Goal: Task Accomplishment & Management: Manage account settings

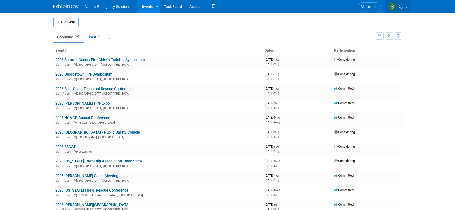
click at [407, 5] on link at bounding box center [397, 6] width 25 height 13
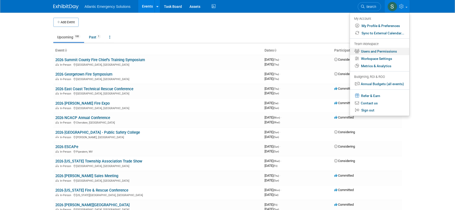
click at [389, 51] on link "Users and Permissions" at bounding box center [379, 51] width 59 height 7
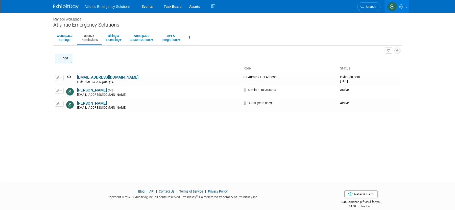
click at [65, 57] on button "Add" at bounding box center [63, 58] width 17 height 9
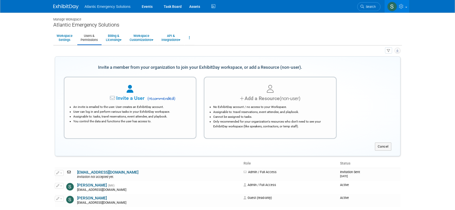
click at [397, 51] on icon "button" at bounding box center [398, 50] width 3 height 3
click at [387, 51] on icon "button" at bounding box center [389, 50] width 4 height 3
click at [426, 78] on body "Atlantic Emergency Solutions Events Task Board Assets Activity Feed" at bounding box center [227, 105] width 455 height 210
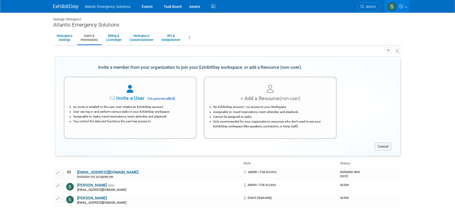
click at [407, 7] on span at bounding box center [407, 7] width 2 height 1
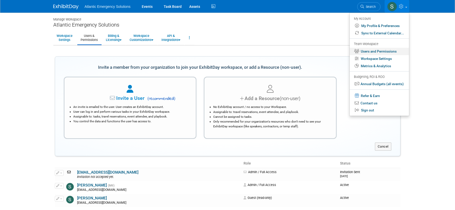
click at [388, 51] on link "Users and Permissions" at bounding box center [379, 51] width 59 height 7
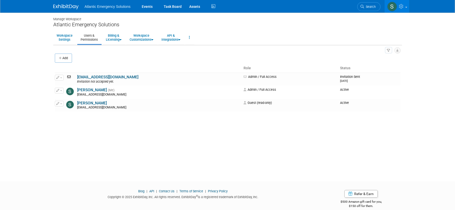
scroll to position [2, 0]
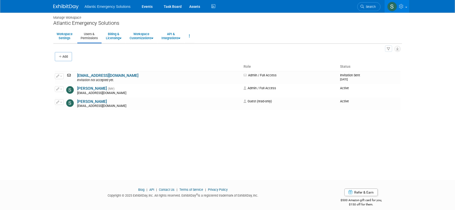
click at [93, 38] on link "Users & Permissions" at bounding box center [89, 36] width 24 height 12
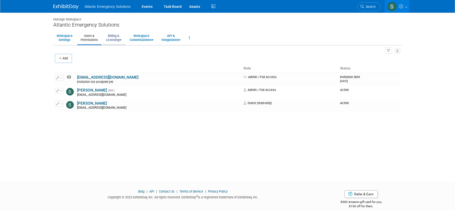
click at [117, 38] on link "Billing & Licensing" at bounding box center [114, 38] width 22 height 12
click at [146, 39] on link "Workspace Customizations" at bounding box center [141, 38] width 30 height 12
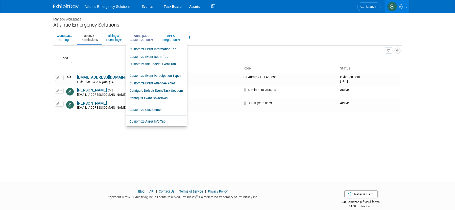
click at [146, 39] on link "Workspace Customizations" at bounding box center [141, 38] width 30 height 12
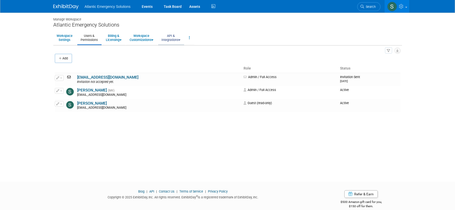
click at [173, 38] on link "API & Integrations" at bounding box center [171, 38] width 26 height 12
click at [64, 37] on link "Workspace Settings" at bounding box center [64, 38] width 23 height 12
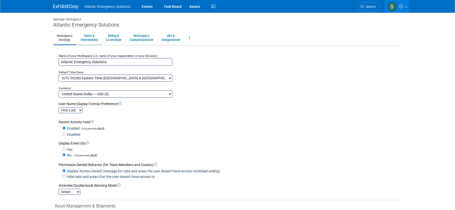
click at [87, 42] on link "Users & Permissions" at bounding box center [89, 38] width 24 height 12
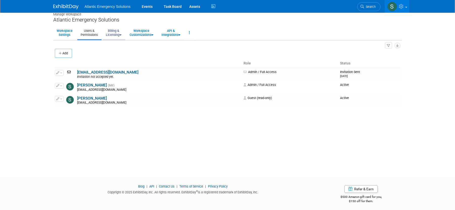
scroll to position [4, 0]
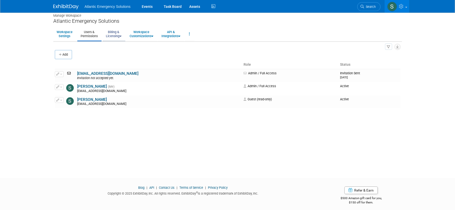
click at [121, 35] on icon at bounding box center [121, 36] width 2 height 3
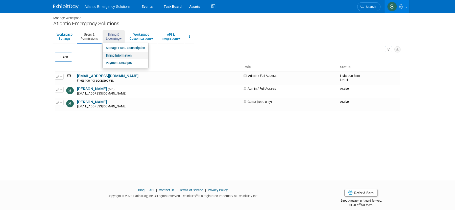
scroll to position [2, 0]
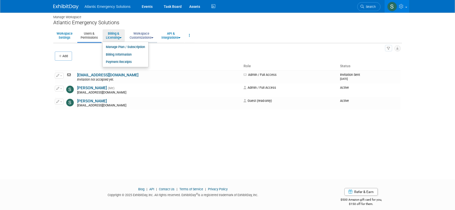
click at [146, 37] on link "Workspace Customizations" at bounding box center [141, 35] width 30 height 12
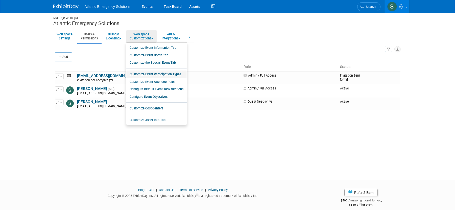
scroll to position [0, 0]
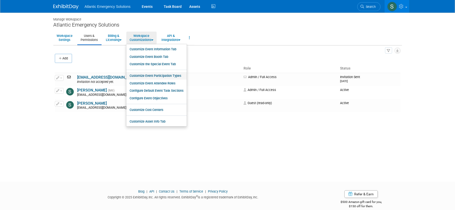
click at [171, 74] on link "Customize Event Participation Types" at bounding box center [156, 76] width 60 height 8
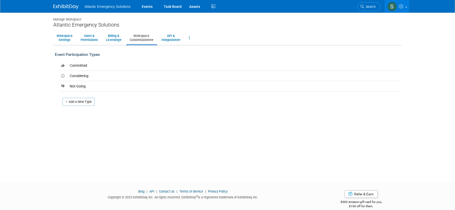
click at [154, 40] on icon at bounding box center [152, 39] width 2 height 3
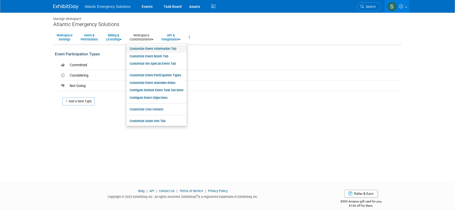
scroll to position [1, 0]
click at [292, 123] on div "Manage Workspace Atlantic Emergency Solutions Workspace Settings Users & Permis…" at bounding box center [228, 92] width 357 height 160
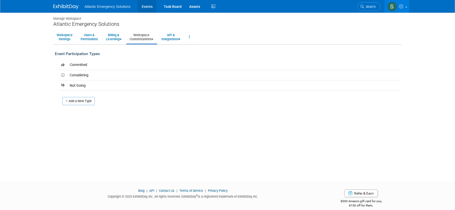
click at [148, 7] on link "Events" at bounding box center [147, 6] width 18 height 13
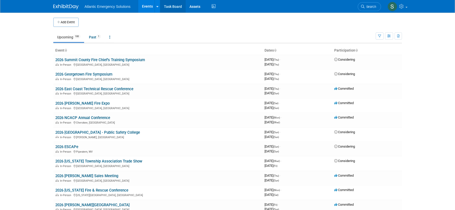
click at [178, 7] on link "Task Board" at bounding box center [173, 6] width 26 height 13
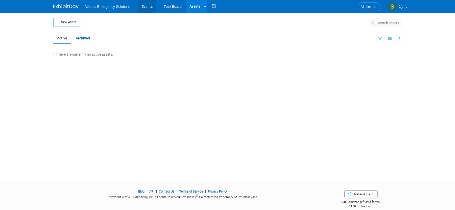
click at [146, 7] on link "Events" at bounding box center [147, 6] width 18 height 13
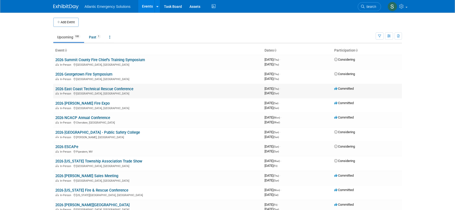
click at [88, 88] on link "2026 East Coast Technical Rescue Conference" at bounding box center [94, 89] width 78 height 5
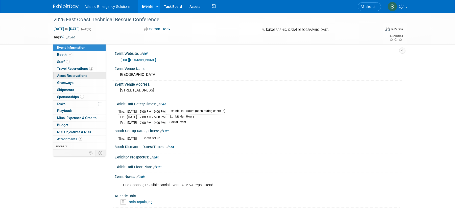
click at [72, 76] on span "Asset Reservations 0" at bounding box center [72, 76] width 30 height 4
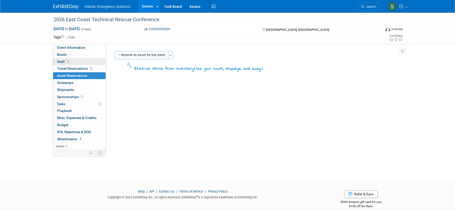
click at [62, 60] on span "Staff 1" at bounding box center [63, 62] width 13 height 4
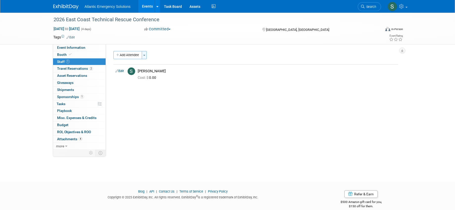
click at [144, 55] on span "button" at bounding box center [144, 55] width 2 height 1
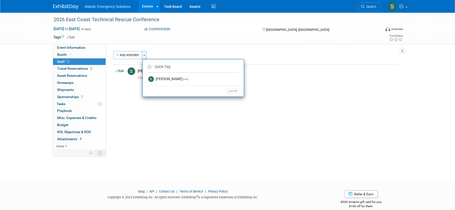
click at [144, 55] on span "button" at bounding box center [144, 55] width 2 height 1
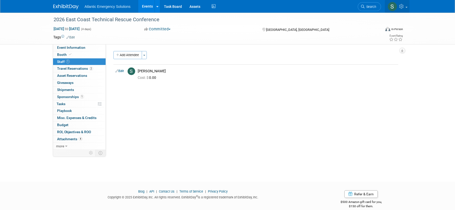
click at [408, 6] on link at bounding box center [397, 6] width 25 height 13
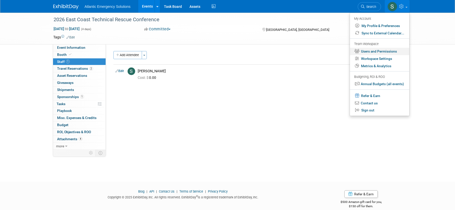
click at [391, 54] on link "Users and Permissions" at bounding box center [379, 51] width 59 height 7
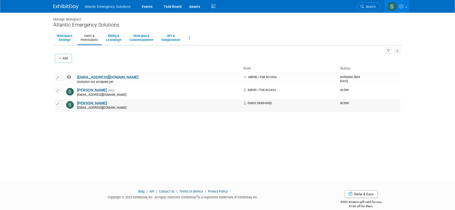
click at [91, 105] on link "Stephanie Hood" at bounding box center [92, 103] width 30 height 5
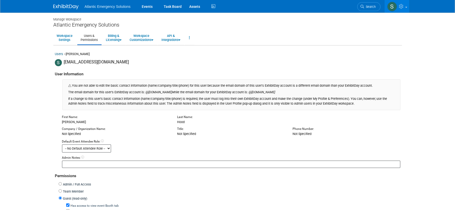
scroll to position [3, 0]
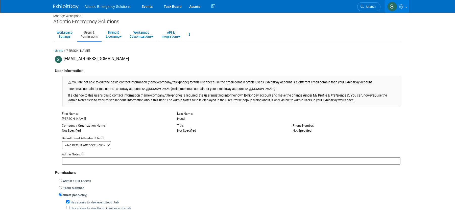
click at [407, 7] on span at bounding box center [407, 7] width 2 height 1
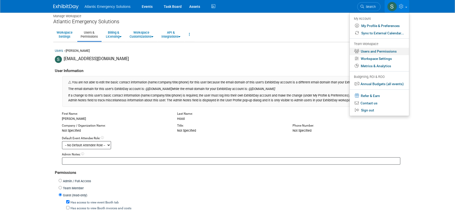
click at [375, 52] on link "Users and Permissions" at bounding box center [379, 51] width 59 height 7
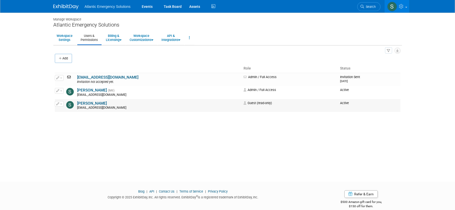
click at [61, 104] on span "button" at bounding box center [61, 104] width 2 height 1
click at [62, 104] on span "button" at bounding box center [61, 104] width 2 height 1
click at [63, 105] on button "button" at bounding box center [59, 104] width 9 height 6
click at [62, 112] on icon at bounding box center [62, 112] width 4 height 4
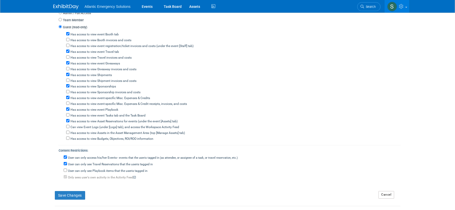
scroll to position [234, 0]
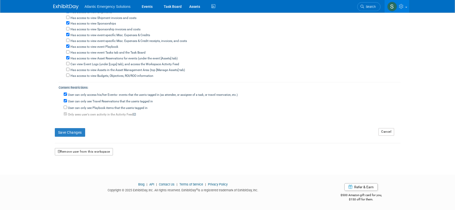
click at [85, 152] on button "Remove user from this workspace" at bounding box center [84, 152] width 58 height 8
click at [79, 176] on link "Yes" at bounding box center [78, 173] width 15 height 8
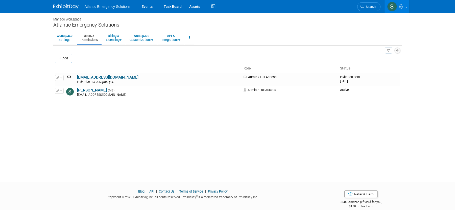
click at [236, 134] on div "Manage Workspace Atlantic Emergency Solutions Workspace Settings Users & Permis…" at bounding box center [228, 93] width 357 height 160
click at [154, 37] on link "Workspace Customizations" at bounding box center [141, 38] width 30 height 12
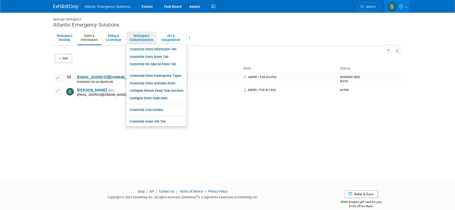
click at [406, 4] on link at bounding box center [397, 6] width 25 height 13
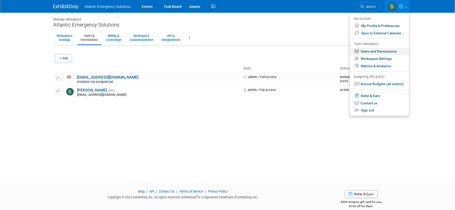
click at [379, 52] on link "Users and Permissions" at bounding box center [379, 51] width 59 height 7
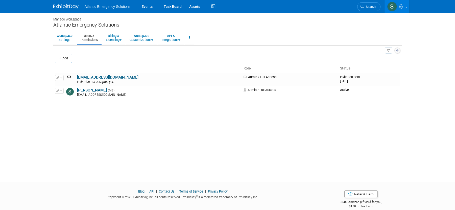
click at [399, 49] on button "button" at bounding box center [398, 51] width 6 height 6
click at [61, 60] on button "Add" at bounding box center [63, 58] width 17 height 9
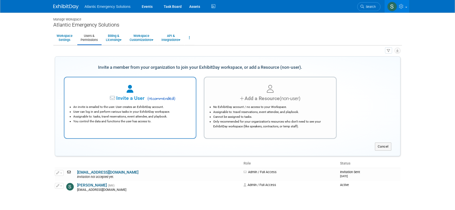
click at [133, 98] on span "Invite a User" at bounding box center [115, 98] width 60 height 6
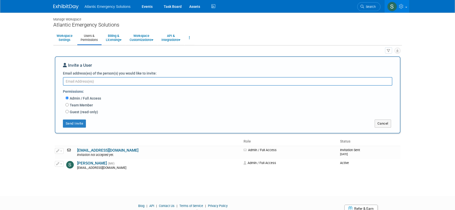
click at [72, 111] on label "Guest (read-only)" at bounding box center [83, 112] width 29 height 5
click at [69, 111] on input "Guest (read-only)" at bounding box center [66, 111] width 3 height 3
radio input "true"
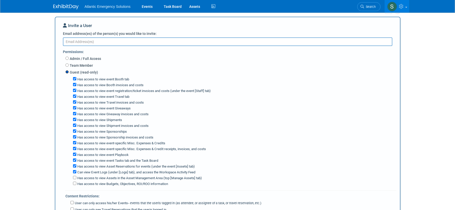
scroll to position [41, 0]
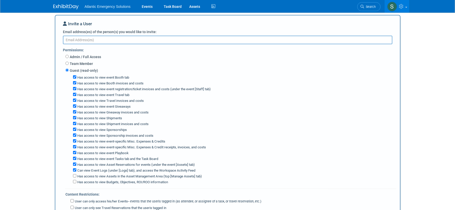
click at [85, 62] on label "Team Member" at bounding box center [81, 63] width 24 height 5
click at [69, 62] on input "Team Member" at bounding box center [66, 63] width 3 height 3
radio input "true"
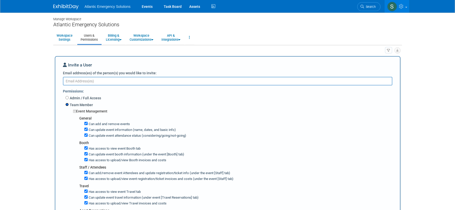
scroll to position [1, 0]
click at [85, 123] on input "Can add and remove events" at bounding box center [85, 122] width 3 height 3
checkbox input "false"
click at [86, 128] on input "Can update event information (name, dates, and basic info)" at bounding box center [85, 128] width 3 height 3
checkbox input "false"
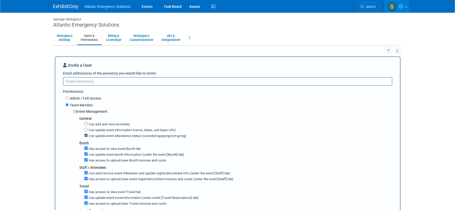
scroll to position [1, 0]
click at [86, 135] on input "Can update event attendance status (considering/going/not-going)" at bounding box center [85, 134] width 3 height 3
checkbox input "false"
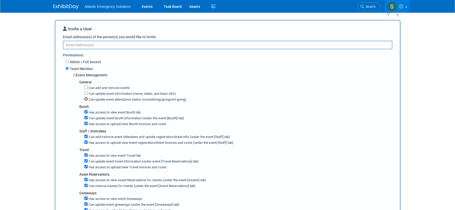
scroll to position [0, 0]
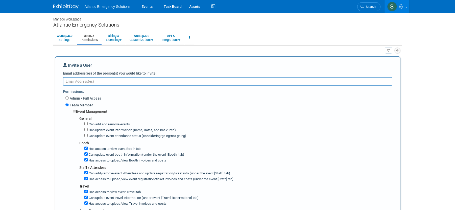
click at [84, 38] on link "Users & Permissions" at bounding box center [89, 38] width 24 height 12
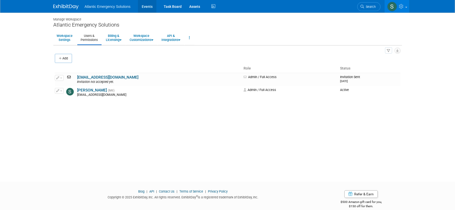
click at [145, 5] on link "Events" at bounding box center [147, 6] width 18 height 13
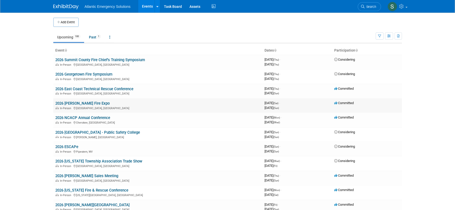
click at [87, 105] on link "2026 [PERSON_NAME] Fire Expo" at bounding box center [82, 103] width 54 height 5
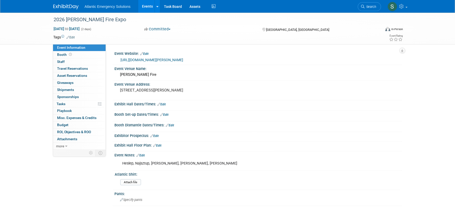
click at [147, 6] on link "Events" at bounding box center [147, 6] width 18 height 13
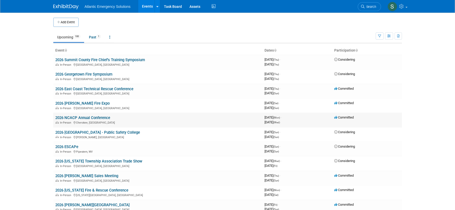
click at [83, 117] on link "2026 NCACP Annual Conference" at bounding box center [82, 118] width 55 height 5
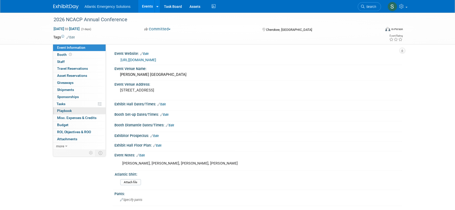
scroll to position [1, 0]
click at [164, 104] on link "Edit" at bounding box center [162, 104] width 8 height 4
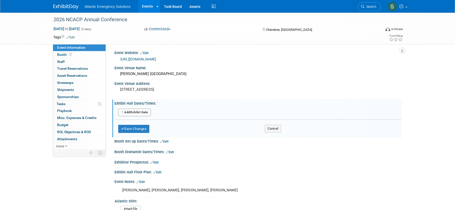
click at [143, 112] on button "Add Another Exhibit Date" at bounding box center [134, 113] width 33 height 8
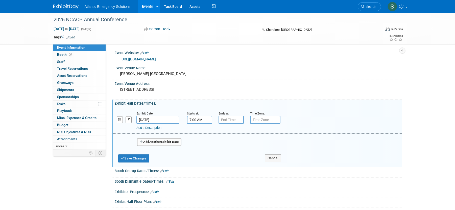
click at [199, 119] on input "7:00 AM" at bounding box center [199, 120] width 25 height 8
click at [198, 134] on span at bounding box center [198, 132] width 9 height 9
type input "9:00 AM"
click at [234, 120] on input "7:00 PM" at bounding box center [231, 120] width 25 height 8
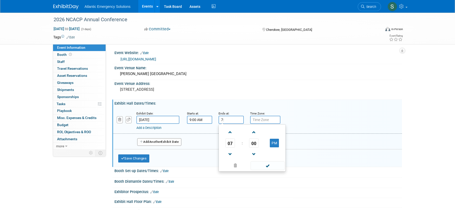
type input "7"
click at [146, 127] on link "Add a Description" at bounding box center [149, 128] width 25 height 4
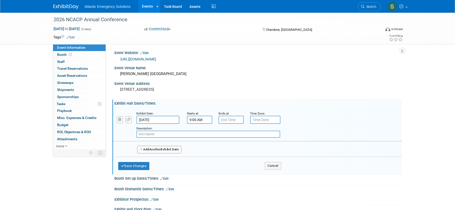
click at [145, 134] on input "text" at bounding box center [209, 134] width 144 height 7
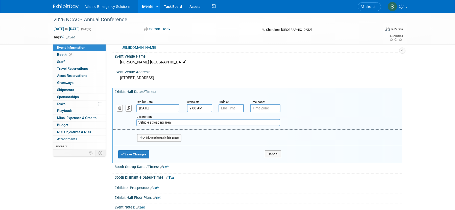
scroll to position [12, 0]
type input "Vehicle at loading area"
click at [157, 138] on span "Another" at bounding box center [155, 138] width 12 height 4
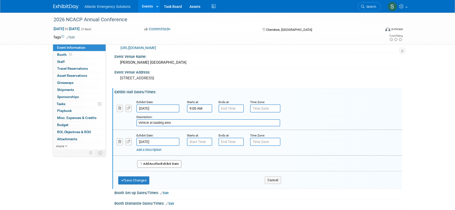
click at [162, 141] on input "Jan 20, 2026" at bounding box center [158, 142] width 43 height 8
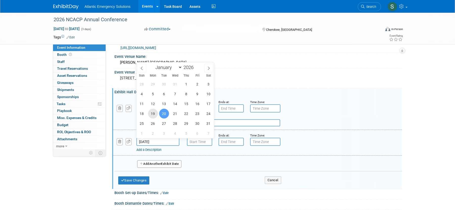
click at [154, 113] on span "19" at bounding box center [153, 114] width 10 height 10
type input "Jan 19, 2026"
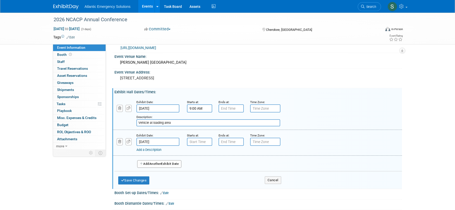
click at [202, 108] on input "9:00 AM" at bounding box center [199, 108] width 25 height 8
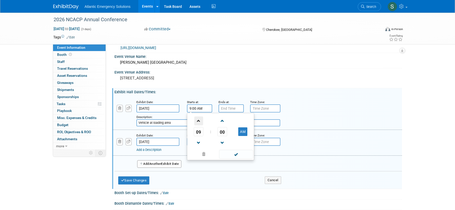
click at [200, 121] on span at bounding box center [198, 121] width 9 height 9
type input "10:00 AM"
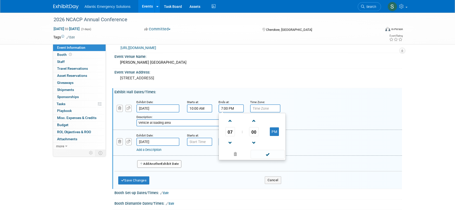
click at [231, 108] on input "7:00 PM" at bounding box center [231, 108] width 25 height 8
click at [230, 142] on span at bounding box center [230, 143] width 9 height 9
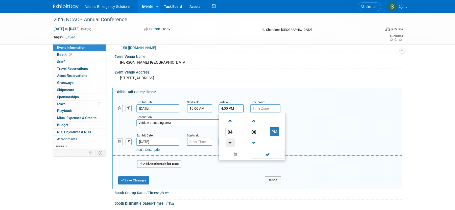
type input "3:00 PM"
click at [267, 155] on span at bounding box center [268, 154] width 34 height 9
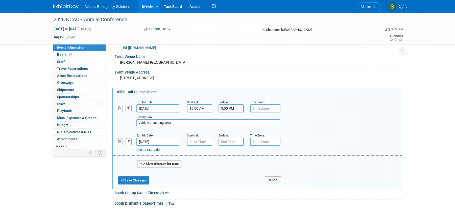
click at [159, 123] on input "Vehicle at loading area" at bounding box center [209, 122] width 144 height 7
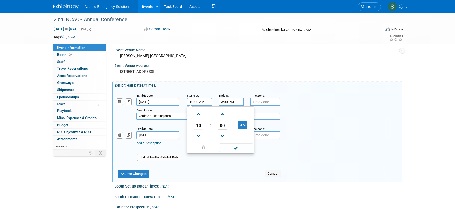
click at [210, 100] on input "10:00 AM" at bounding box center [199, 102] width 25 height 8
click at [195, 115] on span at bounding box center [198, 114] width 9 height 9
click at [198, 135] on span at bounding box center [198, 136] width 9 height 9
type input "9:00 AM"
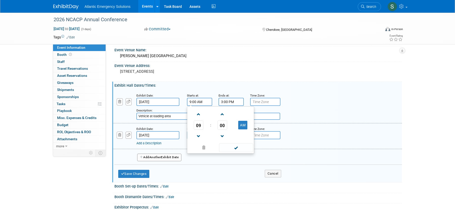
click at [237, 100] on input "3:00 PM" at bounding box center [231, 102] width 25 height 8
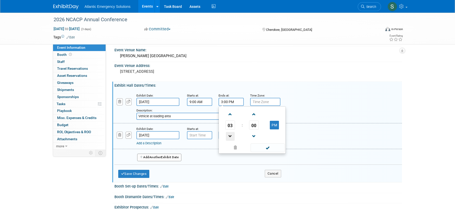
click at [230, 133] on span at bounding box center [230, 136] width 9 height 9
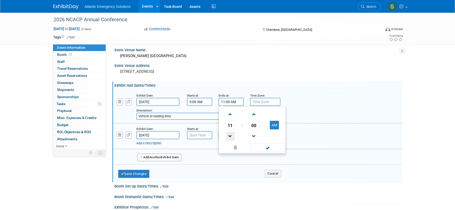
type input "10:00 AM"
click at [264, 144] on span at bounding box center [268, 147] width 34 height 9
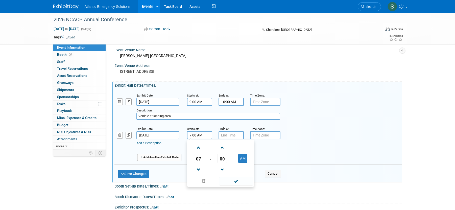
click at [199, 137] on input "7:00 AM" at bounding box center [199, 135] width 25 height 8
click at [200, 147] on span at bounding box center [198, 147] width 9 height 9
type input "9:00 AM"
click at [234, 135] on input "7:00 PM" at bounding box center [231, 135] width 25 height 8
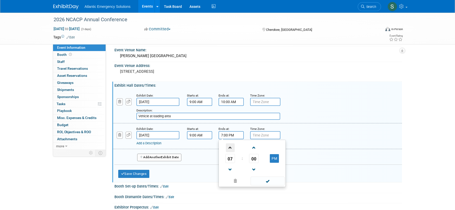
click at [227, 147] on span at bounding box center [230, 147] width 9 height 9
click at [228, 147] on span at bounding box center [230, 147] width 9 height 9
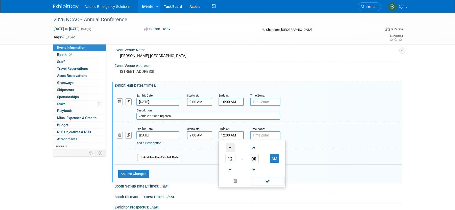
click at [228, 147] on span at bounding box center [230, 147] width 9 height 9
type input "3:00 AM"
click at [271, 183] on span at bounding box center [268, 181] width 34 height 9
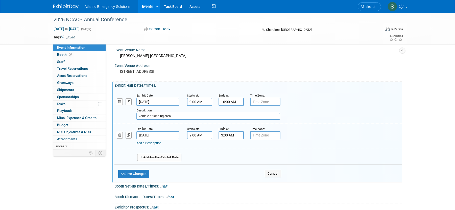
click at [154, 142] on link "Add a Description" at bounding box center [149, 143] width 25 height 4
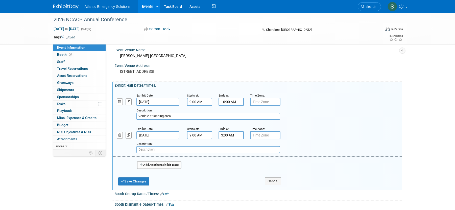
click at [167, 151] on input "text" at bounding box center [209, 149] width 144 height 7
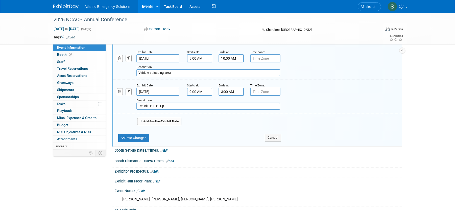
scroll to position [62, 0]
type input "Exhibit Hall Set Up"
click at [120, 58] on icon "button" at bounding box center [119, 57] width 3 height 3
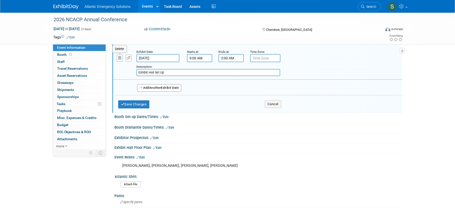
click at [120, 59] on icon "button" at bounding box center [119, 57] width 3 height 3
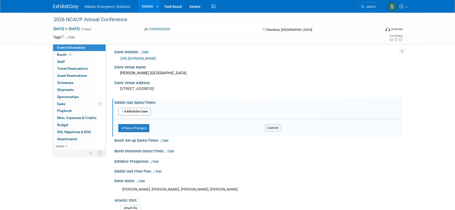
scroll to position [0, 0]
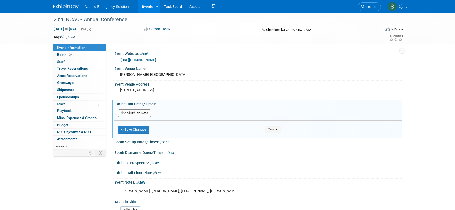
click at [136, 113] on button "Add Another Exhibit Date" at bounding box center [134, 114] width 33 height 8
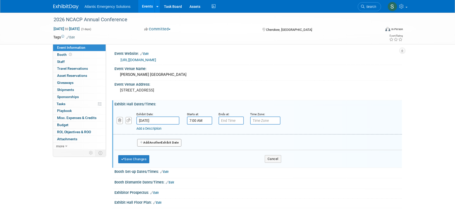
click at [199, 120] on input "7:00 AM" at bounding box center [199, 121] width 25 height 8
click at [201, 131] on span at bounding box center [198, 133] width 9 height 9
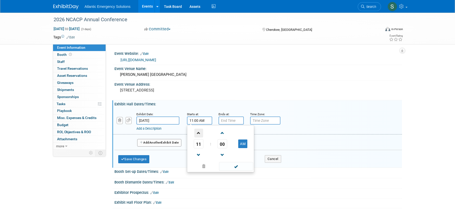
click at [201, 131] on span at bounding box center [198, 133] width 9 height 9
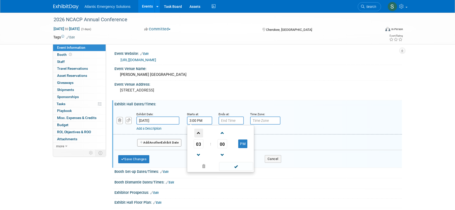
type input "4:00 PM"
click at [246, 167] on span at bounding box center [236, 166] width 34 height 9
click at [234, 121] on input "7:00 PM" at bounding box center [231, 121] width 25 height 8
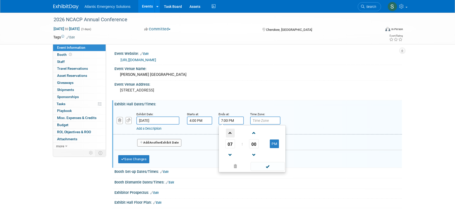
click at [231, 135] on span at bounding box center [230, 133] width 9 height 9
type input "9:00 PM"
click at [268, 167] on span at bounding box center [268, 166] width 34 height 9
click at [147, 128] on link "Add a Description" at bounding box center [149, 129] width 25 height 4
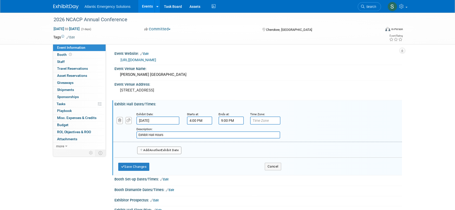
type input "Exhibit Hall Hours"
click at [157, 150] on span "Another" at bounding box center [155, 150] width 12 height 4
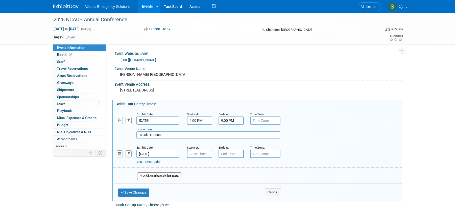
type input "7:00 AM"
click at [206, 156] on input "7:00 AM" at bounding box center [199, 154] width 25 height 8
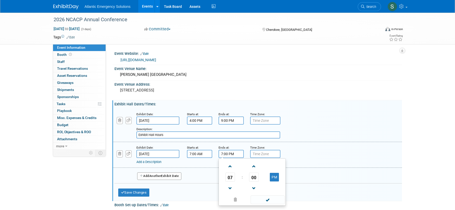
click at [234, 153] on input "7:00 PM" at bounding box center [231, 154] width 25 height 8
click at [231, 187] on span at bounding box center [230, 188] width 9 height 9
type input "5:00 PM"
click at [259, 196] on span at bounding box center [268, 199] width 34 height 9
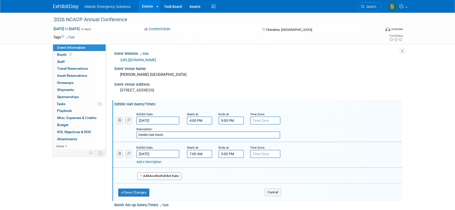
click at [157, 162] on link "Add a Description" at bounding box center [149, 162] width 25 height 4
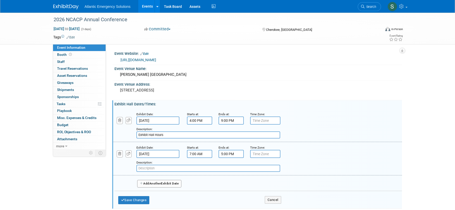
click at [156, 169] on input "text" at bounding box center [209, 168] width 144 height 7
type input "Exhibit Hall Hours"
click at [160, 182] on span "Another" at bounding box center [155, 183] width 12 height 4
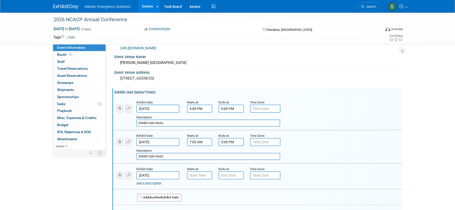
scroll to position [12, 0]
click at [202, 176] on input "7:00 AM" at bounding box center [199, 175] width 25 height 8
click at [200, 188] on span at bounding box center [198, 188] width 9 height 9
type input "8:00 AM"
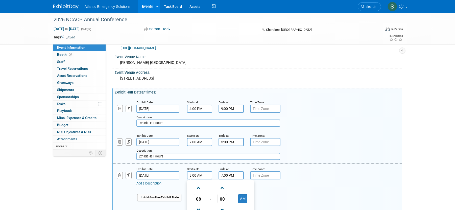
click at [232, 174] on input "7:00 PM" at bounding box center [231, 175] width 25 height 8
click at [232, 187] on span at bounding box center [230, 188] width 9 height 9
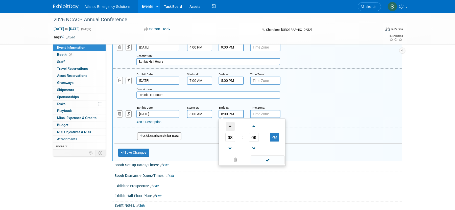
scroll to position [81, 0]
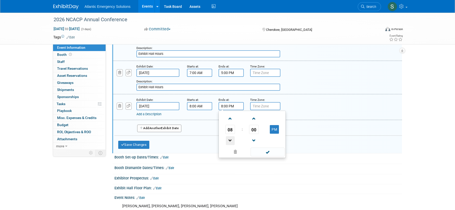
click at [230, 140] on span at bounding box center [230, 140] width 9 height 9
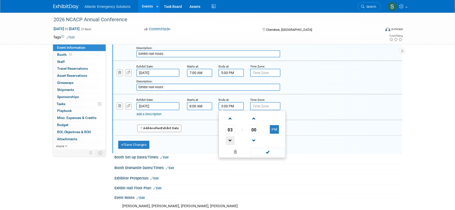
click at [230, 140] on span at bounding box center [230, 140] width 9 height 9
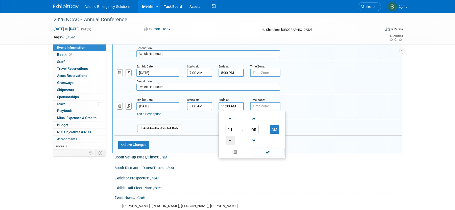
type input "10:00 AM"
click at [263, 150] on span at bounding box center [268, 152] width 34 height 9
click at [154, 115] on link "Add a Description" at bounding box center [149, 114] width 25 height 4
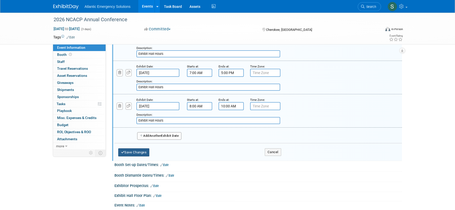
type input "Exhibit Hall Hours"
click at [134, 154] on button "Save Changes" at bounding box center [133, 152] width 31 height 8
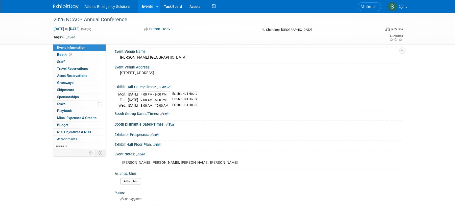
scroll to position [17, 0]
click at [166, 115] on link "Edit" at bounding box center [164, 115] width 8 height 4
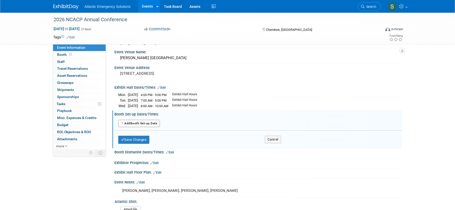
click at [146, 124] on button "Add Another Booth Set-up Date" at bounding box center [139, 124] width 42 height 8
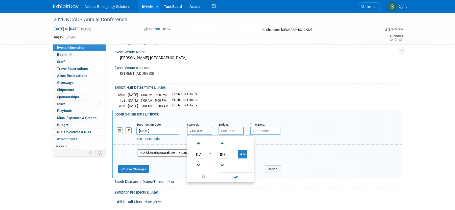
click at [203, 132] on input "7:00 AM" at bounding box center [199, 131] width 25 height 8
click at [198, 145] on span at bounding box center [198, 143] width 9 height 9
click at [199, 144] on span at bounding box center [198, 143] width 9 height 9
type input "9:00 AM"
click at [238, 180] on span at bounding box center [236, 177] width 34 height 9
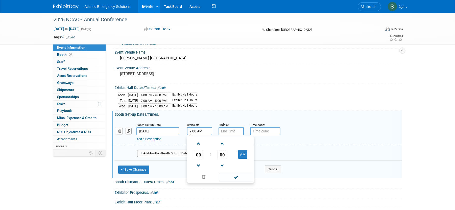
scroll to position [16, 0]
click at [156, 140] on link "Add a Description" at bounding box center [149, 140] width 25 height 4
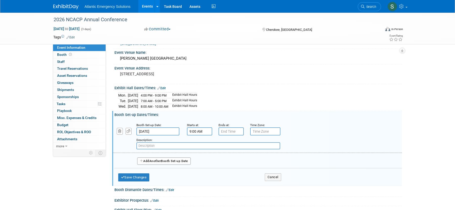
scroll to position [16, 0]
click at [156, 145] on input "text" at bounding box center [209, 145] width 144 height 7
type input "Vehicle at loading area for move in"
click at [169, 162] on button "Add Another Booth Set-up Date" at bounding box center [164, 161] width 54 height 8
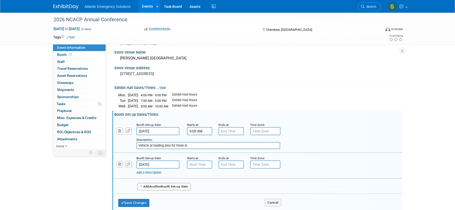
click at [171, 165] on input "Jan 20, 2026" at bounding box center [158, 165] width 43 height 8
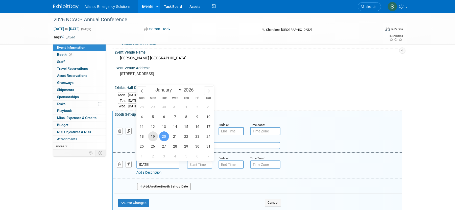
click at [153, 137] on span "19" at bounding box center [153, 137] width 10 height 10
type input "Jan 19, 2026"
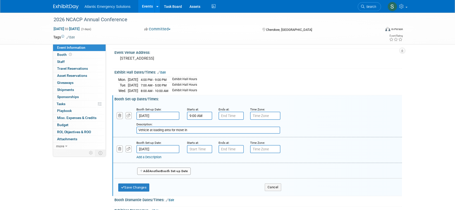
scroll to position [33, 0]
click at [201, 149] on input "7:00 AM" at bounding box center [199, 148] width 25 height 8
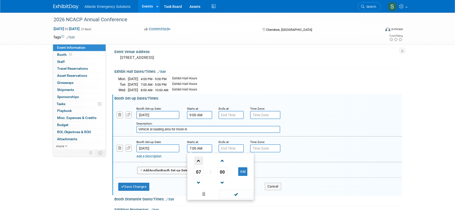
click at [201, 161] on span at bounding box center [198, 161] width 9 height 9
click at [224, 182] on span at bounding box center [222, 183] width 9 height 9
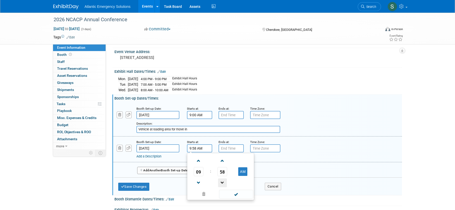
click at [224, 182] on span at bounding box center [222, 183] width 9 height 9
click at [198, 161] on span at bounding box center [198, 161] width 9 height 9
click at [199, 181] on span at bounding box center [198, 183] width 9 height 9
click at [220, 162] on span at bounding box center [222, 161] width 9 height 9
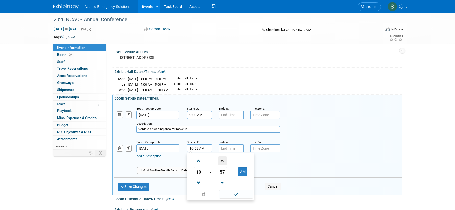
click at [220, 162] on span at bounding box center [222, 161] width 9 height 9
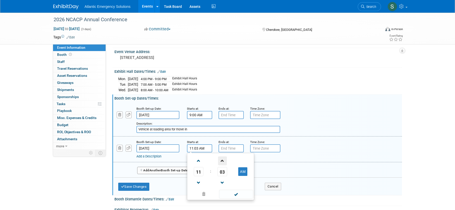
click at [220, 162] on span at bounding box center [222, 161] width 9 height 9
click at [223, 183] on span at bounding box center [222, 183] width 9 height 9
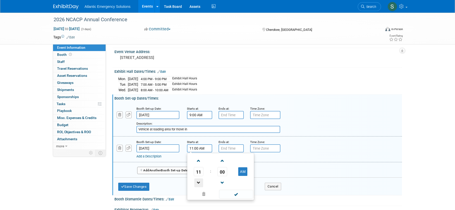
click at [201, 184] on span at bounding box center [198, 183] width 9 height 9
type input "10:00 AM"
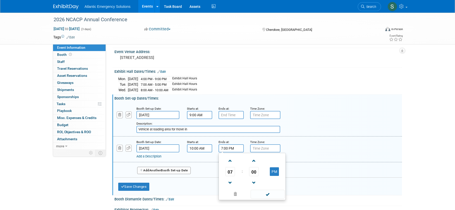
click at [237, 148] on input "7:00 PM" at bounding box center [231, 148] width 25 height 8
click at [231, 181] on span at bounding box center [230, 183] width 9 height 9
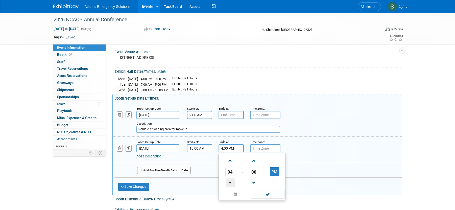
type input "3:00 PM"
drag, startPoint x: 265, startPoint y: 194, endPoint x: 217, endPoint y: 179, distance: 50.4
click at [265, 194] on span at bounding box center [268, 194] width 34 height 9
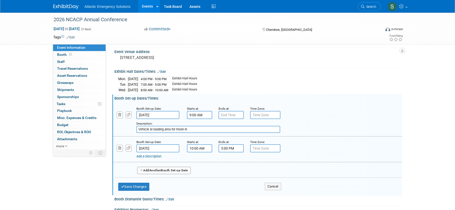
click at [157, 157] on link "Add a Description" at bounding box center [149, 157] width 25 height 4
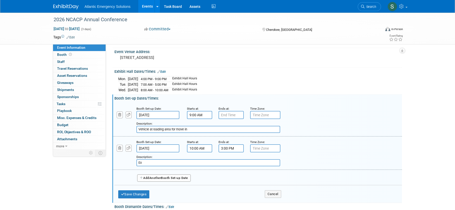
type input "E"
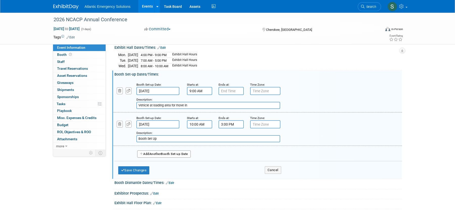
scroll to position [57, 0]
type input "Booth Set Up"
click at [138, 171] on button "Save Changes" at bounding box center [133, 170] width 31 height 8
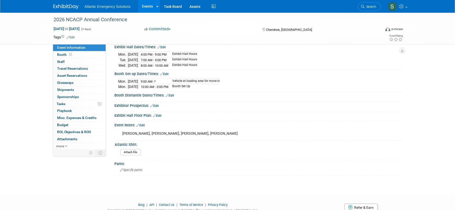
click at [173, 97] on div "Save Changes Cancel" at bounding box center [259, 98] width 288 height 3
click at [173, 96] on link "Edit" at bounding box center [170, 96] width 8 height 4
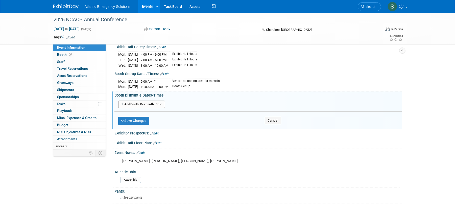
click at [150, 102] on button "Add Another Booth Dismantle Date" at bounding box center [141, 105] width 47 height 8
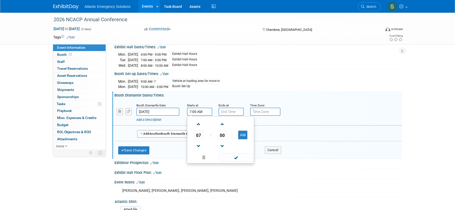
click at [203, 111] on input "7:00 AM" at bounding box center [199, 112] width 25 height 8
click at [201, 125] on span at bounding box center [198, 124] width 9 height 9
type input "10:00 AM"
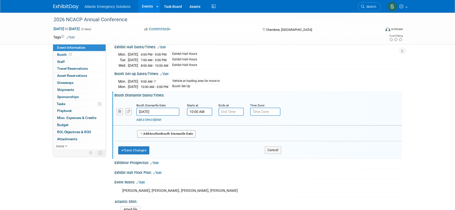
click at [296, 115] on div "Add a Description Description:" at bounding box center [257, 112] width 297 height 19
click at [151, 120] on link "Add a Description" at bounding box center [149, 120] width 25 height 4
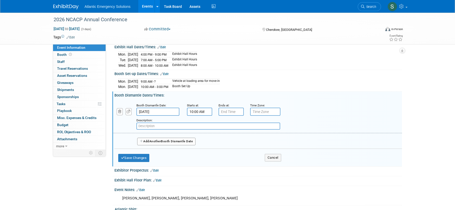
click at [157, 128] on input "text" at bounding box center [209, 126] width 144 height 7
type input "Booth Tear Down"
click at [131, 159] on button "Save Changes" at bounding box center [133, 158] width 31 height 8
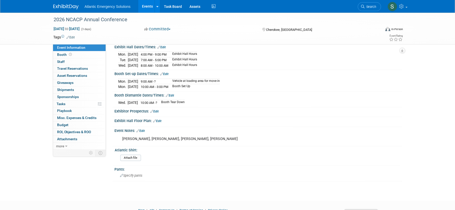
click at [138, 81] on td "Jan 19, 2026" at bounding box center [133, 82] width 10 height 6
click at [167, 74] on link "Edit" at bounding box center [164, 74] width 8 height 4
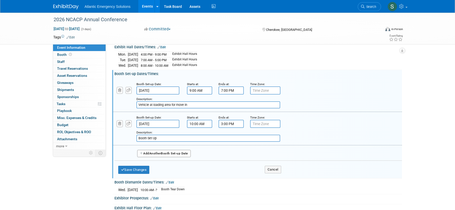
click at [229, 89] on input "7:00 PM" at bounding box center [231, 90] width 25 height 8
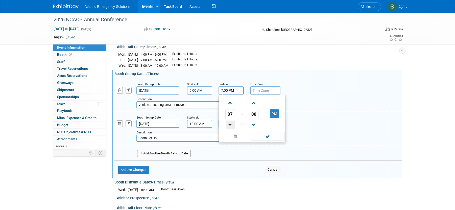
click at [232, 125] on span at bounding box center [230, 125] width 9 height 9
click at [230, 106] on span at bounding box center [230, 103] width 9 height 9
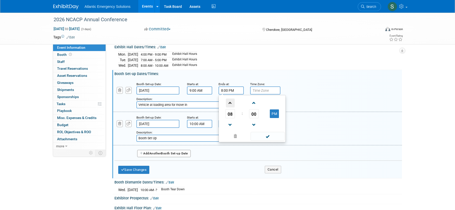
click at [230, 106] on span at bounding box center [230, 103] width 9 height 9
click at [275, 116] on button "PM" at bounding box center [274, 114] width 9 height 9
type input "9:00 AM"
click at [264, 138] on span at bounding box center [268, 136] width 34 height 9
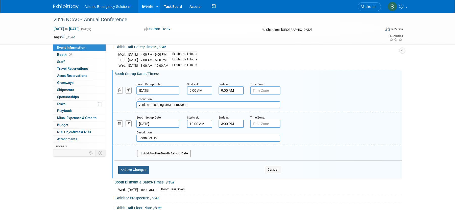
click at [144, 168] on button "Save Changes" at bounding box center [133, 170] width 31 height 8
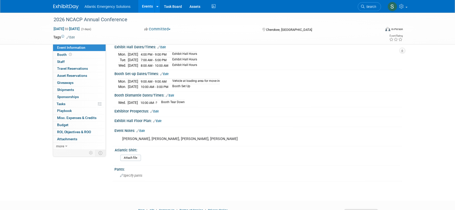
click at [157, 102] on span "10:00 AM - ?" at bounding box center [149, 103] width 17 height 4
click at [60, 53] on span "Booth" at bounding box center [65, 55] width 16 height 4
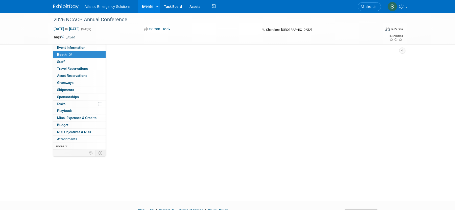
scroll to position [0, 0]
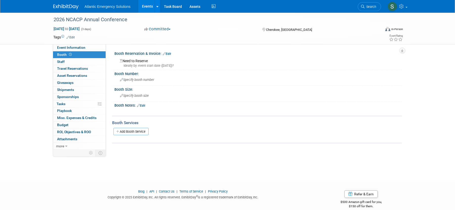
click at [171, 53] on link "Edit" at bounding box center [167, 54] width 8 height 4
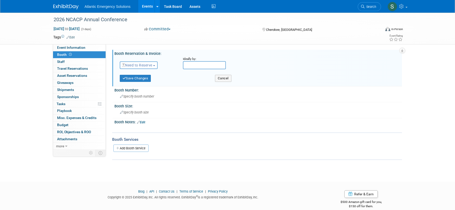
click at [152, 65] on span "Need to Reserve" at bounding box center [137, 65] width 30 height 4
click at [142, 82] on link "Reserved" at bounding box center [147, 80] width 54 height 7
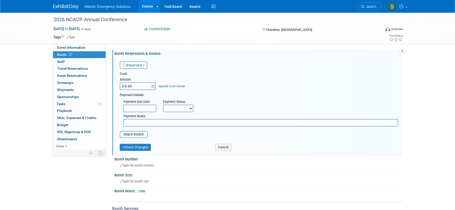
click at [135, 86] on input "$ 0.00" at bounding box center [136, 86] width 32 height 8
type input "$ 1,300.00"
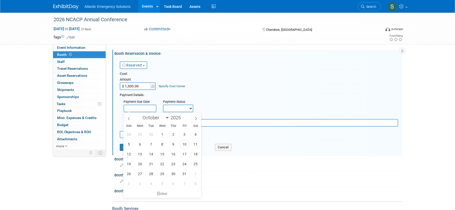
click at [144, 109] on input "text" at bounding box center [140, 109] width 33 height 8
click at [161, 144] on span "8" at bounding box center [163, 144] width 10 height 10
type input "Oct 8, 2025"
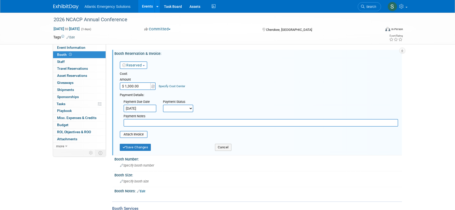
click at [189, 109] on select "Not Paid Yet Partially Paid Paid in Full" at bounding box center [178, 109] width 30 height 8
select select "1"
click at [163, 105] on select "Not Paid Yet Partially Paid Paid in Full" at bounding box center [178, 109] width 30 height 8
click at [140, 122] on input "text" at bounding box center [261, 123] width 275 height 8
type input "(2) booths at $650 each"
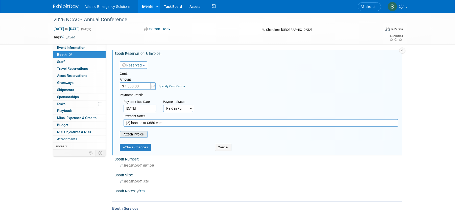
click at [131, 134] on input "file" at bounding box center [117, 135] width 60 height 6
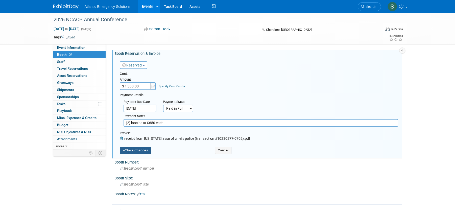
click at [147, 149] on button "Save Changes" at bounding box center [135, 150] width 31 height 7
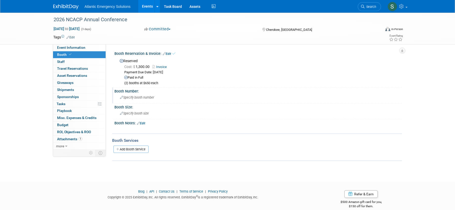
scroll to position [1, 0]
click at [130, 115] on span "Specify booth size" at bounding box center [134, 113] width 29 height 4
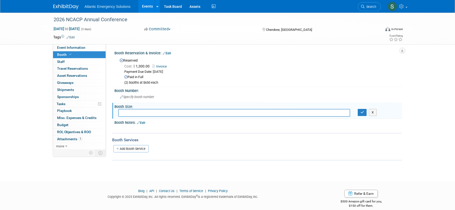
type input "1"
type input "10'x 8' per booth"
click at [363, 112] on icon "button" at bounding box center [363, 112] width 4 height 3
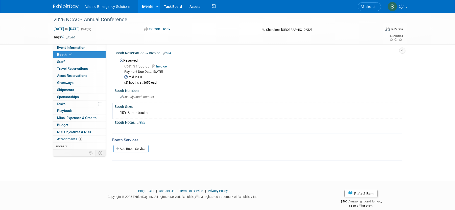
scroll to position [7, 0]
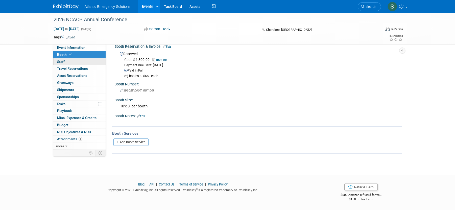
click at [64, 61] on span "Staff 0" at bounding box center [61, 62] width 8 height 4
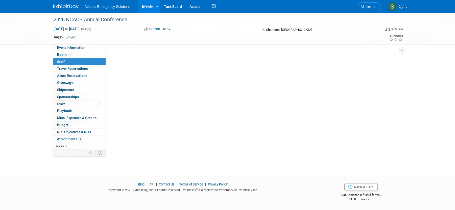
scroll to position [0, 0]
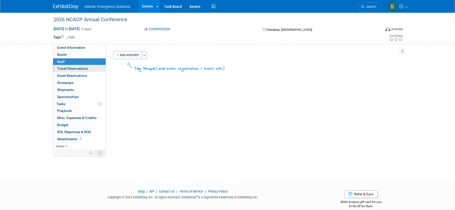
click at [64, 69] on span "Travel Reservations 0" at bounding box center [72, 69] width 31 height 4
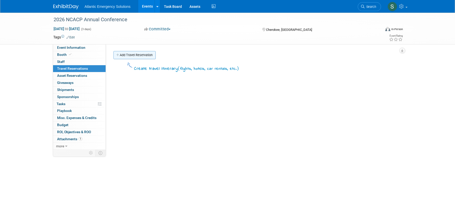
click at [126, 56] on link "Add Travel Reservation" at bounding box center [135, 55] width 42 height 8
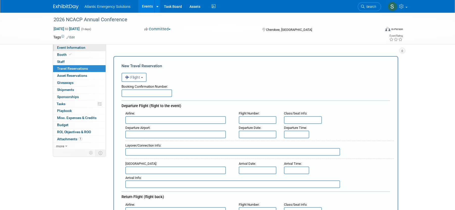
click at [72, 47] on span "Event Information" at bounding box center [71, 48] width 28 height 4
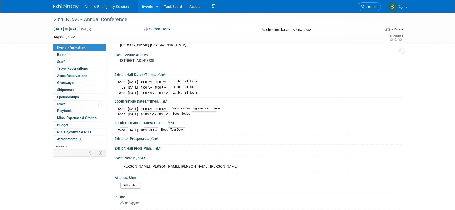
scroll to position [28, 0]
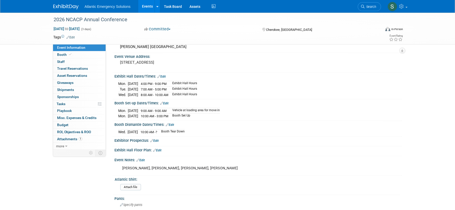
click at [163, 75] on link "Edit" at bounding box center [162, 77] width 8 height 4
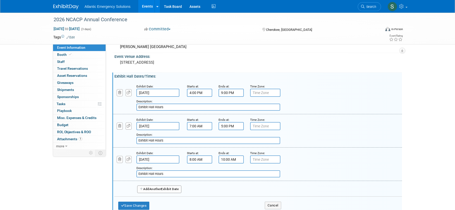
click at [161, 190] on span "Another" at bounding box center [155, 189] width 12 height 4
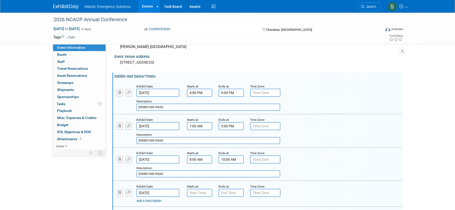
click at [165, 193] on input "Jan 22, 2026" at bounding box center [158, 193] width 43 height 8
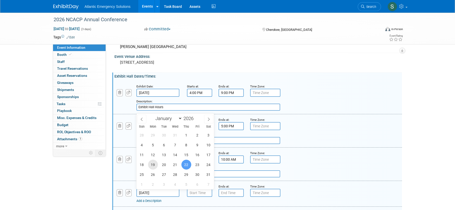
click at [152, 166] on span "19" at bounding box center [153, 165] width 10 height 10
type input "Jan 19, 2026"
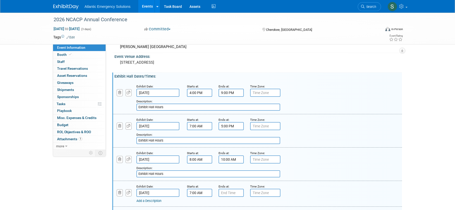
click at [199, 194] on input "7:00 AM" at bounding box center [199, 193] width 25 height 8
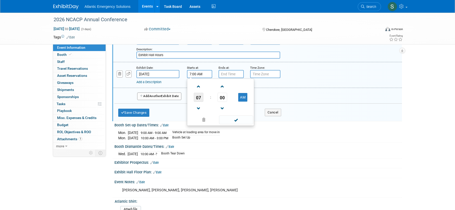
scroll to position [147, 0]
click at [200, 88] on span at bounding box center [198, 85] width 9 height 9
click at [200, 110] on span at bounding box center [198, 107] width 9 height 9
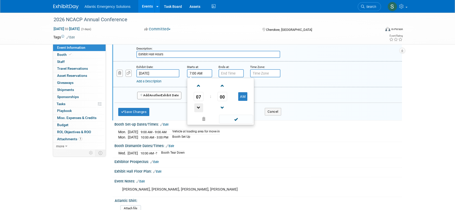
click at [200, 110] on span at bounding box center [198, 107] width 9 height 9
click at [241, 98] on button "AM" at bounding box center [242, 96] width 9 height 9
type input "6:00 PM"
click at [240, 119] on span at bounding box center [236, 119] width 34 height 9
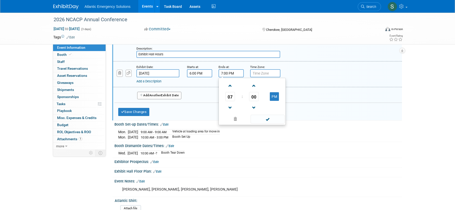
click at [229, 73] on input "7:00 PM" at bounding box center [231, 73] width 25 height 8
click at [230, 88] on span at bounding box center [230, 85] width 9 height 9
type input "9:00 PM"
click at [275, 121] on span at bounding box center [268, 119] width 34 height 9
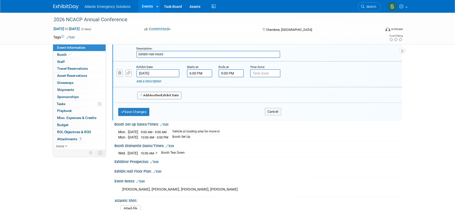
click at [149, 82] on link "Add a Description" at bounding box center [149, 81] width 25 height 4
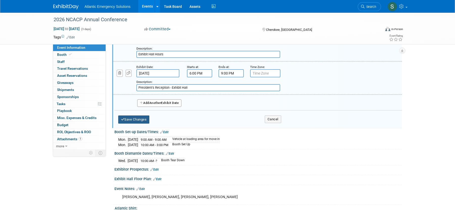
type input "President's Reception - Exhibit Hall"
click at [133, 121] on button "Save Changes" at bounding box center [133, 120] width 31 height 8
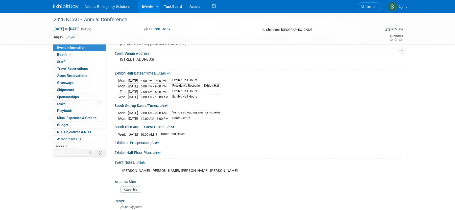
scroll to position [10, 0]
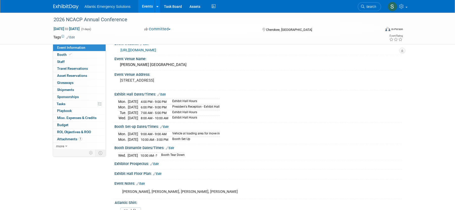
click at [165, 95] on link "Edit" at bounding box center [162, 95] width 8 height 4
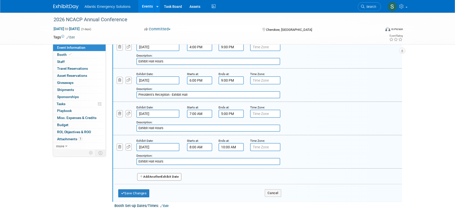
scroll to position [77, 0]
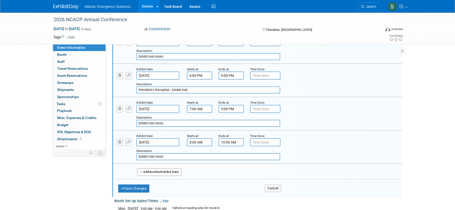
click at [235, 110] on input "5:00 PM" at bounding box center [231, 109] width 25 height 8
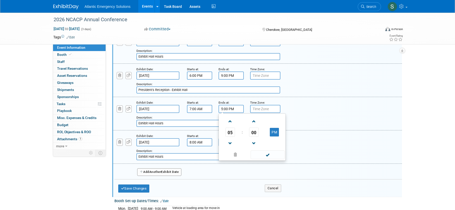
scroll to position [78, 0]
click at [230, 146] on span at bounding box center [230, 144] width 9 height 9
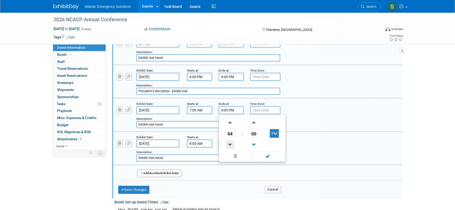
click at [230, 146] on span at bounding box center [230, 144] width 9 height 9
click at [230, 146] on span at bounding box center [230, 145] width 9 height 9
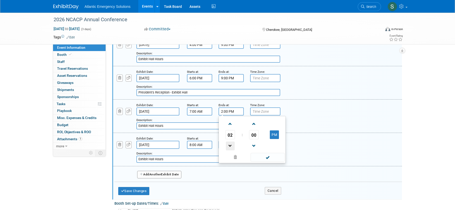
click at [230, 146] on span at bounding box center [230, 146] width 9 height 9
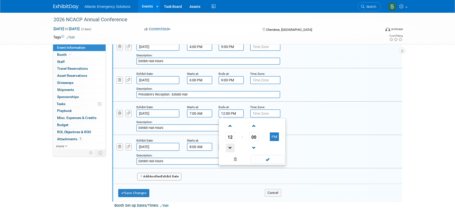
click at [230, 146] on span at bounding box center [230, 148] width 9 height 9
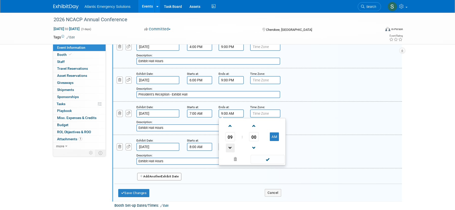
type input "8:00 AM"
click at [263, 157] on span at bounding box center [268, 159] width 34 height 9
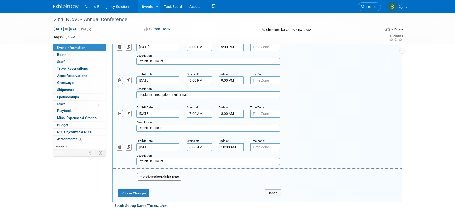
click at [154, 127] on input "Exhibit Hall Hours" at bounding box center [209, 128] width 144 height 7
drag, startPoint x: 175, startPoint y: 129, endPoint x: 135, endPoint y: 129, distance: 39.5
click at [135, 129] on div "Add a Description Description: Exhibit Hall Hours" at bounding box center [232, 124] width 247 height 14
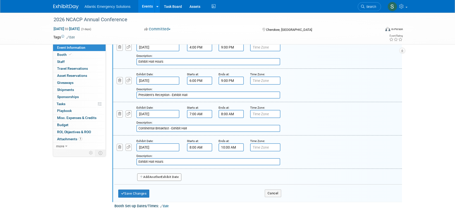
type input "Continental Breakfast - Exhibit Hall"
click at [161, 176] on span "Another" at bounding box center [155, 177] width 12 height 4
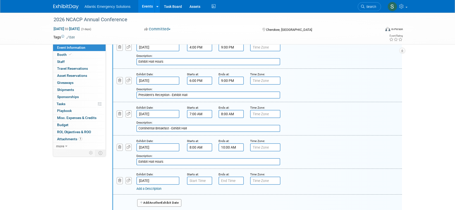
click at [157, 182] on input "Jan 22, 2026" at bounding box center [158, 181] width 43 height 8
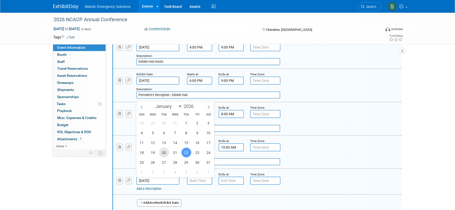
click at [163, 154] on span "20" at bounding box center [164, 153] width 10 height 10
type input "Jan 20, 2026"
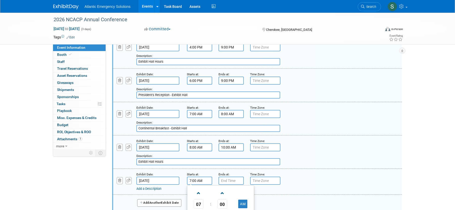
click at [204, 182] on input "7:00 AM" at bounding box center [199, 181] width 25 height 8
click at [198, 192] on span at bounding box center [198, 193] width 9 height 9
type input "8:00 AM"
click at [240, 182] on input "7:00 PM" at bounding box center [231, 181] width 25 height 8
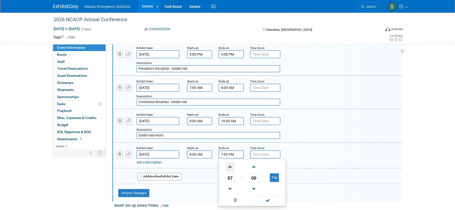
scroll to position [102, 0]
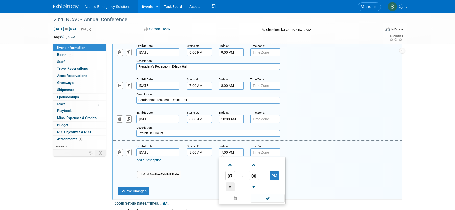
click at [230, 186] on span at bounding box center [230, 187] width 9 height 9
type input "5:00 PM"
click at [271, 197] on span at bounding box center [268, 198] width 34 height 9
click at [144, 160] on link "Add a Description" at bounding box center [149, 161] width 25 height 4
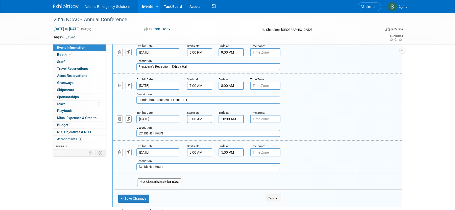
scroll to position [99, 0]
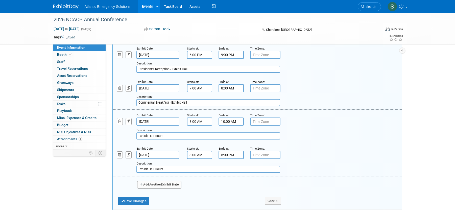
type input "Exhibit Hall Hours"
click at [157, 184] on span "Another" at bounding box center [155, 185] width 12 height 4
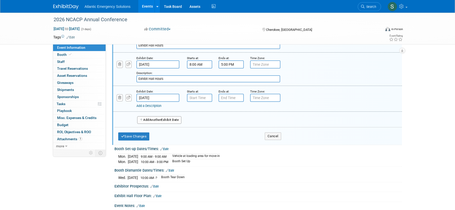
scroll to position [194, 0]
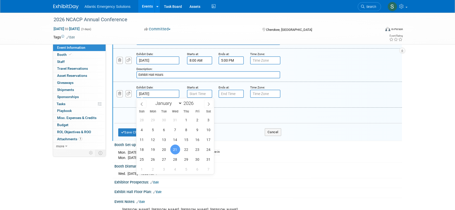
click at [160, 93] on input "Jan 21, 2026" at bounding box center [158, 94] width 43 height 8
click at [163, 150] on span "20" at bounding box center [164, 150] width 10 height 10
type input "Jan 20, 2026"
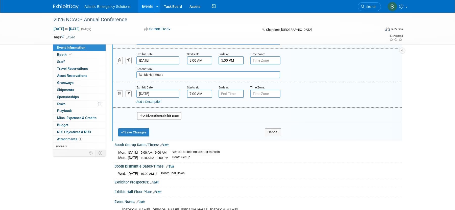
click at [199, 94] on input "7:00 AM" at bounding box center [199, 94] width 25 height 8
click at [200, 125] on span at bounding box center [198, 128] width 9 height 9
type input "6:00 AM"
type input "7:00 PM"
click at [231, 95] on input "7:00 PM" at bounding box center [231, 94] width 25 height 8
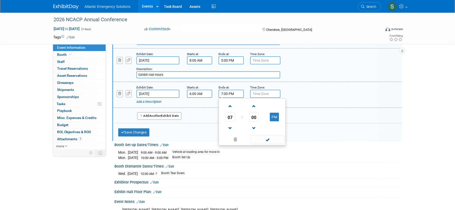
click at [202, 94] on input "6:00 AM" at bounding box center [199, 94] width 25 height 8
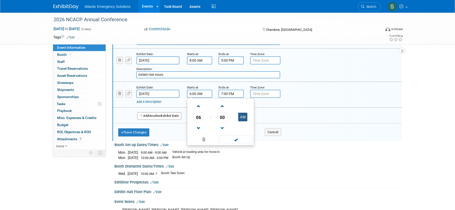
click at [244, 115] on button "AM" at bounding box center [242, 117] width 9 height 9
type input "6:00 PM"
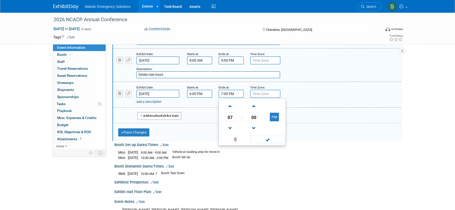
click at [228, 94] on input "7:00 PM" at bounding box center [231, 94] width 25 height 8
click at [255, 107] on span at bounding box center [254, 106] width 9 height 9
click at [252, 128] on span at bounding box center [254, 128] width 9 height 9
click at [230, 107] on span at bounding box center [230, 106] width 9 height 9
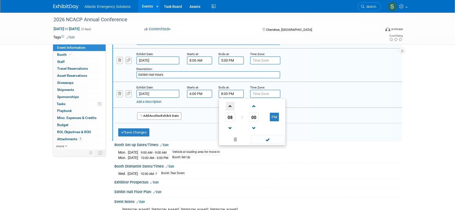
type input "9:00 PM"
click at [273, 142] on span at bounding box center [268, 139] width 34 height 9
drag, startPoint x: 158, startPoint y: 101, endPoint x: 157, endPoint y: 104, distance: 3.2
click at [158, 101] on link "Add a Description" at bounding box center [149, 102] width 25 height 4
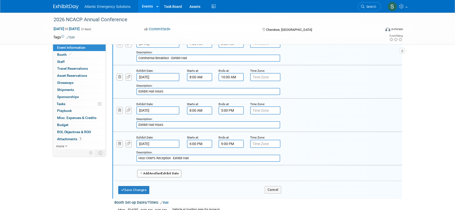
scroll to position [142, 0]
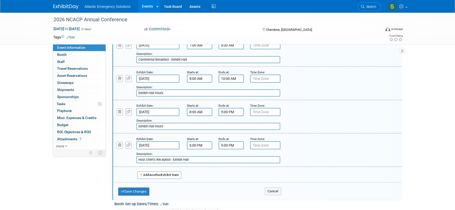
type input "Host Chief's Reception - Exhibit Hall"
click at [174, 94] on input "Exhibit Hall Hours" at bounding box center [209, 93] width 144 height 7
type input "Exhibit Hall Hours - Vendor Appreciation Breakfast"
click at [143, 192] on button "Save Changes" at bounding box center [133, 192] width 31 height 8
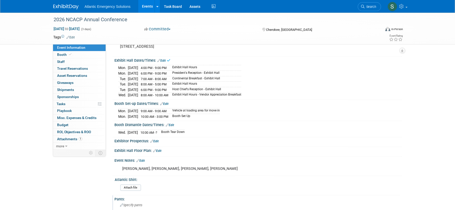
scroll to position [26, 0]
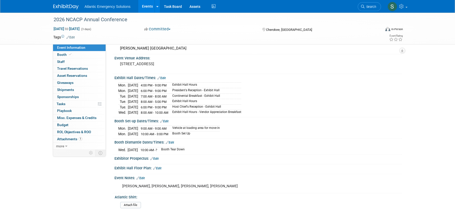
click at [144, 178] on link "Edit" at bounding box center [141, 179] width 8 height 4
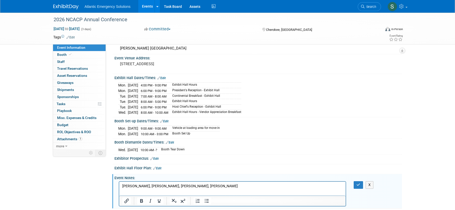
scroll to position [0, 0]
click at [198, 187] on p "C Turner, Grace, Peterson, M Turner" at bounding box center [232, 186] width 221 height 5
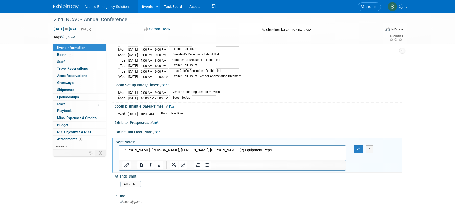
scroll to position [80, 0]
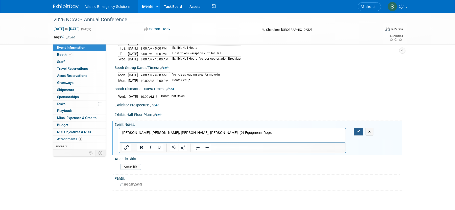
click at [359, 132] on icon "button" at bounding box center [359, 132] width 4 height 4
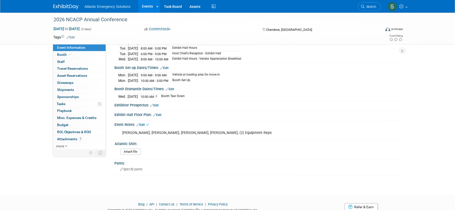
scroll to position [79, 0]
click at [133, 153] on input "file" at bounding box center [106, 152] width 69 height 6
click at [62, 56] on span "Booth" at bounding box center [64, 55] width 15 height 4
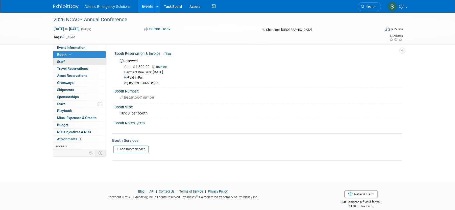
click at [62, 62] on span "Staff 0" at bounding box center [61, 62] width 8 height 4
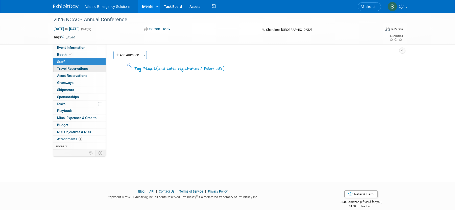
click at [62, 68] on span "Travel Reservations 0" at bounding box center [72, 69] width 31 height 4
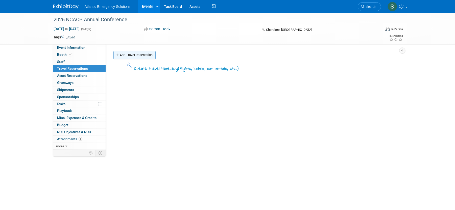
click at [138, 55] on link "Add Travel Reservation" at bounding box center [135, 55] width 42 height 8
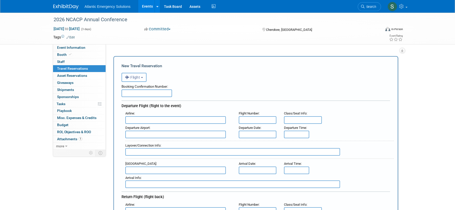
click at [143, 77] on b "button" at bounding box center [142, 77] width 2 height 1
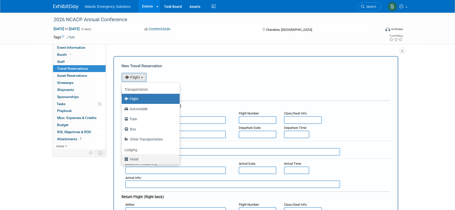
click at [139, 157] on label "Hotel" at bounding box center [149, 159] width 50 height 8
click at [123, 157] on input "Hotel" at bounding box center [120, 158] width 3 height 3
select select "6"
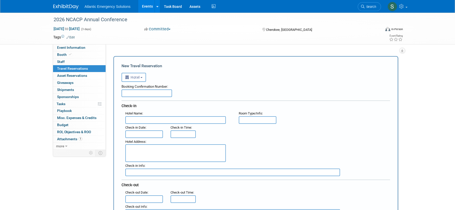
click at [140, 121] on input "text" at bounding box center [175, 120] width 101 height 8
type input "Harrah's Cherokee Casino Resort & Convention"
click at [152, 135] on input "text" at bounding box center [144, 134] width 38 height 8
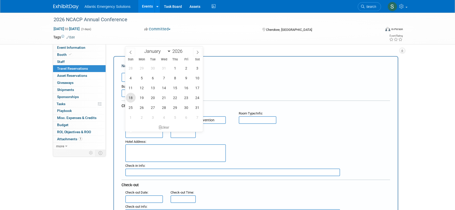
click at [131, 98] on span "18" at bounding box center [131, 98] width 10 height 10
type input "[DATE]"
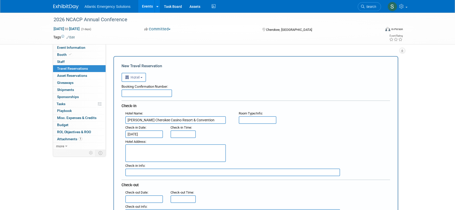
type input "3:00 PM"
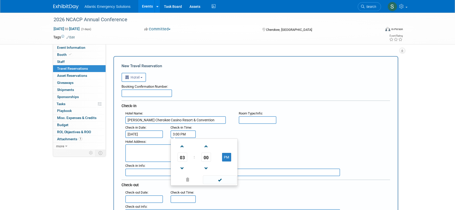
click at [181, 133] on input "3:00 PM" at bounding box center [183, 134] width 25 height 8
click at [149, 148] on textarea at bounding box center [175, 153] width 101 height 18
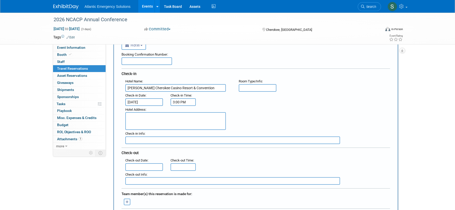
scroll to position [36, 0]
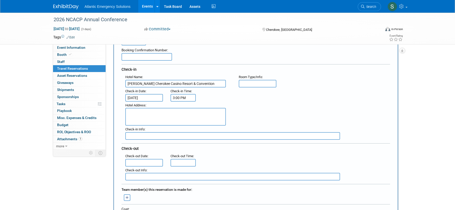
click at [151, 160] on input "text" at bounding box center [144, 163] width 38 height 8
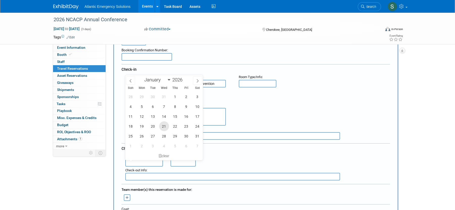
click at [168, 126] on span "21" at bounding box center [164, 126] width 10 height 10
type input "[DATE]"
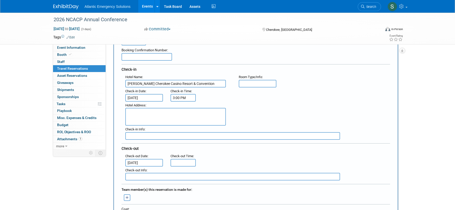
click at [222, 157] on div ": Check-out Date : Jan 21, 2026 Check-out Time :" at bounding box center [258, 159] width 273 height 14
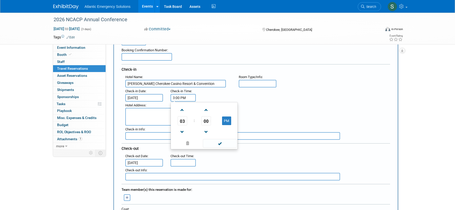
click at [192, 98] on input "3:00 PM" at bounding box center [183, 98] width 25 height 8
drag, startPoint x: 192, startPoint y: 98, endPoint x: 152, endPoint y: 95, distance: 40.5
click at [152, 95] on div ": Check-in Date : Jan 18, 2026 Check-in Time : 3:00 PM 03 : 00 PM 12 01 02 03 0…" at bounding box center [258, 95] width 273 height 14
click at [271, 97] on div ": Check-in Date : Jan 18, 2026 Check-in Time : 03 : 00 PM 12 01 02 03 04 05 06 …" at bounding box center [258, 95] width 273 height 14
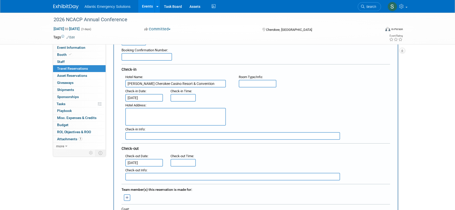
click at [143, 114] on textarea at bounding box center [175, 117] width 101 height 18
click at [139, 112] on textarea at bounding box center [175, 117] width 101 height 18
type textarea "777 Casino Drive Cherokee, NC 28719"
click at [253, 109] on div "Hotel Address : 777 Casino Drive Cherokee, NC 28719" at bounding box center [258, 114] width 273 height 24
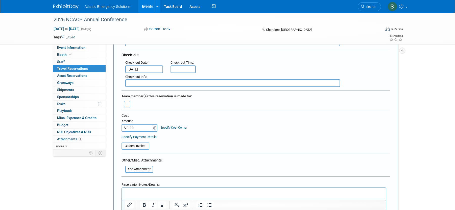
scroll to position [0, 0]
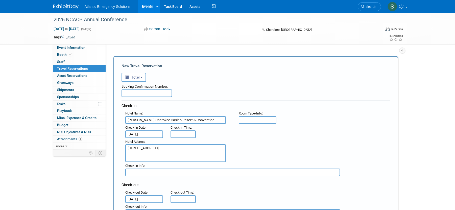
click at [140, 95] on input "text" at bounding box center [147, 94] width 51 height 8
type input "L7T85U66"
click at [319, 135] on div ": Check-in Date : Jan 18, 2026 Check-in Time :" at bounding box center [258, 131] width 273 height 14
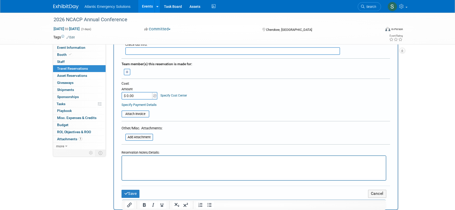
scroll to position [173, 0]
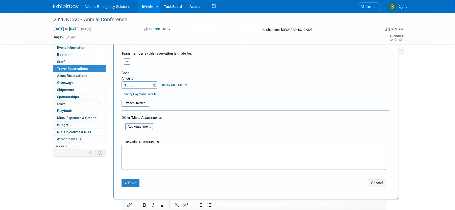
click at [131, 151] on p "Rich Text Area. Press ALT-0 for help." at bounding box center [254, 149] width 258 height 5
click at [135, 103] on input "file" at bounding box center [119, 103] width 60 height 6
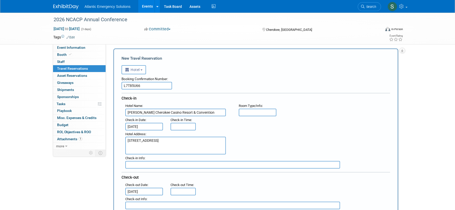
scroll to position [0, 0]
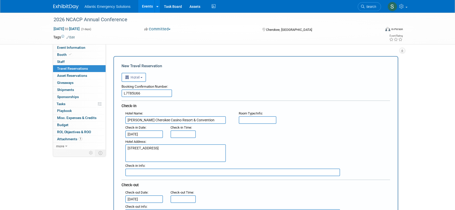
click at [258, 120] on input "text" at bounding box center [258, 120] width 38 height 8
type input "King"
click at [305, 137] on div ": Check-in Date : Jan 18, 2026 Check-in Time :" at bounding box center [258, 131] width 273 height 14
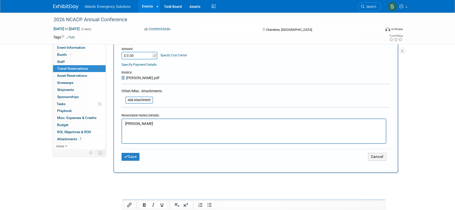
scroll to position [203, 0]
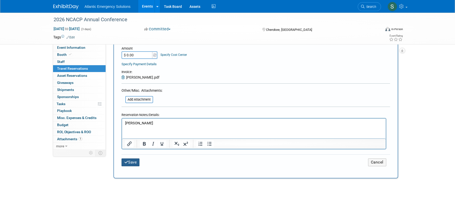
click at [133, 164] on button "Save" at bounding box center [131, 163] width 18 height 8
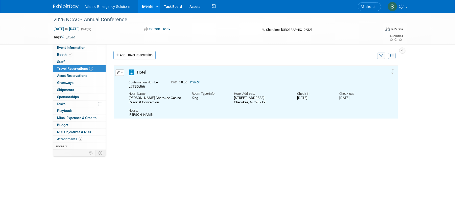
scroll to position [0, 0]
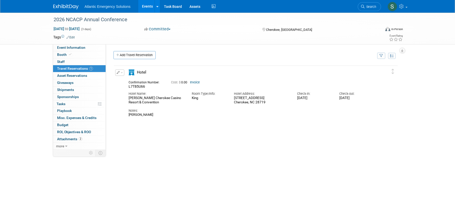
click at [196, 82] on link "Invoice" at bounding box center [195, 83] width 10 height 4
click at [121, 74] on button "button" at bounding box center [119, 73] width 9 height 6
click at [126, 80] on button "Edit Reservation" at bounding box center [137, 81] width 43 height 7
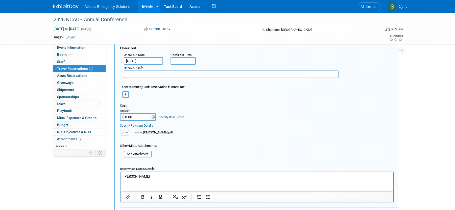
scroll to position [133, 0]
click at [126, 132] on span "button" at bounding box center [127, 132] width 2 height 1
click at [132, 147] on link "Remove attachment" at bounding box center [145, 146] width 51 height 7
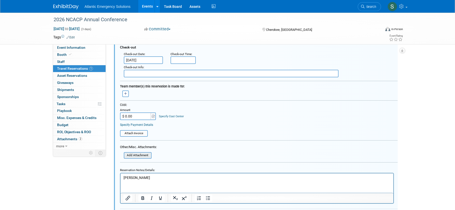
click at [138, 156] on input "file" at bounding box center [121, 156] width 60 height 6
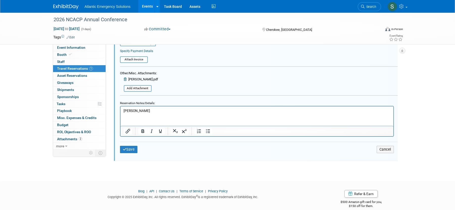
scroll to position [213, 0]
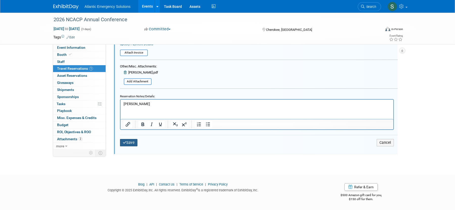
click at [126, 144] on icon "submit" at bounding box center [125, 143] width 4 height 4
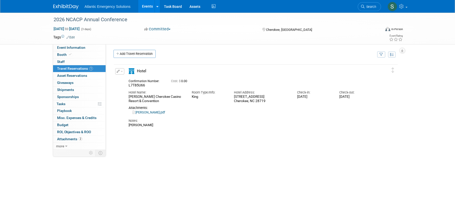
scroll to position [0, 0]
click at [123, 74] on button "button" at bounding box center [119, 73] width 9 height 6
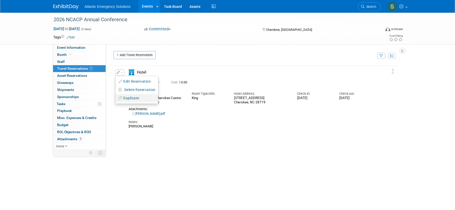
click at [134, 99] on button "Duplicate" at bounding box center [137, 98] width 43 height 7
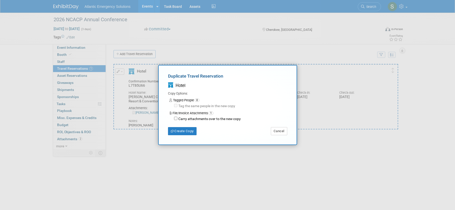
scroll to position [3, 0]
click at [191, 132] on button "Create Copy" at bounding box center [182, 131] width 29 height 8
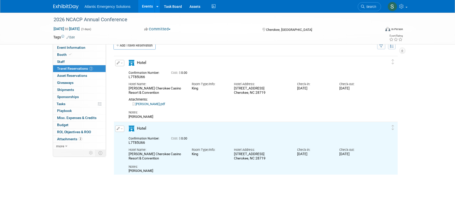
scroll to position [0, 0]
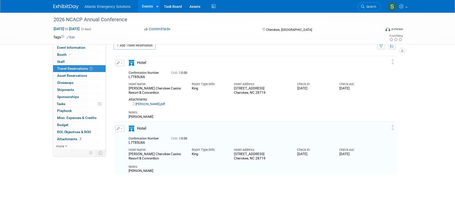
click at [118, 129] on icon "button" at bounding box center [118, 128] width 3 height 3
click at [138, 136] on button "Edit Reservation" at bounding box center [137, 137] width 43 height 7
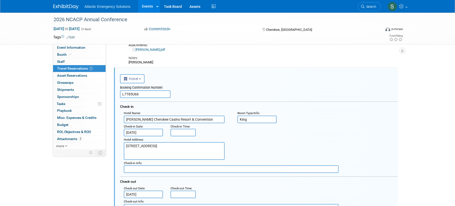
scroll to position [74, 0]
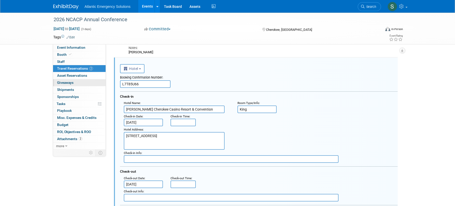
drag, startPoint x: 145, startPoint y: 84, endPoint x: 101, endPoint y: 82, distance: 43.8
click at [101, 82] on div "Event Information Event Info Booth Booth 0 Staff 0 Staff 2 Travel Reservations …" at bounding box center [228, 144] width 357 height 410
type input "L"
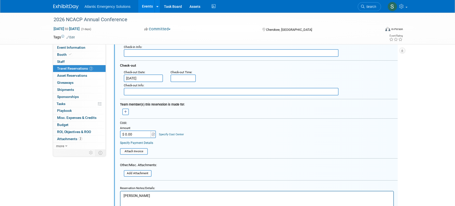
scroll to position [187, 0]
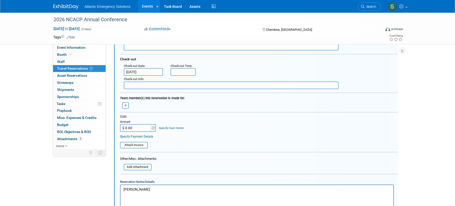
type input "XYT57US3"
drag, startPoint x: 145, startPoint y: 189, endPoint x: 122, endPoint y: 189, distance: 23.0
click at [122, 189] on html "Colby Turner" at bounding box center [256, 188] width 273 height 7
click at [130, 169] on input "file" at bounding box center [121, 168] width 60 height 6
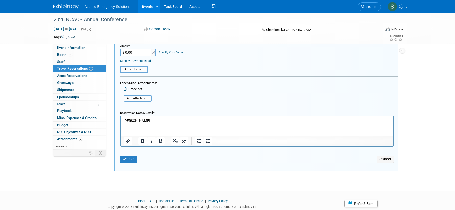
scroll to position [263, 0]
click at [128, 159] on button "Save" at bounding box center [129, 158] width 18 height 7
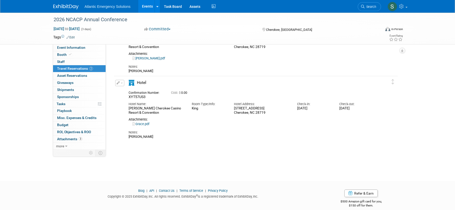
scroll to position [57, 0]
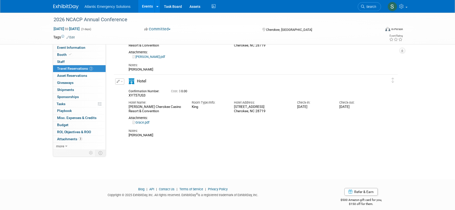
click at [122, 82] on span "button" at bounding box center [122, 81] width 2 height 1
click at [127, 106] on button "Duplicate" at bounding box center [137, 106] width 43 height 7
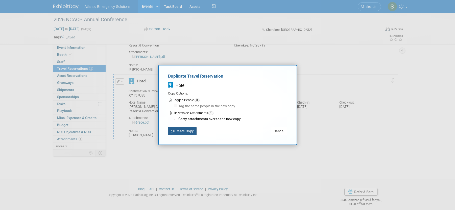
click at [190, 133] on button "Create Copy" at bounding box center [182, 131] width 29 height 8
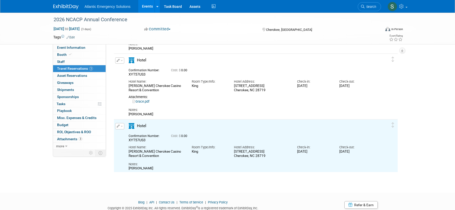
scroll to position [0, 0]
click at [118, 127] on icon "button" at bounding box center [118, 126] width 3 height 3
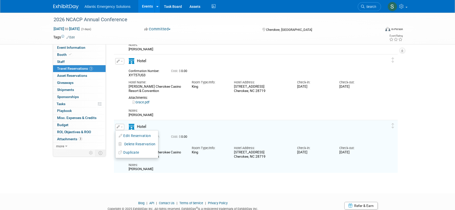
drag, startPoint x: 125, startPoint y: 135, endPoint x: 144, endPoint y: 141, distance: 19.2
click at [126, 135] on button "Edit Reservation" at bounding box center [137, 135] width 43 height 7
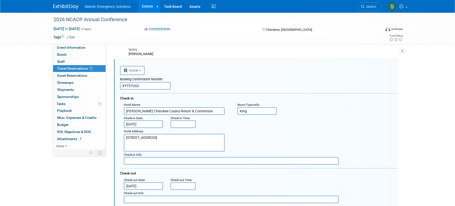
scroll to position [140, 1]
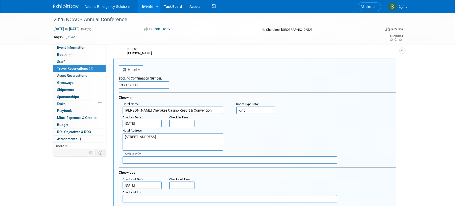
drag, startPoint x: 145, startPoint y: 85, endPoint x: 119, endPoint y: 85, distance: 26.0
click at [119, 85] on input "XYT57US3" at bounding box center [144, 85] width 51 height 8
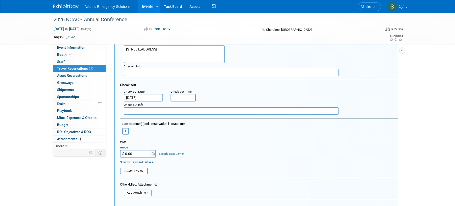
scroll to position [241, 0]
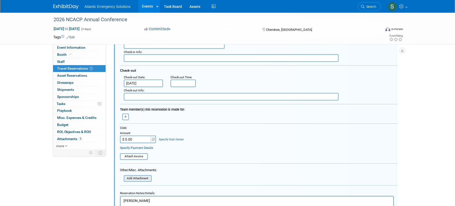
type input "VLI2A7Q5"
click at [135, 180] on input "file" at bounding box center [121, 179] width 60 height 6
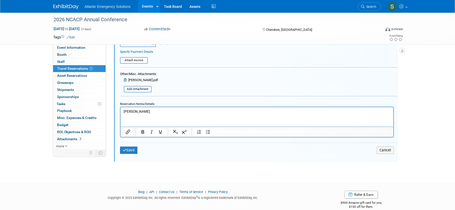
scroll to position [339, 0]
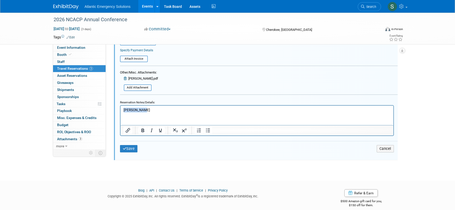
drag, startPoint x: 152, startPoint y: 110, endPoint x: 91, endPoint y: 107, distance: 61.8
click at [120, 107] on html "Chris Grace" at bounding box center [256, 108] width 273 height 7
click at [129, 149] on button "Save" at bounding box center [129, 148] width 18 height 7
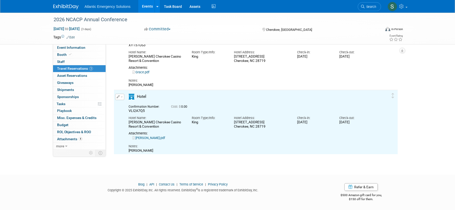
scroll to position [0, 0]
click at [116, 96] on button "button" at bounding box center [119, 97] width 9 height 6
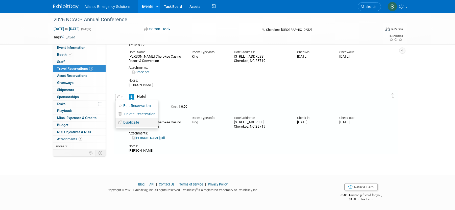
click at [128, 123] on button "Duplicate" at bounding box center [137, 122] width 43 height 7
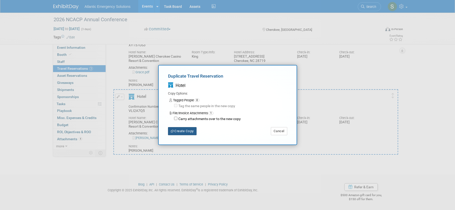
click at [191, 132] on button "Create Copy" at bounding box center [182, 131] width 29 height 8
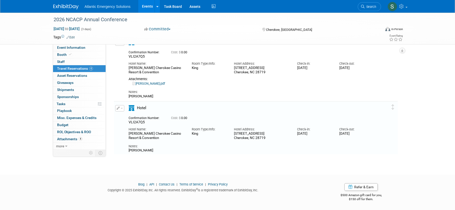
click at [118, 109] on icon "button" at bounding box center [118, 108] width 3 height 3
click at [135, 115] on button "Edit Reservation" at bounding box center [137, 117] width 43 height 7
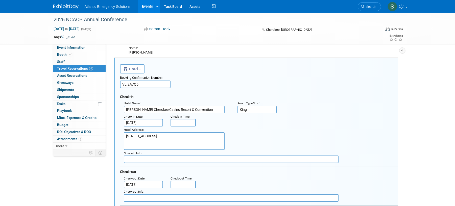
scroll to position [206, 0]
click at [142, 86] on input "VLI2A7Q5" at bounding box center [145, 84] width 51 height 8
type input "V"
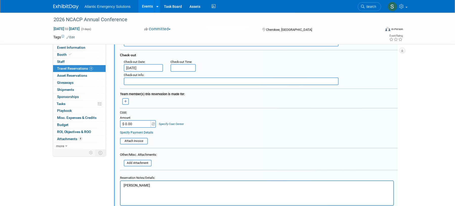
scroll to position [323, 0]
type input "MMTKF2V3"
click at [136, 163] on input "file" at bounding box center [121, 163] width 60 height 6
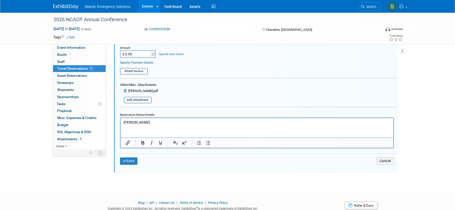
scroll to position [395, 0]
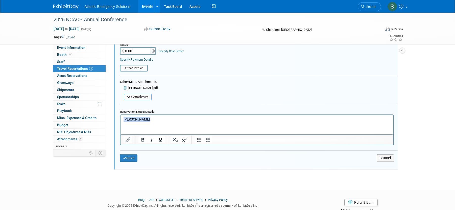
drag, startPoint x: 150, startPoint y: 117, endPoint x: 100, endPoint y: 115, distance: 49.9
click at [120, 115] on html "Phil Peterson" at bounding box center [256, 118] width 273 height 7
click at [126, 160] on icon "submit" at bounding box center [125, 158] width 4 height 4
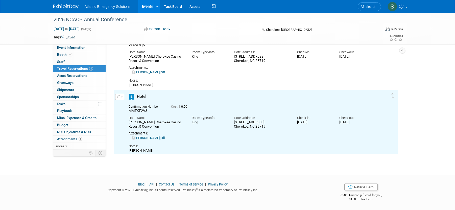
scroll to position [0, 0]
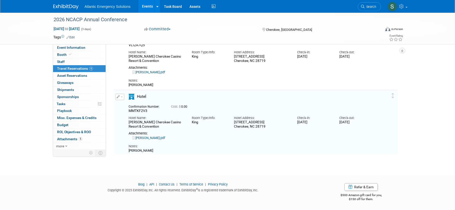
click at [123, 98] on button "button" at bounding box center [119, 97] width 9 height 6
click at [132, 124] on button "Duplicate" at bounding box center [137, 122] width 43 height 7
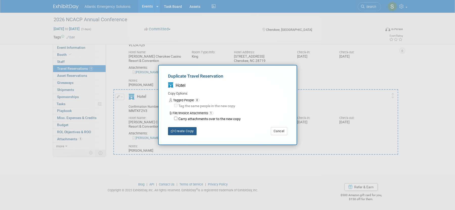
click at [184, 131] on button "Create Copy" at bounding box center [182, 131] width 29 height 8
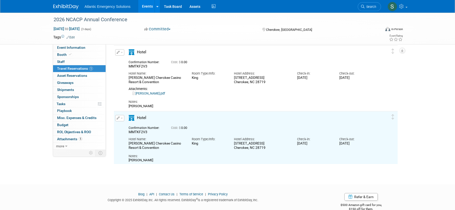
click at [118, 118] on icon "button" at bounding box center [118, 118] width 3 height 3
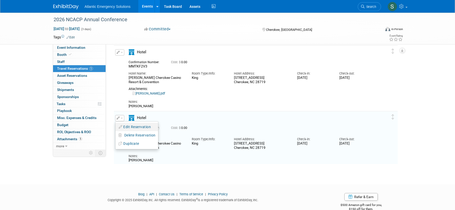
click at [136, 128] on button "Edit Reservation" at bounding box center [137, 126] width 43 height 7
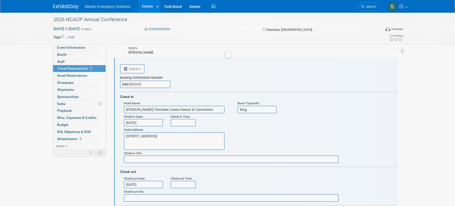
scroll to position [271, 0]
drag, startPoint x: 148, startPoint y: 86, endPoint x: 97, endPoint y: 82, distance: 51.5
click at [97, 82] on div "Event Information Event Info Booth Booth 0 Staff 0 Staff 5 Travel Reservations …" at bounding box center [228, 44] width 357 height 607
drag, startPoint x: 149, startPoint y: 86, endPoint x: 119, endPoint y: 83, distance: 30.2
click at [119, 83] on div "<i class="fas fa-plane" style="padding: 6px 4px 6px 1px;"></i> Flight <i class=…" at bounding box center [256, 202] width 284 height 289
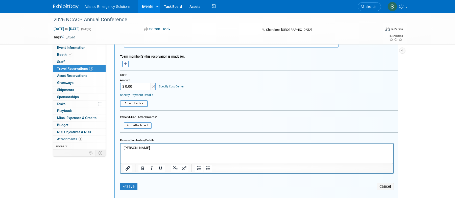
scroll to position [430, 0]
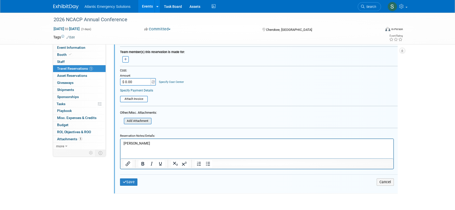
type input "2IY44L0K"
click at [136, 122] on input "file" at bounding box center [121, 121] width 60 height 6
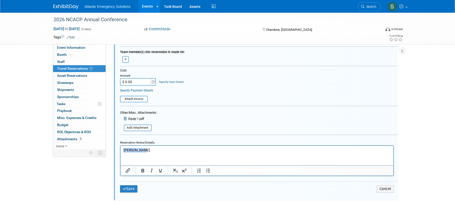
drag, startPoint x: 151, startPoint y: 149, endPoint x: 93, endPoint y: 150, distance: 58.7
click at [120, 150] on html "Mike Turner" at bounding box center [256, 149] width 273 height 7
click at [133, 190] on button "Save" at bounding box center [129, 188] width 18 height 7
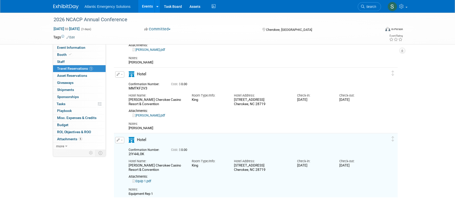
scroll to position [239, 0]
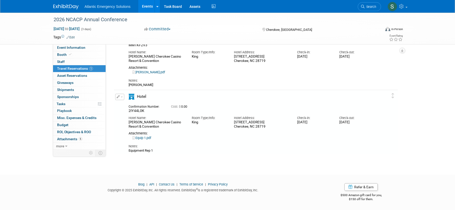
click at [119, 98] on icon "button" at bounding box center [118, 96] width 3 height 3
click at [127, 121] on button "Duplicate" at bounding box center [137, 122] width 43 height 7
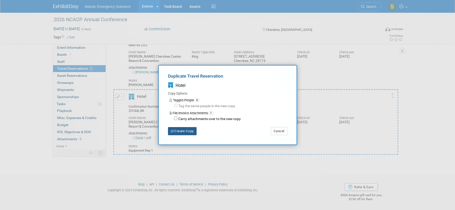
click at [195, 131] on button "Create Copy" at bounding box center [182, 131] width 29 height 8
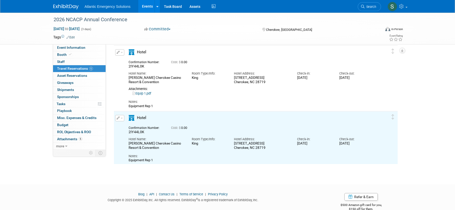
scroll to position [0, 0]
click at [118, 119] on icon "button" at bounding box center [118, 118] width 3 height 3
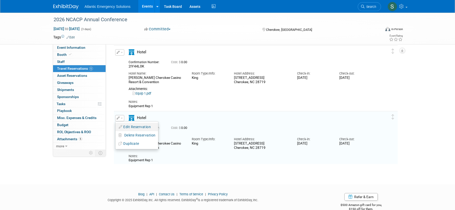
click at [134, 128] on button "Edit Reservation" at bounding box center [137, 126] width 43 height 7
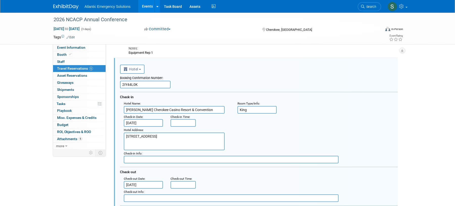
scroll to position [337, 0]
click at [142, 85] on input "2IY44L0K" at bounding box center [145, 84] width 51 height 8
type input "2"
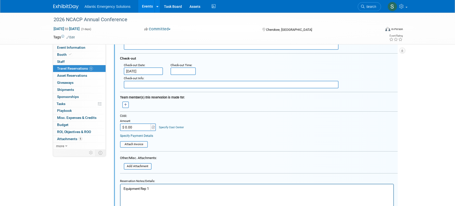
scroll to position [451, 0]
type input "NQHUCU5M"
click at [137, 166] on input "file" at bounding box center [121, 166] width 60 height 6
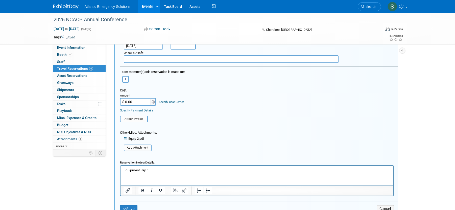
scroll to position [477, 0]
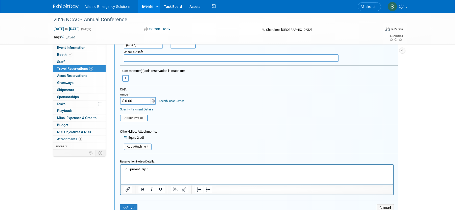
click at [151, 171] on p "Equipment Rep 1" at bounding box center [256, 169] width 267 height 5
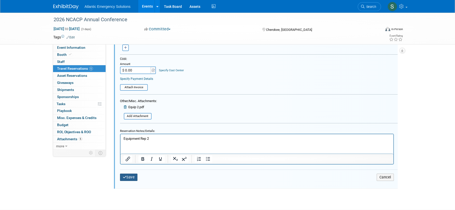
click at [130, 180] on button "Save" at bounding box center [129, 177] width 18 height 7
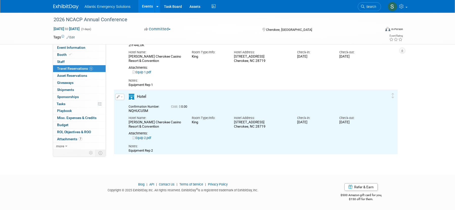
scroll to position [0, 0]
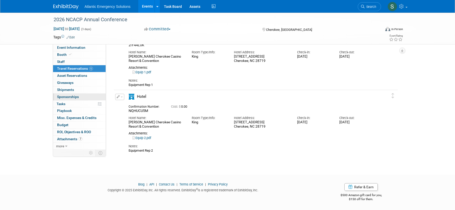
click at [65, 96] on span "Sponsorships 0" at bounding box center [68, 97] width 22 height 4
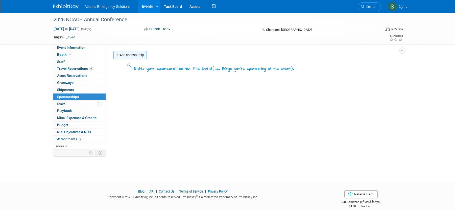
click at [139, 57] on link "Add Sponsorship" at bounding box center [130, 55] width 33 height 8
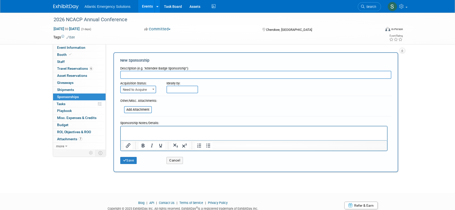
click at [134, 74] on input "text" at bounding box center [255, 75] width 271 height 8
type input "Corporate Captian Sponsorship"
click at [147, 90] on span "Need to Acquire" at bounding box center [138, 89] width 35 height 7
select select "2"
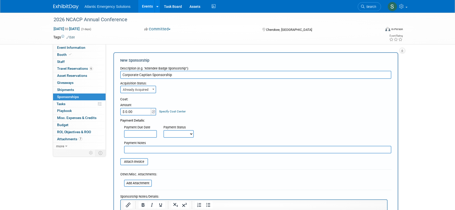
scroll to position [1, 0]
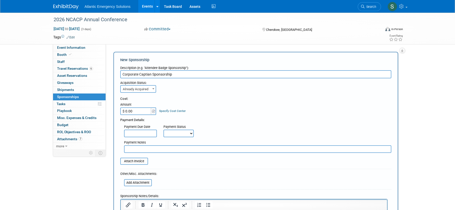
click at [143, 113] on input "$ 0.00" at bounding box center [136, 111] width 32 height 8
type input "$ 2,000.00"
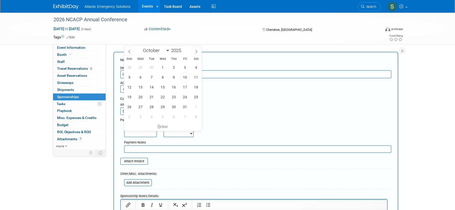
click at [147, 133] on input "text" at bounding box center [140, 134] width 33 height 8
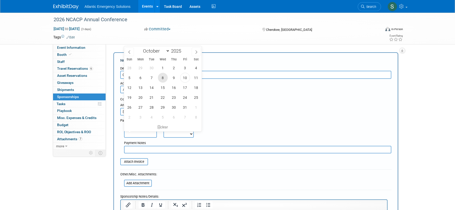
scroll to position [0, 0]
click at [163, 78] on span "8" at bounding box center [163, 78] width 10 height 10
type input "Oct 8, 2025"
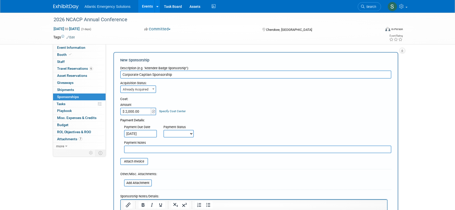
click at [183, 134] on select "Not Paid Yet Partially Paid Paid in Full" at bounding box center [179, 134] width 30 height 8
select select "1"
click at [164, 130] on select "Not Paid Yet Partially Paid Paid in Full" at bounding box center [179, 134] width 30 height 8
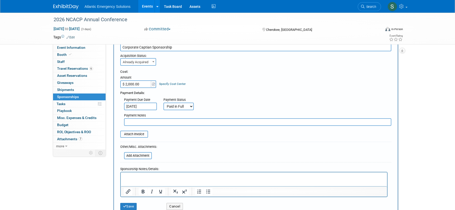
scroll to position [28, 0]
click at [139, 133] on input "file" at bounding box center [118, 133] width 60 height 6
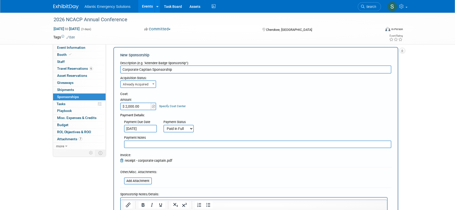
scroll to position [0, 0]
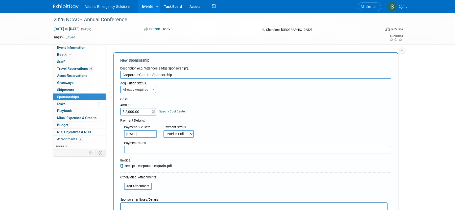
click at [189, 76] on input "Corporate Captian Sponsorship" at bounding box center [255, 75] width 271 height 8
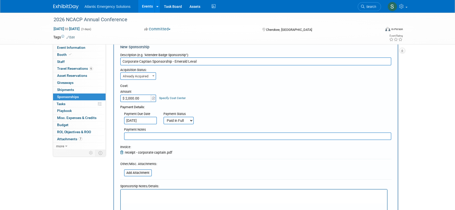
scroll to position [16, 0]
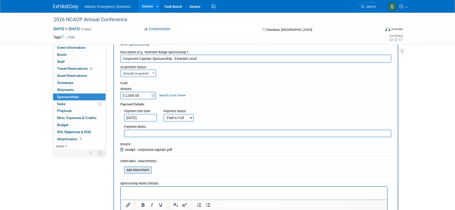
type input "Corporate Captian Sponsorship - Emerald Leval"
click at [146, 172] on input "file" at bounding box center [121, 170] width 60 height 6
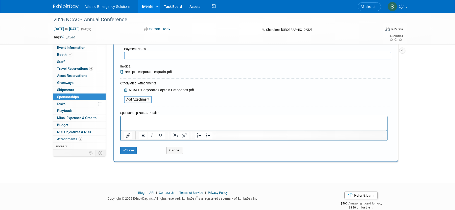
scroll to position [102, 0]
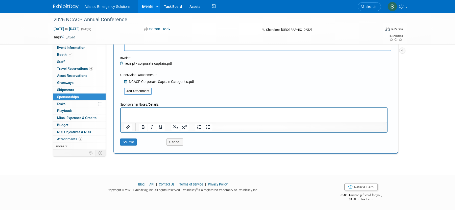
click at [135, 113] on p "Rich Text Area. Press ALT-0 for help." at bounding box center [254, 112] width 261 height 5
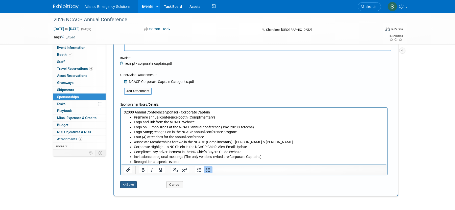
click at [126, 186] on button "Save" at bounding box center [128, 184] width 17 height 7
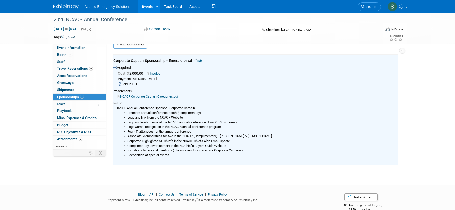
scroll to position [0, 0]
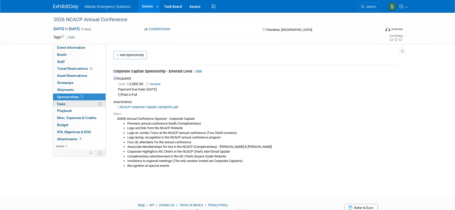
click at [62, 103] on span "Tasks 0%" at bounding box center [61, 104] width 9 height 4
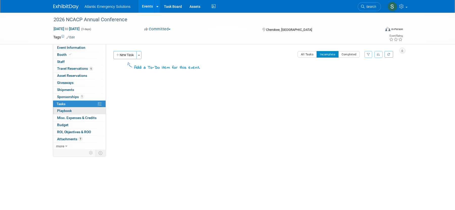
click at [66, 110] on span "Playbook 0" at bounding box center [64, 111] width 15 height 4
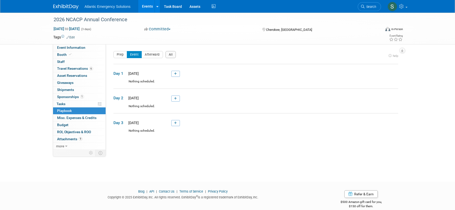
scroll to position [7, 0]
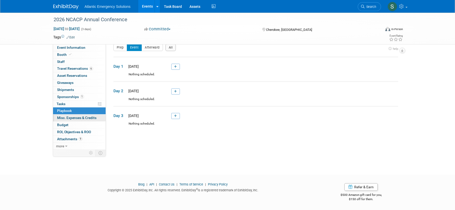
click at [85, 118] on span "Misc. Expenses & Credits 0" at bounding box center [76, 118] width 39 height 4
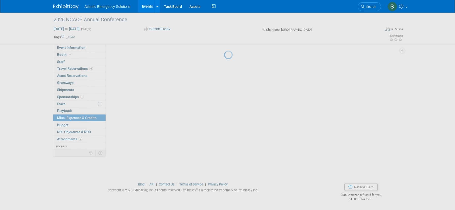
scroll to position [0, 0]
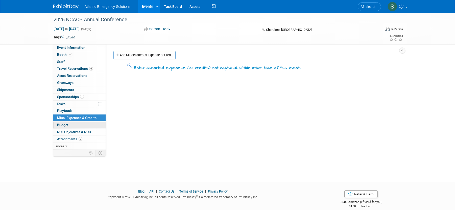
click at [63, 125] on span "Budget" at bounding box center [62, 125] width 11 height 4
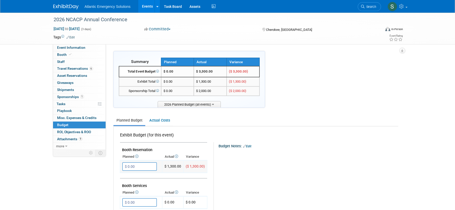
click at [135, 166] on input "$ 0.00" at bounding box center [139, 166] width 35 height 9
type input "$ 1,300.00"
click at [126, 176] on icon "button" at bounding box center [127, 176] width 4 height 3
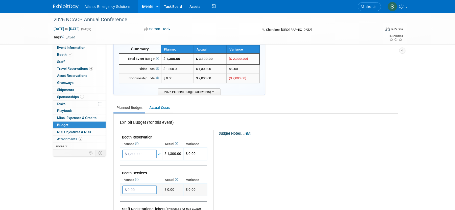
scroll to position [21, 0]
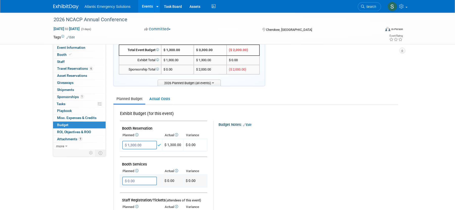
click at [144, 181] on input "$ 0.00" at bounding box center [139, 181] width 35 height 9
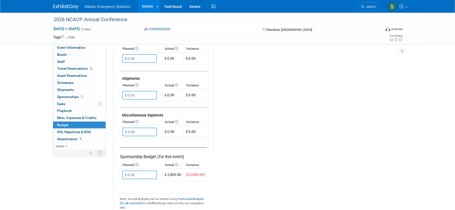
scroll to position [256, 0]
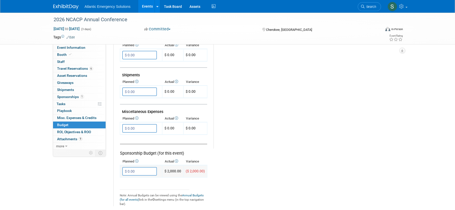
click at [142, 173] on input "$ 0.00" at bounding box center [139, 171] width 35 height 9
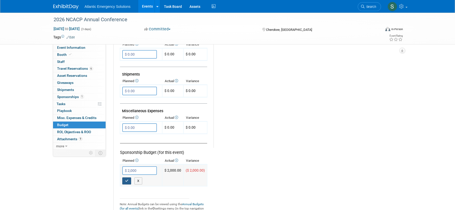
type input "$ 2,000.00"
click at [129, 183] on button "button" at bounding box center [126, 181] width 9 height 7
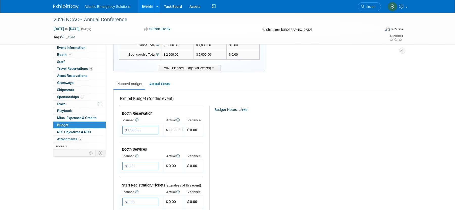
scroll to position [0, 0]
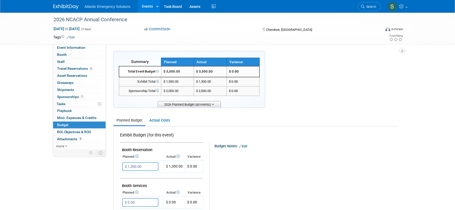
click at [210, 104] on span "2026 Planned Budget (all events)" at bounding box center [189, 104] width 63 height 6
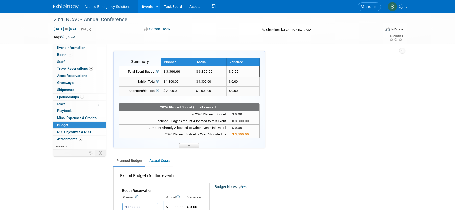
click at [192, 145] on span at bounding box center [189, 145] width 20 height 5
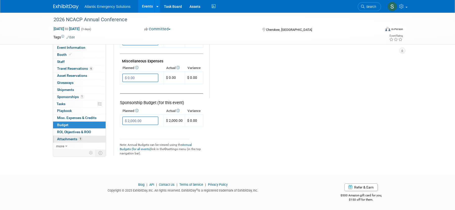
scroll to position [306, 0]
click at [73, 138] on span "Attachments 9" at bounding box center [69, 139] width 25 height 4
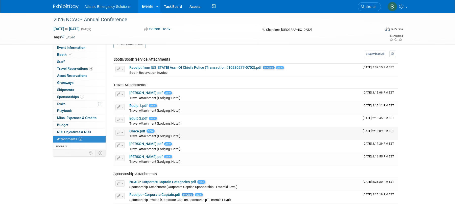
scroll to position [0, 0]
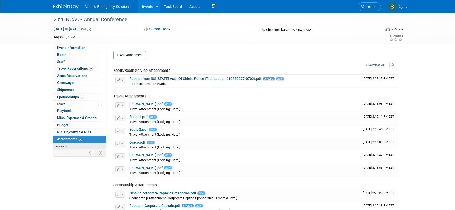
click at [57, 147] on span "more" at bounding box center [60, 146] width 8 height 4
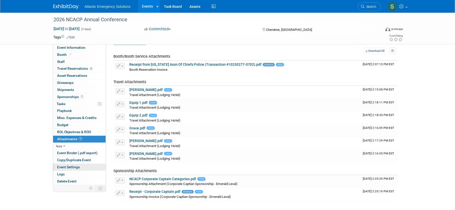
scroll to position [14, 0]
click at [73, 168] on span "Event Settings" at bounding box center [68, 167] width 23 height 4
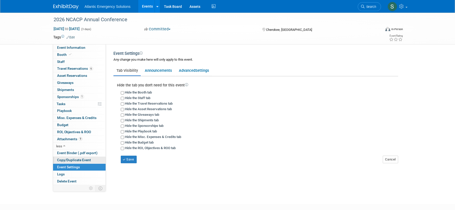
scroll to position [0, 0]
click at [170, 70] on link "Announcements" at bounding box center [158, 71] width 33 height 10
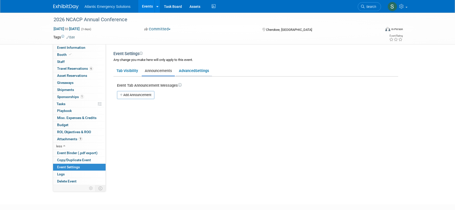
click at [198, 70] on span "Settings" at bounding box center [202, 71] width 14 height 5
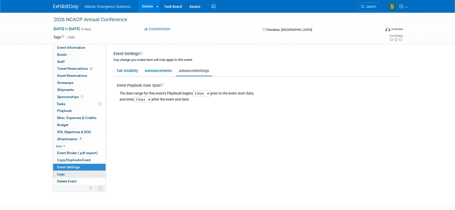
click at [63, 175] on span "Logs" at bounding box center [61, 174] width 8 height 4
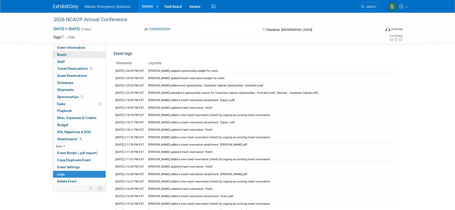
click at [69, 51] on link "Booth" at bounding box center [79, 54] width 53 height 7
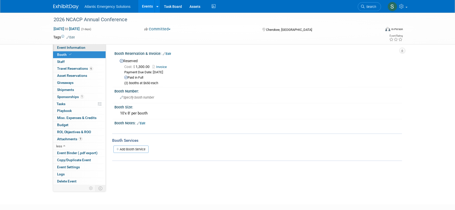
click at [67, 45] on link "Event Information" at bounding box center [79, 47] width 53 height 7
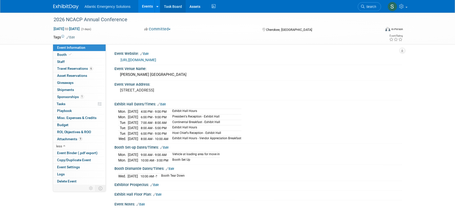
click at [167, 7] on link "Task Board" at bounding box center [173, 6] width 26 height 13
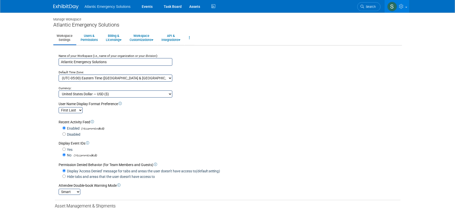
click at [69, 37] on link "Workspace Settings" at bounding box center [64, 38] width 23 height 12
click at [120, 37] on link "Billing & Licensing" at bounding box center [114, 38] width 22 height 12
click at [96, 36] on link "Users & Permissions" at bounding box center [89, 38] width 24 height 12
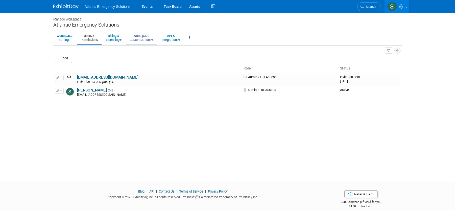
click at [150, 37] on link "Workspace Customizations" at bounding box center [141, 38] width 30 height 12
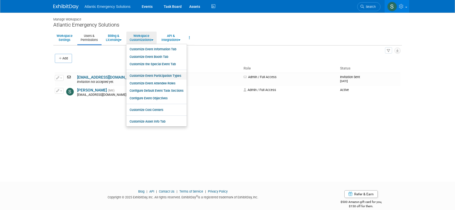
click at [173, 76] on link "Customize Event Participation Types" at bounding box center [156, 76] width 60 height 8
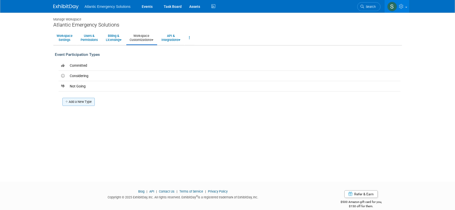
click at [85, 103] on link "Add a New Type" at bounding box center [78, 102] width 32 height 8
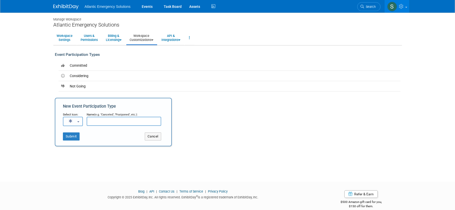
click at [77, 122] on b "button" at bounding box center [78, 121] width 2 height 1
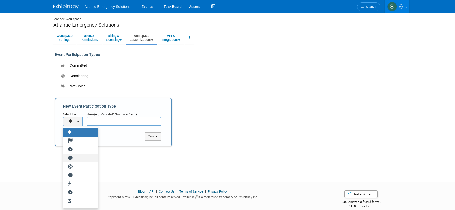
click at [73, 158] on icon at bounding box center [71, 158] width 10 height 4
click at [64, 158] on input "radio" at bounding box center [62, 158] width 3 height 3
select select "fas fa-circle"
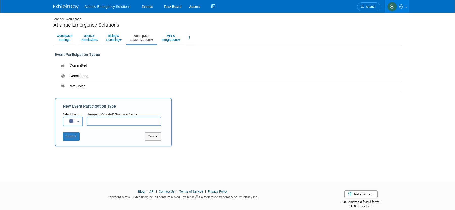
click at [103, 122] on input "text" at bounding box center [124, 121] width 75 height 9
type input "Planned"
click at [74, 136] on button "Submit" at bounding box center [71, 136] width 17 height 8
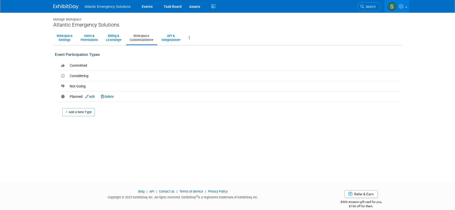
click at [206, 126] on div "Manage Workspace Atlantic Emergency Solutions Workspace Settings Users & Permis…" at bounding box center [228, 93] width 357 height 160
click at [67, 38] on link "Workspace Settings" at bounding box center [64, 38] width 23 height 12
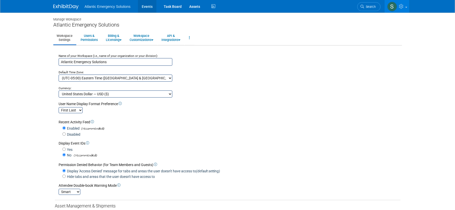
click at [148, 7] on link "Events" at bounding box center [147, 6] width 18 height 13
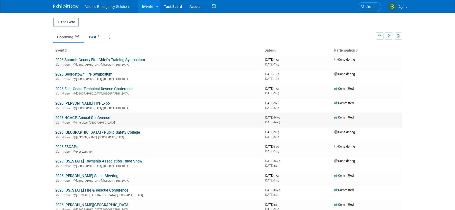
click at [349, 118] on span "Committed" at bounding box center [344, 118] width 19 height 4
click at [74, 117] on link "2026 NCACP Annual Conference" at bounding box center [82, 118] width 55 height 5
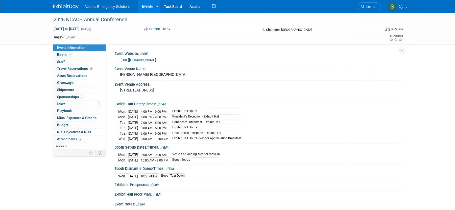
click at [170, 30] on span "button" at bounding box center [170, 29] width 2 height 1
click at [162, 60] on link "Planned" at bounding box center [163, 58] width 40 height 7
click at [148, 7] on link "Events" at bounding box center [147, 6] width 18 height 13
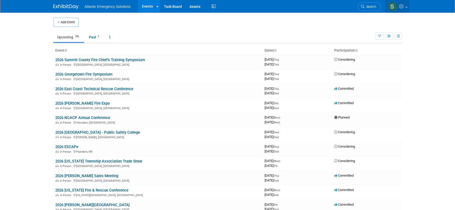
click at [407, 7] on span at bounding box center [407, 7] width 2 height 1
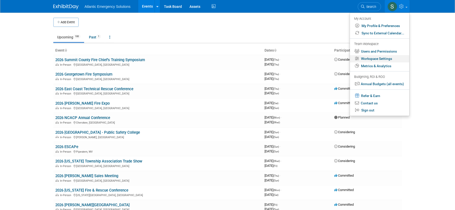
click at [379, 59] on link "Workspace Settings" at bounding box center [379, 58] width 59 height 7
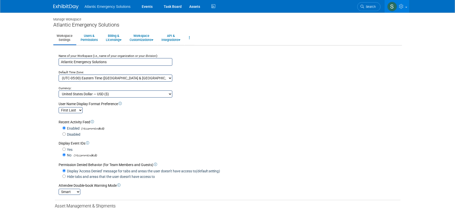
click at [62, 37] on link "Workspace Settings" at bounding box center [64, 38] width 23 height 12
click at [142, 37] on link "Workspace Customizations" at bounding box center [141, 38] width 30 height 12
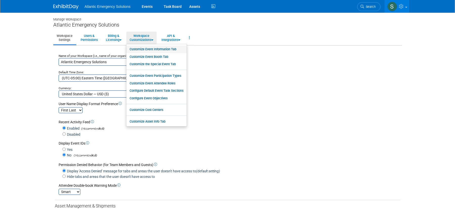
click at [158, 50] on link "Customize Event Information Tab" at bounding box center [156, 50] width 60 height 8
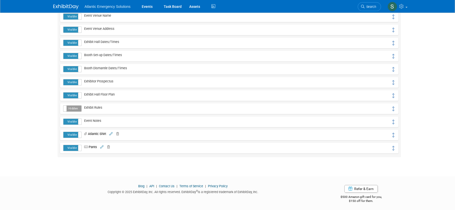
scroll to position [102, 0]
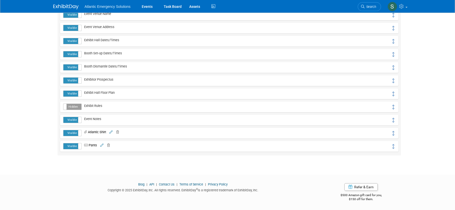
click at [112, 132] on icon at bounding box center [111, 132] width 3 height 3
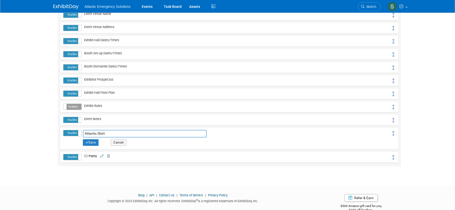
click at [110, 134] on input "Atlantic Shirt" at bounding box center [145, 134] width 124 height 8
type input "Atlantic Shirt - Day 1"
click at [91, 142] on button "Save" at bounding box center [91, 142] width 16 height 7
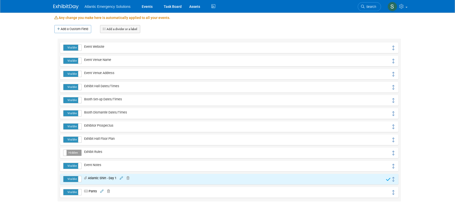
scroll to position [102, 0]
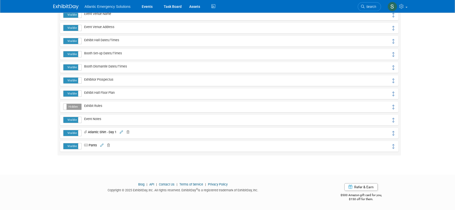
click at [101, 145] on icon at bounding box center [101, 145] width 3 height 3
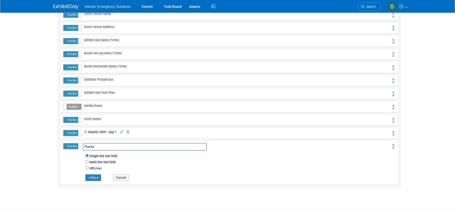
click at [105, 146] on input "Pants" at bounding box center [145, 147] width 124 height 8
type input "Pants - Day 1"
click at [98, 177] on button "Save" at bounding box center [93, 177] width 16 height 7
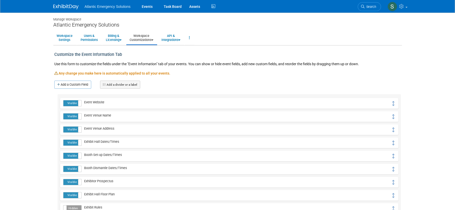
scroll to position [102, 0]
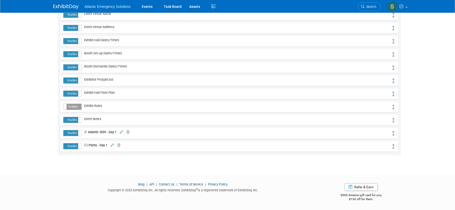
click at [97, 132] on span "Atlantic Shirt - Day 1" at bounding box center [99, 132] width 35 height 4
click at [102, 130] on span "Atlantic Shirt - Day 1" at bounding box center [99, 132] width 35 height 4
click at [150, 133] on td "Atlantic Shirt - Day 1 Atlantic Shirt - Day 1 Save Cancel Delete Custom Event F…" at bounding box center [237, 133] width 310 height 7
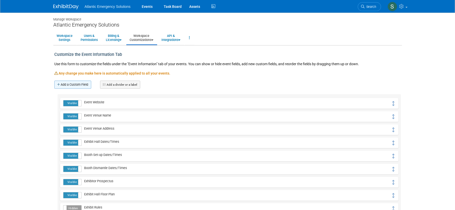
click at [71, 83] on link "Add a Custom Field" at bounding box center [72, 85] width 37 height 8
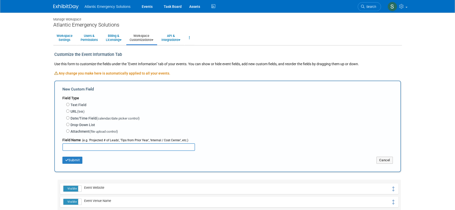
click at [88, 146] on input "text" at bounding box center [128, 147] width 133 height 8
type input "Atlantic Shirt - Day 2"
click at [66, 131] on input "Attachment (file upload control)" at bounding box center [67, 130] width 3 height 3
radio input "true"
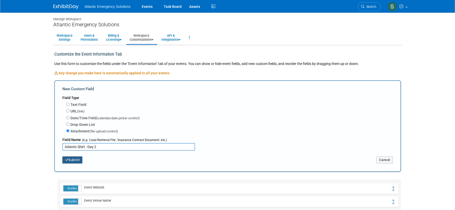
click at [69, 161] on button "Submit" at bounding box center [72, 160] width 20 height 7
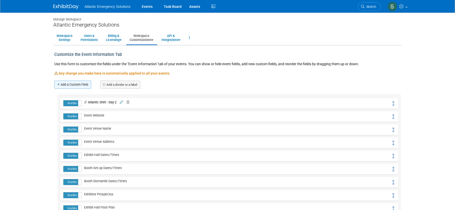
click at [70, 85] on link "Add a Custom Field" at bounding box center [72, 85] width 37 height 8
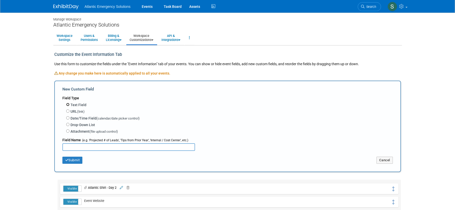
click at [68, 105] on input "Text Field" at bounding box center [67, 104] width 3 height 3
radio input "true"
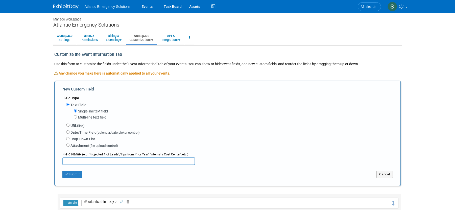
click at [77, 158] on input "text" at bounding box center [128, 162] width 133 height 8
type input "Pants - Day 2"
click at [78, 176] on button "Submit" at bounding box center [72, 174] width 20 height 7
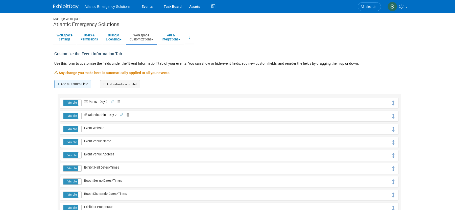
click at [69, 83] on link "Add a Custom Field" at bounding box center [72, 84] width 37 height 8
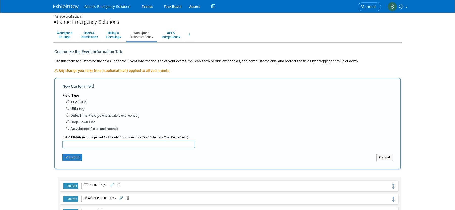
scroll to position [6, 0]
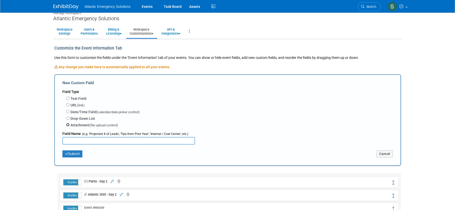
click at [67, 126] on input "Attachment (file upload control)" at bounding box center [67, 124] width 3 height 3
radio input "true"
click at [70, 140] on input "text" at bounding box center [128, 141] width 133 height 8
type input "Atlantic Shirt - Day 3"
click at [75, 154] on button "Submit" at bounding box center [72, 153] width 20 height 7
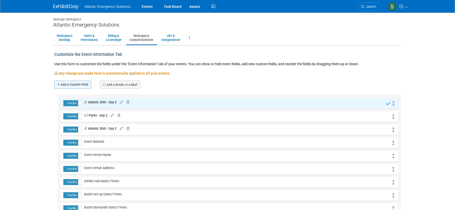
click at [82, 85] on link "Add a Custom Field" at bounding box center [72, 85] width 37 height 8
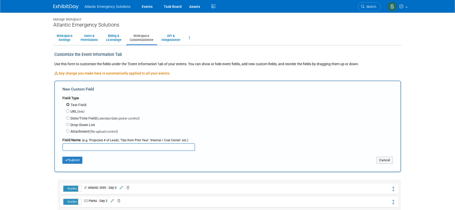
click at [68, 105] on input "Text Field" at bounding box center [67, 104] width 3 height 3
radio input "true"
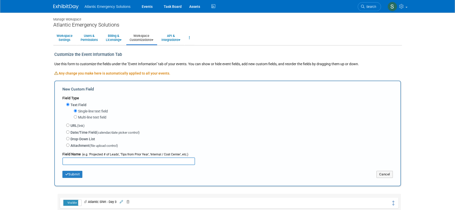
click at [82, 158] on input "text" at bounding box center [128, 162] width 133 height 8
type input "A"
type input "Pants - Day 3"
click at [79, 176] on button "Submit" at bounding box center [72, 174] width 20 height 7
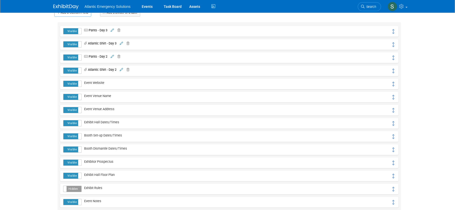
scroll to position [68, 0]
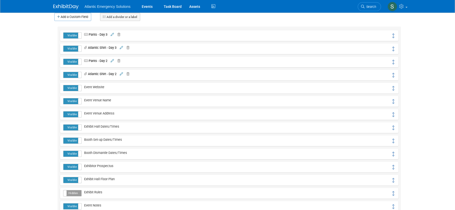
click at [100, 74] on span "Atlantic Shirt - Day 2" at bounding box center [99, 74] width 35 height 4
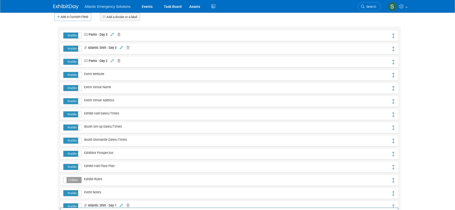
drag, startPoint x: 395, startPoint y: 76, endPoint x: 396, endPoint y: 214, distance: 138.3
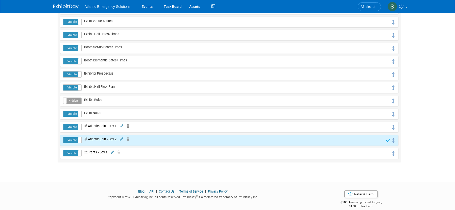
scroll to position [154, 0]
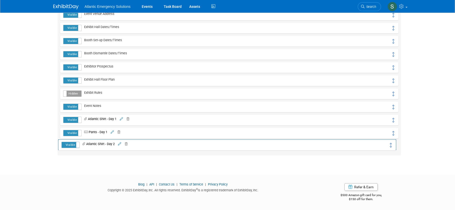
drag, startPoint x: 392, startPoint y: 133, endPoint x: 390, endPoint y: 145, distance: 12.1
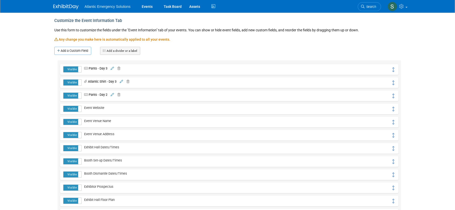
scroll to position [31, 0]
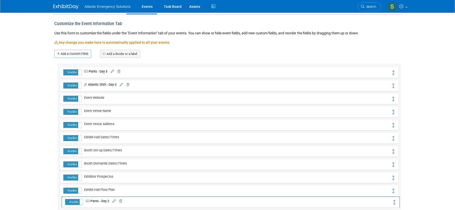
drag, startPoint x: 394, startPoint y: 99, endPoint x: 396, endPoint y: 203, distance: 103.4
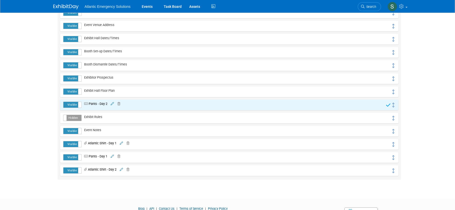
scroll to position [131, 0]
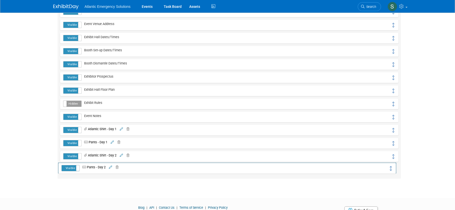
drag, startPoint x: 392, startPoint y: 104, endPoint x: 390, endPoint y: 169, distance: 64.5
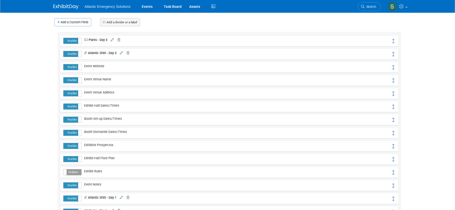
scroll to position [0, 0]
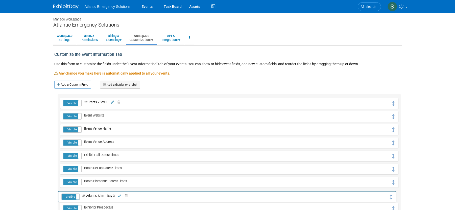
drag, startPoint x: 394, startPoint y: 116, endPoint x: 392, endPoint y: 195, distance: 79.7
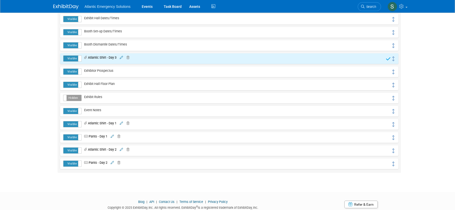
scroll to position [138, 0]
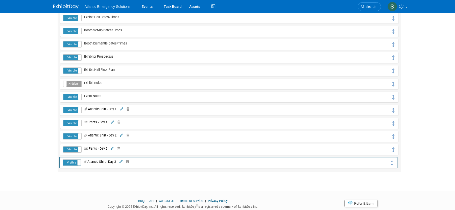
drag, startPoint x: 394, startPoint y: 59, endPoint x: 393, endPoint y: 164, distance: 105.0
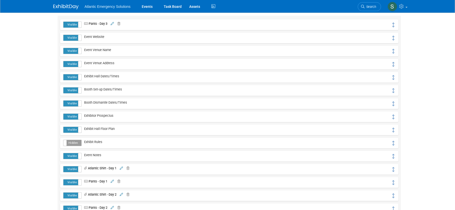
scroll to position [0, 0]
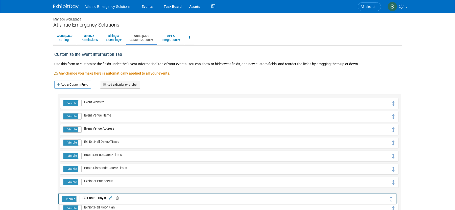
drag, startPoint x: 394, startPoint y: 104, endPoint x: 392, endPoint y: 200, distance: 95.6
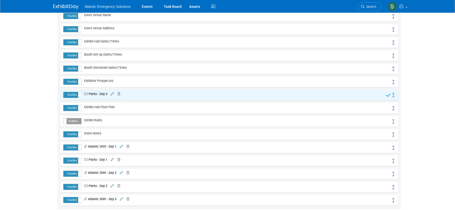
scroll to position [101, 0]
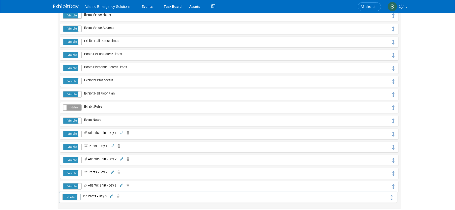
drag, startPoint x: 393, startPoint y: 95, endPoint x: 392, endPoint y: 198, distance: 102.4
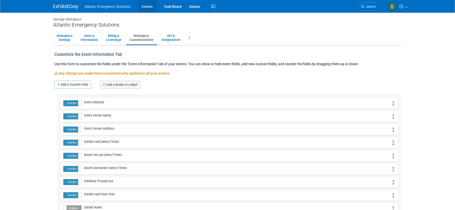
click at [151, 6] on link "Events" at bounding box center [147, 6] width 18 height 13
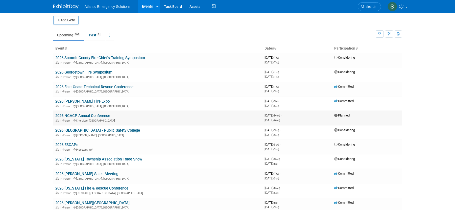
click at [98, 113] on td "2026 NCACP Annual Conference In-Person [GEOGRAPHIC_DATA], [GEOGRAPHIC_DATA]" at bounding box center [157, 118] width 209 height 14
click at [97, 117] on link "2026 NCACP Annual Conference" at bounding box center [82, 116] width 55 height 5
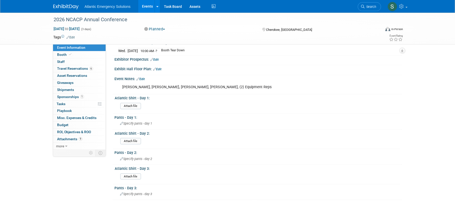
scroll to position [132, 0]
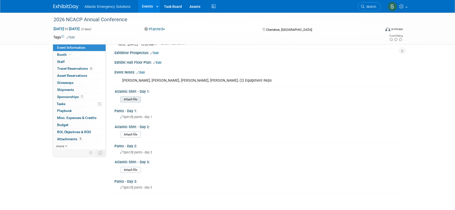
click at [136, 98] on input "file" at bounding box center [106, 100] width 69 height 6
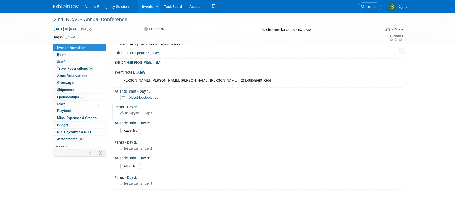
click at [142, 114] on span "Specify pants - day 1" at bounding box center [136, 113] width 32 height 4
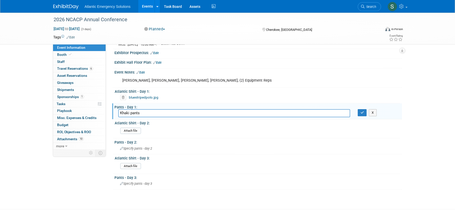
scroll to position [132, 0]
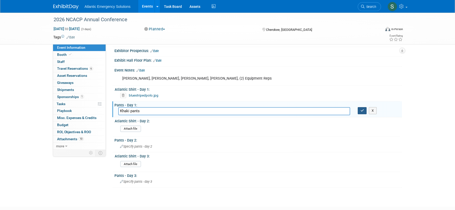
type input "Khaki pants"
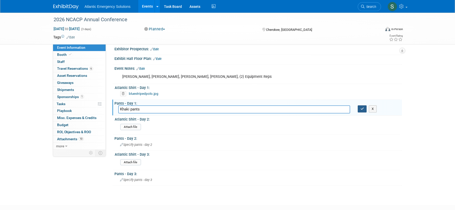
click at [364, 111] on icon "button" at bounding box center [363, 108] width 4 height 3
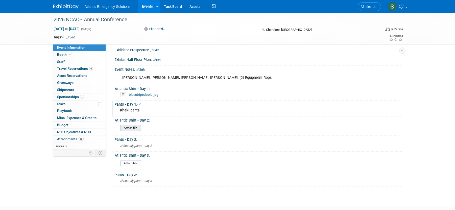
scroll to position [136, 0]
click at [139, 128] on input "file" at bounding box center [106, 127] width 69 height 6
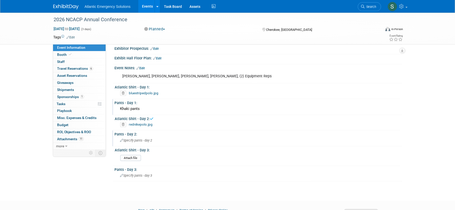
click at [135, 141] on span "Specify pants - day 2" at bounding box center [136, 141] width 32 height 4
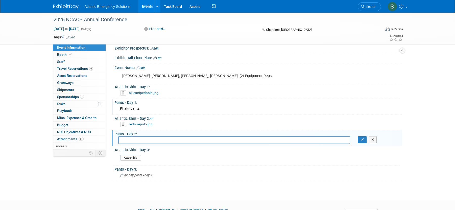
click at [133, 141] on input "text" at bounding box center [234, 140] width 232 height 8
type input "Dark pants"
click at [132, 159] on input "file" at bounding box center [106, 158] width 69 height 6
click at [126, 174] on div "Specify pants - day 3" at bounding box center [258, 172] width 280 height 8
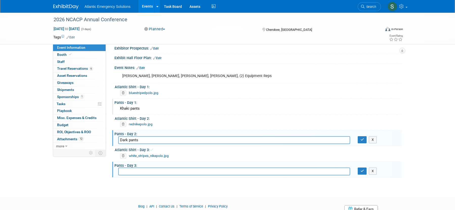
click at [129, 172] on input "text" at bounding box center [234, 172] width 232 height 8
type input "Dark pants"
click at [361, 139] on icon "button" at bounding box center [363, 139] width 4 height 3
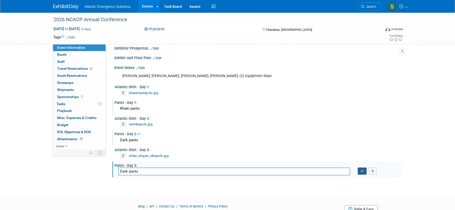
click at [363, 170] on icon "button" at bounding box center [363, 170] width 4 height 3
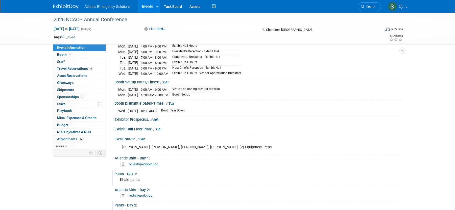
scroll to position [159, 0]
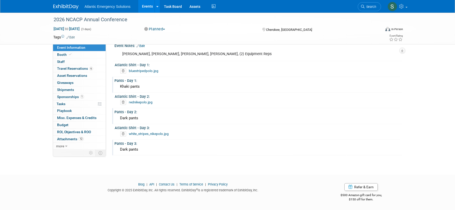
click at [247, 70] on div "bluestripedpolo.jpg" at bounding box center [259, 71] width 278 height 5
click at [406, 6] on link at bounding box center [397, 6] width 25 height 13
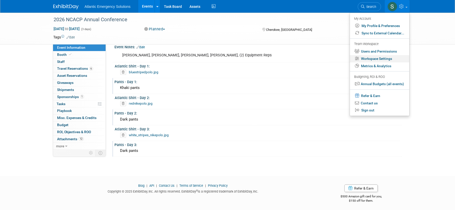
click at [380, 58] on link "Workspace Settings" at bounding box center [379, 58] width 59 height 7
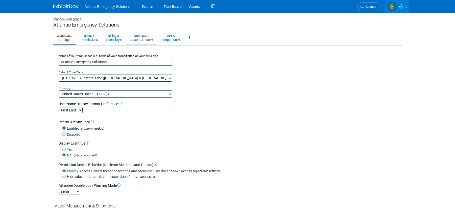
click at [152, 36] on link "Workspace Customizations" at bounding box center [141, 38] width 30 height 12
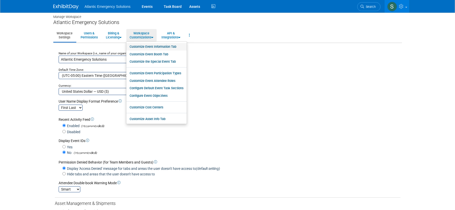
scroll to position [2, 0]
click at [163, 47] on link "Customize Event Information Tab" at bounding box center [156, 48] width 60 height 8
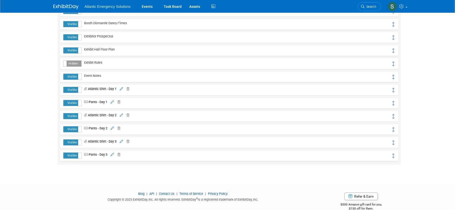
scroll to position [154, 0]
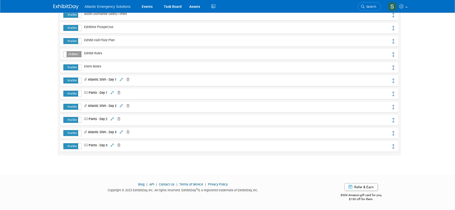
click at [129, 79] on icon at bounding box center [127, 79] width 5 height 3
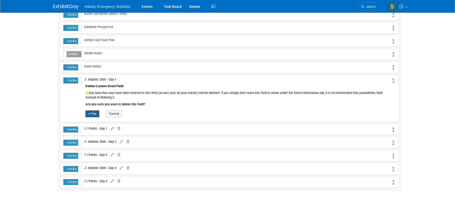
click at [94, 113] on button "Yes" at bounding box center [92, 114] width 14 height 7
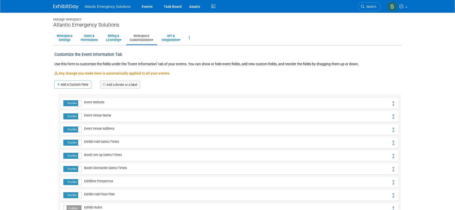
scroll to position [141, 0]
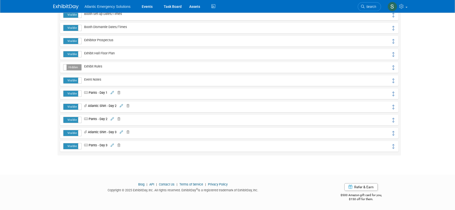
click at [119, 92] on icon at bounding box center [118, 92] width 5 height 3
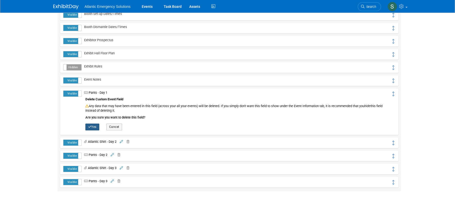
click at [92, 128] on button "Yes" at bounding box center [92, 127] width 14 height 7
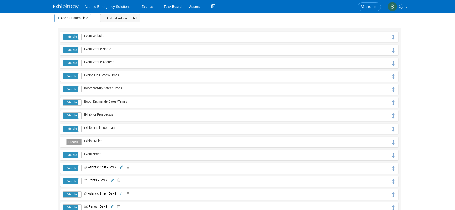
scroll to position [128, 0]
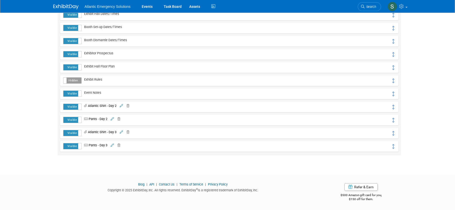
click at [129, 105] on icon at bounding box center [127, 105] width 5 height 3
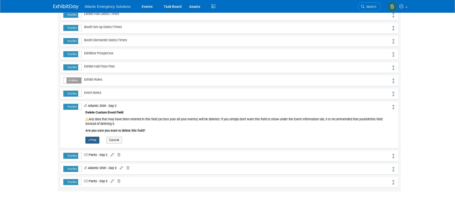
click at [95, 139] on button "Yes" at bounding box center [92, 140] width 14 height 7
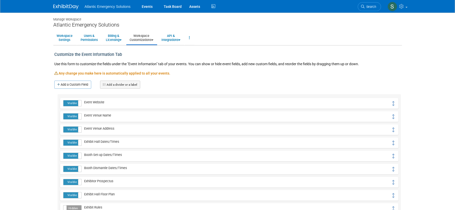
scroll to position [115, 0]
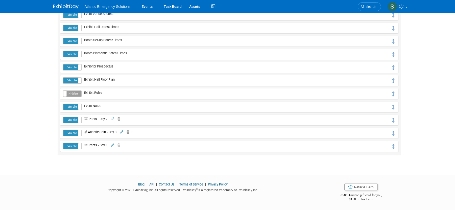
click at [115, 119] on span at bounding box center [111, 119] width 7 height 4
click at [114, 119] on icon at bounding box center [112, 119] width 3 height 3
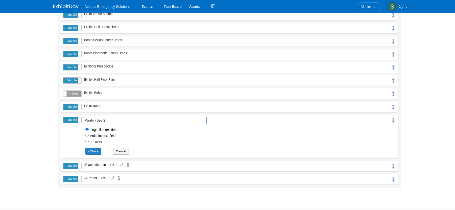
click at [192, 136] on span "Multi-line text field" at bounding box center [238, 136] width 306 height 6
drag, startPoint x: 310, startPoint y: 124, endPoint x: 332, endPoint y: 125, distance: 21.8
click at [310, 124] on td "Pants - Day 2" at bounding box center [237, 136] width 310 height 39
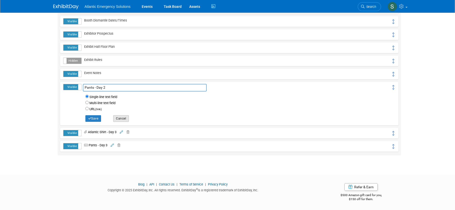
click at [122, 118] on button "Cancel" at bounding box center [121, 118] width 16 height 7
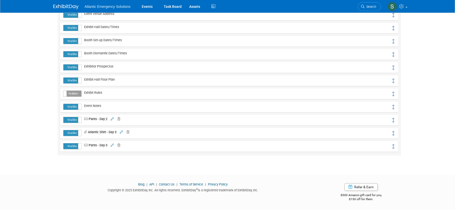
click at [122, 119] on td "Pants - Day 2" at bounding box center [237, 120] width 310 height 7
click at [120, 118] on icon at bounding box center [118, 119] width 5 height 3
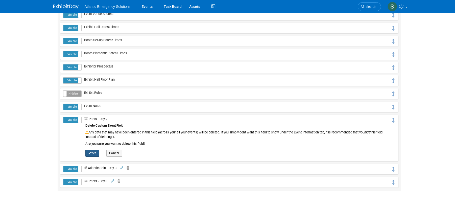
click at [89, 154] on icon "button" at bounding box center [89, 153] width 3 height 3
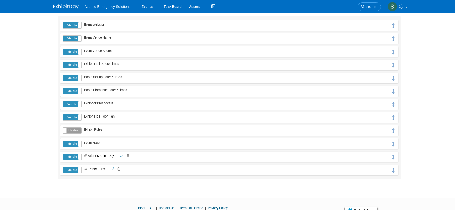
scroll to position [102, 0]
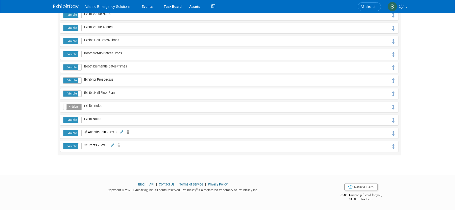
click at [127, 133] on icon at bounding box center [127, 132] width 5 height 3
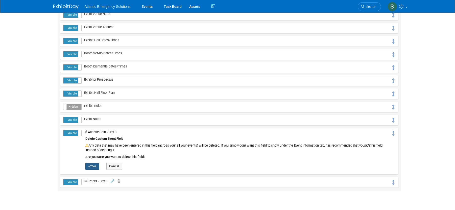
click at [93, 165] on button "Yes" at bounding box center [92, 166] width 14 height 7
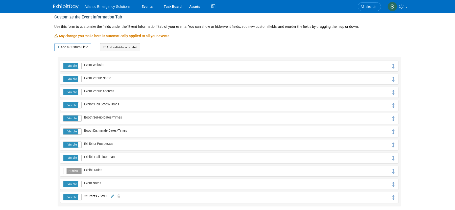
scroll to position [89, 0]
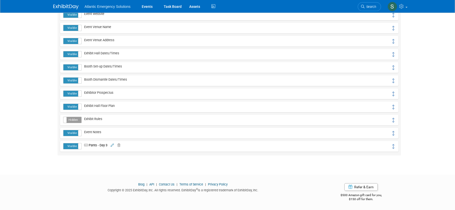
click at [120, 143] on link at bounding box center [118, 145] width 6 height 4
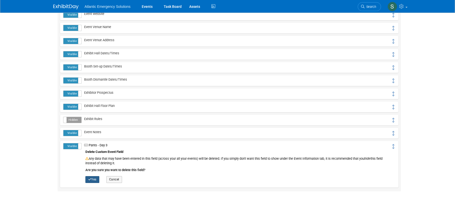
click at [91, 179] on button "Yes" at bounding box center [92, 179] width 14 height 7
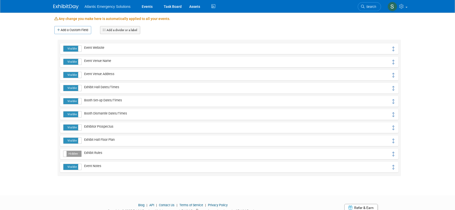
scroll to position [57, 0]
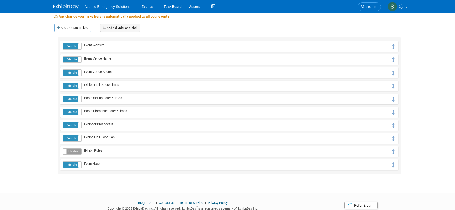
drag, startPoint x: 80, startPoint y: 28, endPoint x: 82, endPoint y: 33, distance: 5.3
click at [80, 28] on link "Add a Custom Field" at bounding box center [72, 28] width 37 height 8
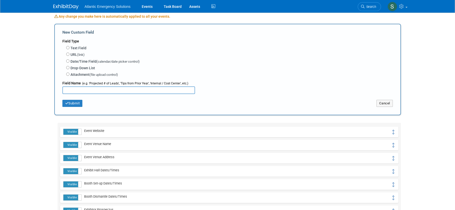
click at [82, 90] on input "text" at bounding box center [128, 90] width 133 height 8
type input "Atlantic Attire - Day One"
click at [68, 48] on input "Text Field" at bounding box center [67, 47] width 3 height 3
radio input "true"
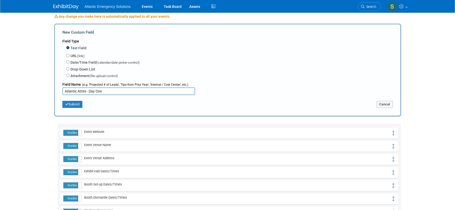
scroll to position [56, 0]
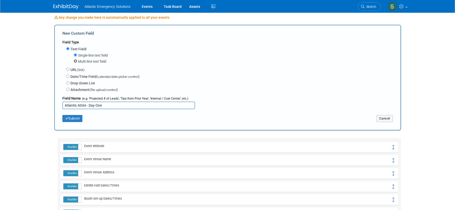
click at [76, 60] on input "Multi-line text field" at bounding box center [75, 60] width 3 height 3
radio input "true"
click at [77, 119] on button "Submit" at bounding box center [72, 118] width 20 height 7
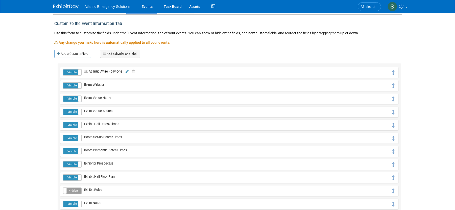
scroll to position [20, 0]
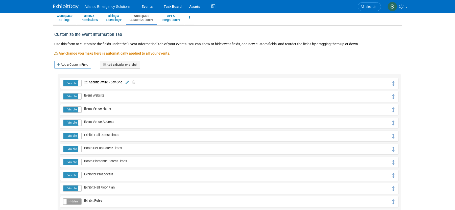
drag, startPoint x: 108, startPoint y: 82, endPoint x: 116, endPoint y: 101, distance: 20.4
click at [116, 101] on div "Visible Hidden Atlantic Attire - Day One URL" at bounding box center [229, 149] width 343 height 150
click at [140, 4] on link "Events" at bounding box center [147, 6] width 18 height 13
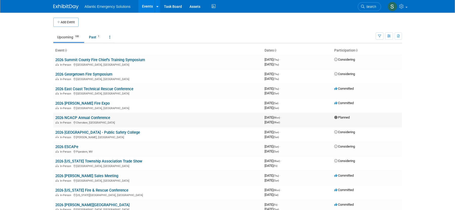
click at [83, 117] on link "2026 NCACP Annual Conference" at bounding box center [82, 118] width 55 height 5
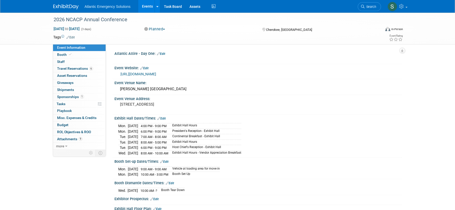
click at [146, 54] on div "Atlantic Attire - Day One: Edit" at bounding box center [259, 53] width 288 height 7
click at [162, 53] on link "Edit" at bounding box center [161, 54] width 8 height 4
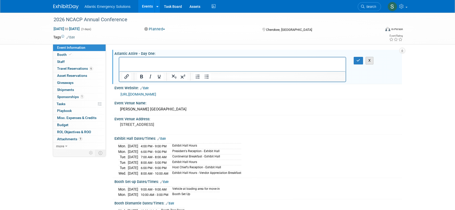
click at [372, 61] on button "X" at bounding box center [370, 60] width 8 height 7
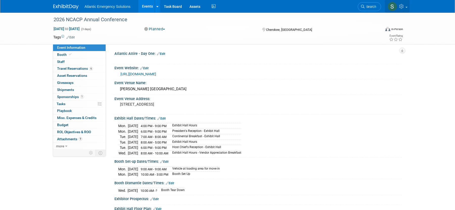
click at [405, 8] on link at bounding box center [397, 6] width 25 height 13
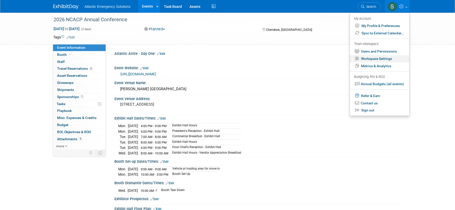
click at [384, 57] on link "Workspace Settings" at bounding box center [379, 58] width 59 height 7
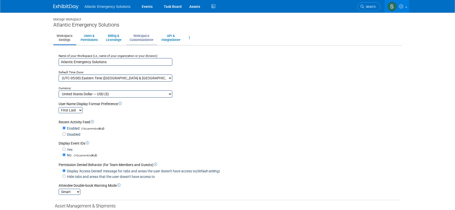
click at [153, 38] on link "Workspace Customizations" at bounding box center [141, 38] width 30 height 12
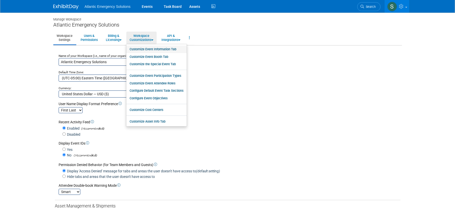
click at [161, 49] on link "Customize Event Information Tab" at bounding box center [156, 50] width 60 height 8
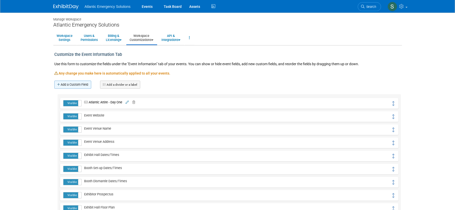
click at [81, 86] on link "Add a Custom Field" at bounding box center [72, 85] width 37 height 8
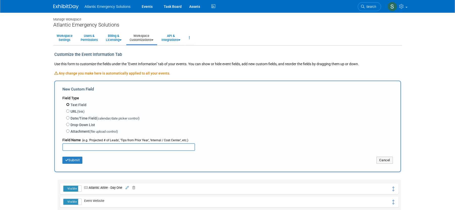
click at [68, 104] on input "Text Field" at bounding box center [67, 104] width 3 height 3
radio input "true"
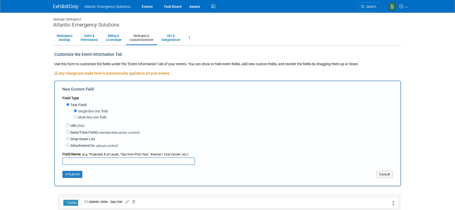
click at [87, 116] on label "Multi-line text field" at bounding box center [92, 117] width 28 height 5
click at [77, 116] on input "Multi-line text field" at bounding box center [75, 116] width 3 height 3
radio input "true"
click at [89, 162] on input "text" at bounding box center [128, 162] width 133 height 8
type input "Atlantic Attire - Day 2"
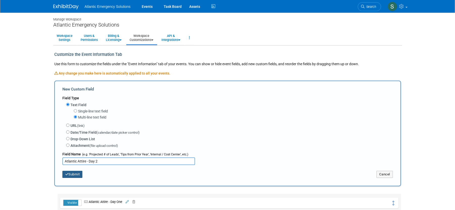
click at [75, 177] on button "Submit" at bounding box center [72, 174] width 20 height 7
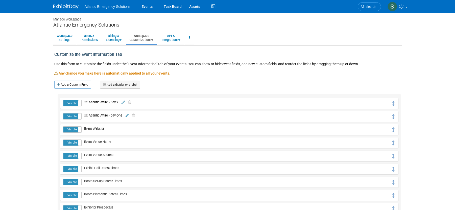
click at [114, 115] on span "Atlantic Attire - Day One" at bounding box center [102, 116] width 41 height 4
click at [128, 116] on icon at bounding box center [127, 115] width 3 height 3
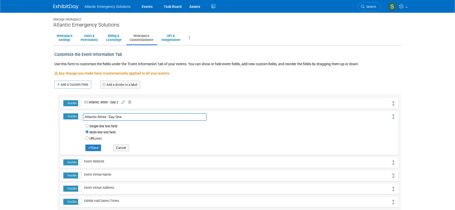
click at [125, 118] on input "Atlantic Attire - Day One" at bounding box center [145, 117] width 124 height 8
type input "Atlantic Attire - Day 1"
click at [96, 148] on button "Save" at bounding box center [93, 147] width 16 height 7
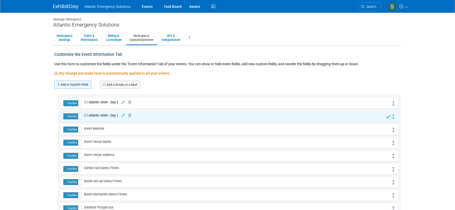
click at [77, 85] on link "Add a Custom Field" at bounding box center [72, 85] width 37 height 8
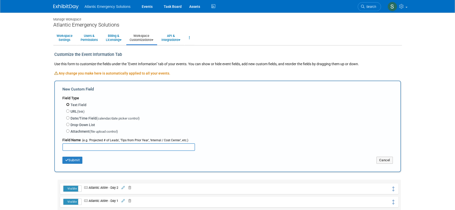
click at [68, 105] on input "Text Field" at bounding box center [67, 104] width 3 height 3
radio input "true"
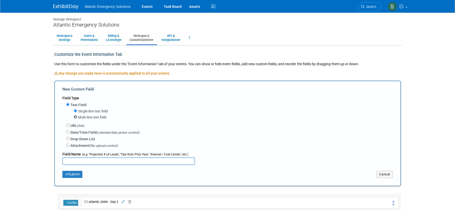
click at [75, 117] on input "Multi-line text field" at bounding box center [75, 116] width 3 height 3
radio input "true"
click at [69, 161] on input "text" at bounding box center [128, 162] width 133 height 8
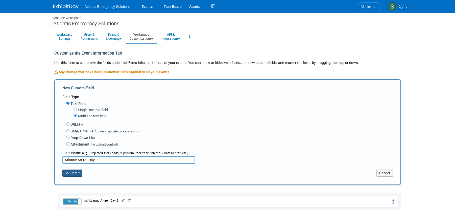
type input "Atlantic Attire - Day 3"
click at [79, 172] on button "Submit" at bounding box center [72, 173] width 20 height 7
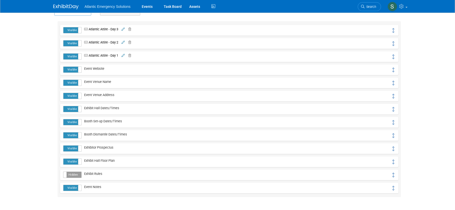
scroll to position [78, 0]
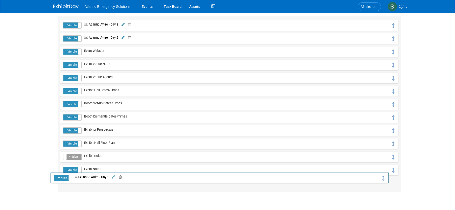
drag, startPoint x: 393, startPoint y: 52, endPoint x: 383, endPoint y: 178, distance: 126.8
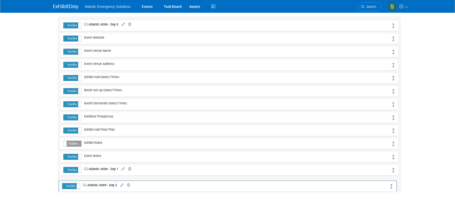
drag, startPoint x: 393, startPoint y: 37, endPoint x: 391, endPoint y: 185, distance: 147.4
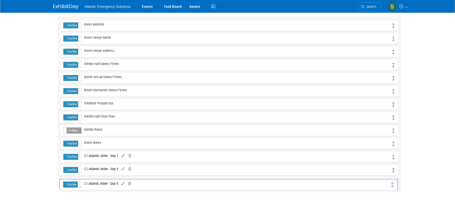
drag, startPoint x: 393, startPoint y: 27, endPoint x: 392, endPoint y: 186, distance: 159.1
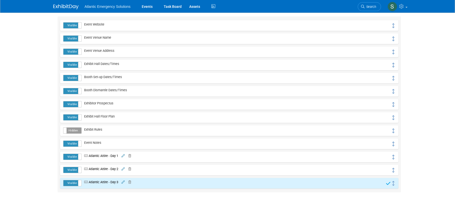
scroll to position [0, 0]
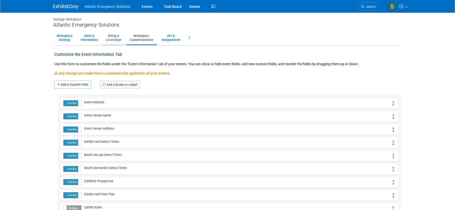
click at [110, 39] on link "Billing & Licensing" at bounding box center [114, 38] width 22 height 12
click at [146, 5] on link "Events" at bounding box center [147, 6] width 18 height 13
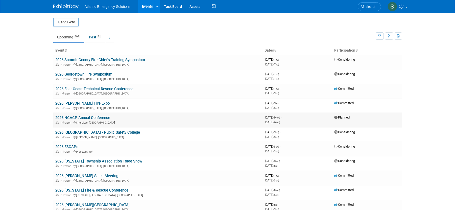
click at [102, 120] on link "2026 NCACP Annual Conference" at bounding box center [82, 118] width 55 height 5
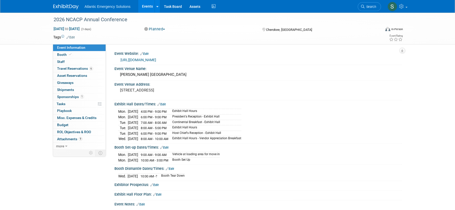
scroll to position [107, 0]
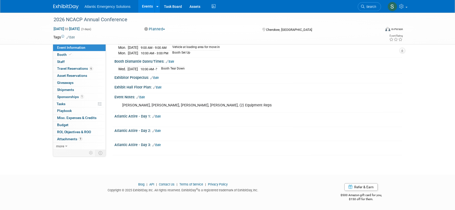
click at [159, 117] on link "Edit" at bounding box center [156, 117] width 8 height 4
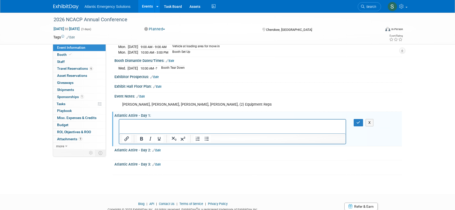
scroll to position [127, 0]
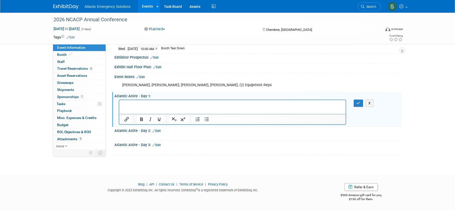
click at [157, 107] on html at bounding box center [232, 103] width 227 height 7
click at [152, 106] on p "Rich Text Area. Press ALT-0 for help." at bounding box center [232, 104] width 221 height 5
click at [140, 130] on div "Atlantic Attire - Day 2: Edit" at bounding box center [259, 130] width 288 height 7
click at [362, 103] on button "button" at bounding box center [358, 103] width 9 height 7
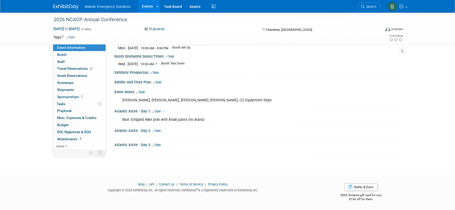
click at [154, 131] on icon at bounding box center [153, 130] width 3 height 3
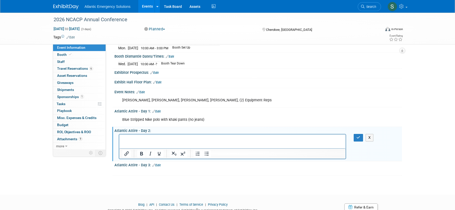
scroll to position [0, 0]
click at [143, 138] on p "Rich Text Area. Press ALT-0 for help." at bounding box center [232, 139] width 221 height 5
click at [360, 139] on icon "button" at bounding box center [359, 138] width 4 height 4
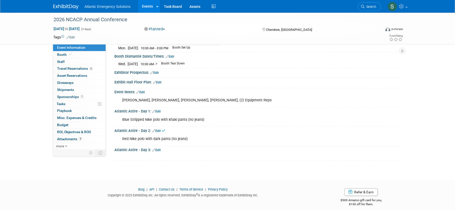
click at [159, 150] on link "Edit" at bounding box center [156, 150] width 8 height 4
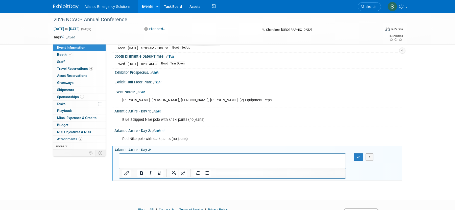
click at [131, 159] on p "Rich Text Area. Press ALT-0 for help." at bounding box center [232, 158] width 221 height 5
click at [357, 158] on icon "button" at bounding box center [359, 157] width 4 height 4
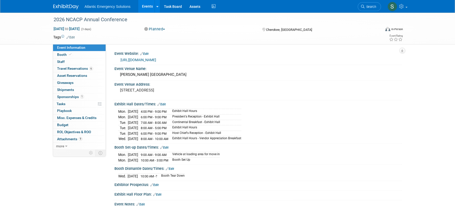
click at [411, 7] on div "Atlantic Emergency Solutions Events Add Event Bulk Upload Events Shareable Even…" at bounding box center [227, 6] width 455 height 13
click at [409, 8] on link at bounding box center [397, 6] width 25 height 13
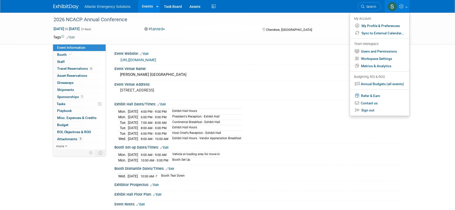
click at [318, 146] on div "Booth Set-up Dates/Times: Edit" at bounding box center [259, 147] width 288 height 7
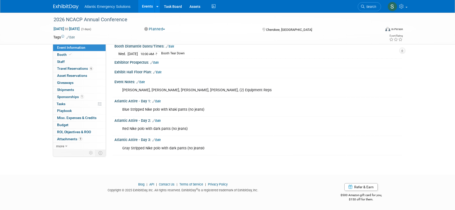
scroll to position [121, 0]
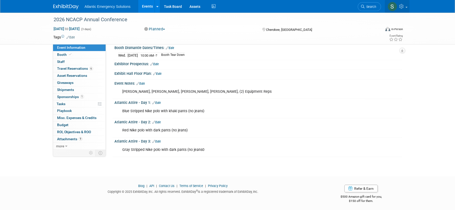
click at [409, 6] on link at bounding box center [397, 6] width 25 height 13
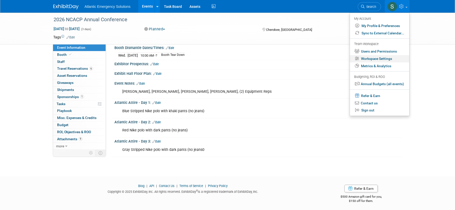
click at [388, 59] on link "Workspace Settings" at bounding box center [379, 58] width 59 height 7
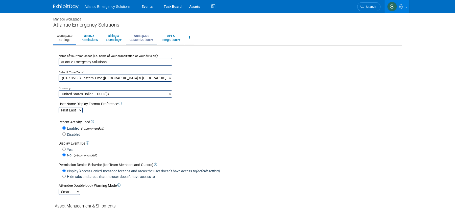
click at [147, 39] on link "Workspace Customizations" at bounding box center [141, 38] width 30 height 12
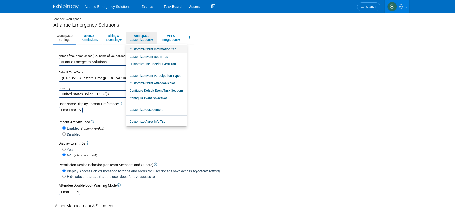
click at [147, 47] on link "Customize Event Information Tab" at bounding box center [156, 50] width 60 height 8
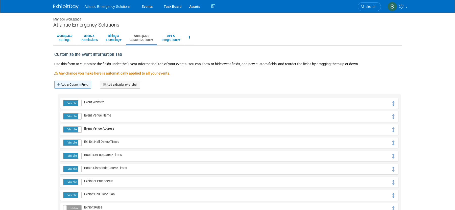
click at [67, 84] on link "Add a Custom Field" at bounding box center [72, 85] width 37 height 8
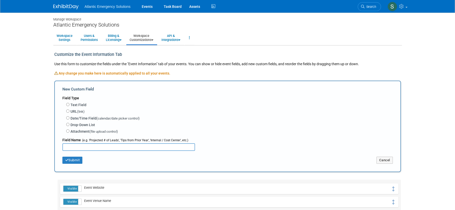
click at [85, 147] on input "text" at bounding box center [128, 147] width 133 height 8
type input "Shirt"
click at [73, 161] on button "Submit" at bounding box center [72, 160] width 20 height 7
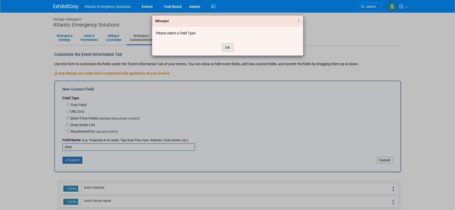
click at [230, 46] on button "OK" at bounding box center [228, 47] width 12 height 9
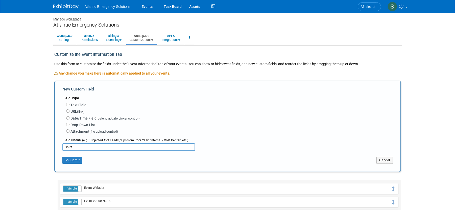
click at [70, 130] on div "Attachment (file upload control)" at bounding box center [229, 131] width 327 height 7
click at [68, 132] on input "Attachment (file upload control)" at bounding box center [67, 130] width 3 height 3
radio input "true"
click at [71, 161] on button "Submit" at bounding box center [72, 160] width 20 height 7
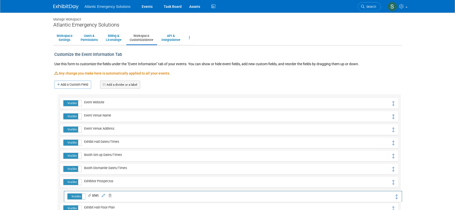
drag, startPoint x: 394, startPoint y: 103, endPoint x: 397, endPoint y: 196, distance: 93.4
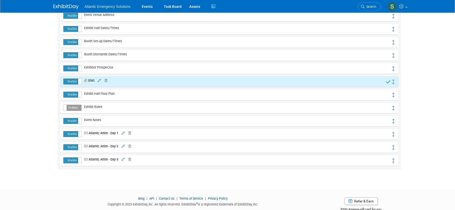
scroll to position [128, 0]
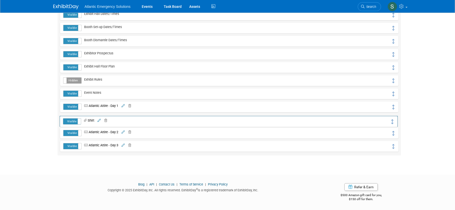
drag, startPoint x: 394, startPoint y: 69, endPoint x: 394, endPoint y: 123, distance: 53.6
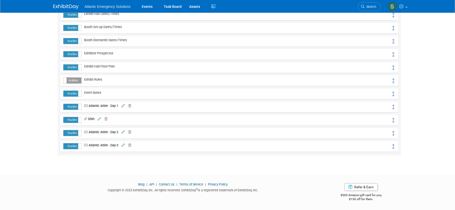
click at [107, 120] on icon at bounding box center [105, 119] width 5 height 3
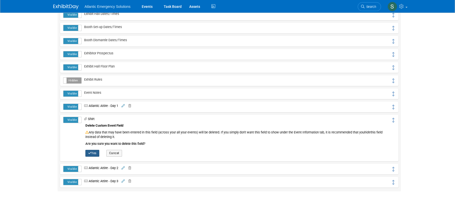
click at [94, 155] on button "Yes" at bounding box center [92, 153] width 14 height 7
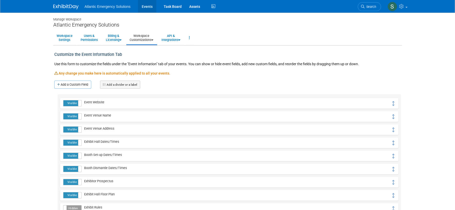
click at [146, 5] on link "Events" at bounding box center [147, 6] width 18 height 13
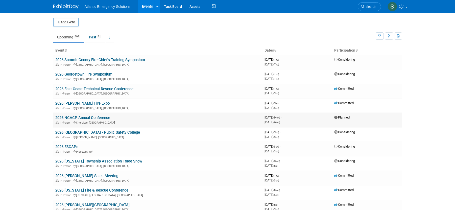
click at [81, 117] on link "2026 NCACP Annual Conference" at bounding box center [82, 118] width 55 height 5
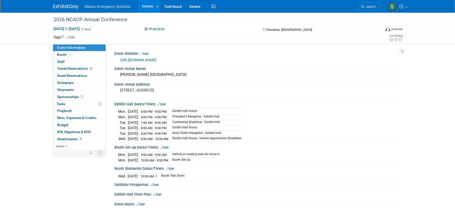
click at [339, 154] on div "[DATE] 9:00 AM - 9:00 AM Vehicle at loading area for move in [DATE] 10:00 AM - …" at bounding box center [258, 157] width 280 height 12
click at [67, 111] on span "Playbook 0" at bounding box center [64, 111] width 15 height 4
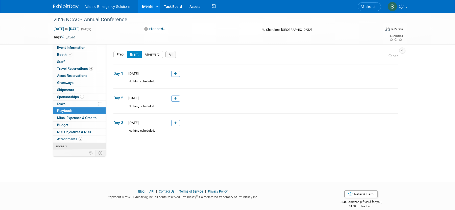
click at [65, 145] on icon at bounding box center [66, 147] width 2 height 4
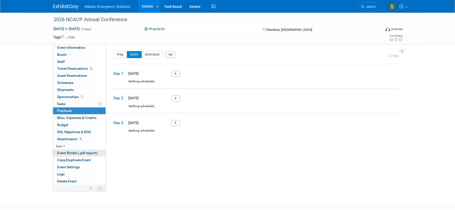
click at [79, 154] on span "Event Binder (.pdf export)" at bounding box center [77, 153] width 40 height 4
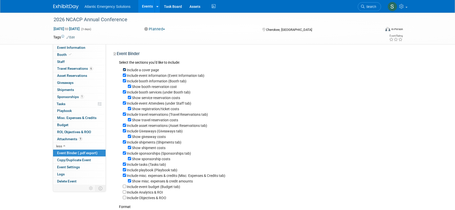
click at [126, 70] on input "Include a cover page" at bounding box center [124, 69] width 3 height 3
checkbox input "false"
click at [129, 87] on input "Show booth reservation cost" at bounding box center [129, 86] width 3 height 3
checkbox input "false"
click at [129, 97] on input "Show service reservation costs" at bounding box center [129, 97] width 3 height 3
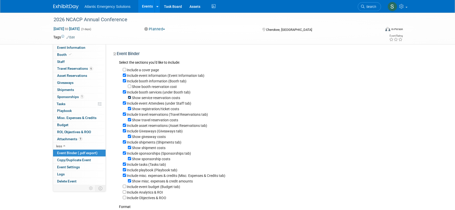
checkbox input "false"
click at [128, 108] on input "Show registration/ticket costs" at bounding box center [129, 108] width 3 height 3
checkbox input "false"
click at [128, 121] on input "Show travel reservation costs" at bounding box center [129, 119] width 3 height 3
checkbox input "false"
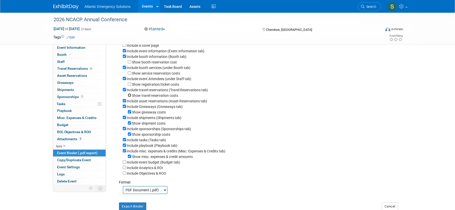
scroll to position [25, 0]
click at [130, 112] on input "Show giveaway costs" at bounding box center [129, 111] width 3 height 3
checkbox input "false"
click at [130, 123] on input "Show shipment costs" at bounding box center [129, 122] width 3 height 3
checkbox input "false"
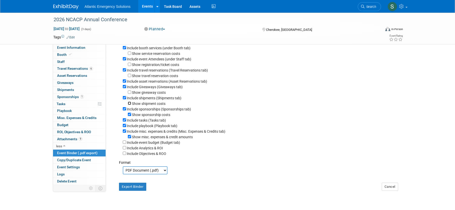
scroll to position [45, 0]
click at [130, 113] on input "Show sponsorship costs" at bounding box center [129, 113] width 3 height 3
checkbox input "false"
click at [126, 120] on input "Include tasks (Tasks tab)" at bounding box center [124, 119] width 3 height 3
checkbox input "false"
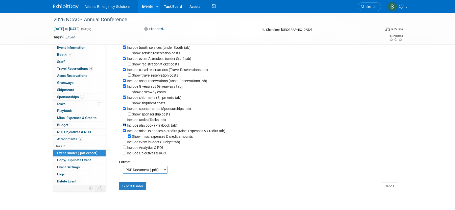
click at [125, 126] on input "Include playbook (Playbook tab)" at bounding box center [124, 124] width 3 height 3
checkbox input "false"
click at [126, 132] on div "Include misc. expenses & credits (Misc. Expenses & Credits tab)" at bounding box center [261, 131] width 276 height 6
click at [131, 137] on input "Show misc. expenses & credit amounts" at bounding box center [129, 136] width 3 height 3
checkbox input "false"
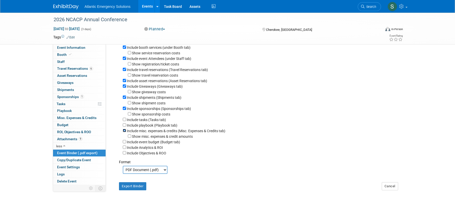
click at [125, 131] on input "Include misc. expenses & credits (Misc. Expenses & Credits tab)" at bounding box center [124, 130] width 3 height 3
checkbox input "false"
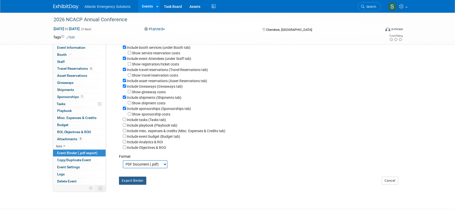
click at [132, 181] on button "Export Binder" at bounding box center [133, 181] width 28 height 8
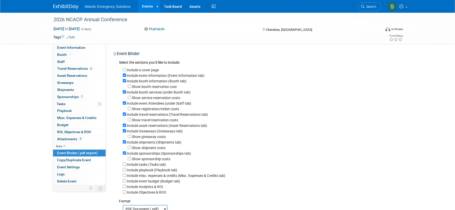
click at [145, 6] on link "Events" at bounding box center [147, 6] width 18 height 13
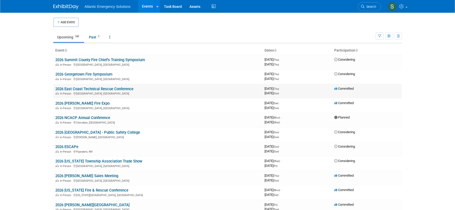
click at [95, 89] on link "2026 East Coast Technical Rescue Conference" at bounding box center [94, 89] width 78 height 5
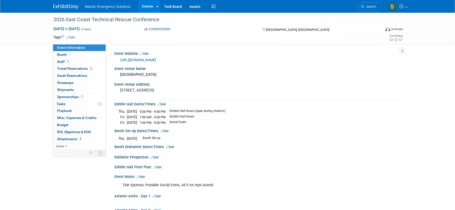
scroll to position [1, 0]
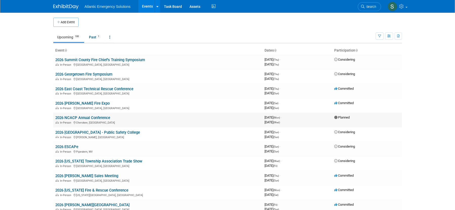
click at [88, 118] on link "2026 NCACP Annual Conference" at bounding box center [82, 118] width 55 height 5
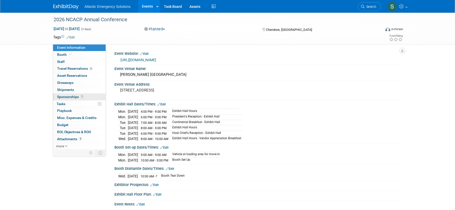
click at [62, 96] on span "Sponsorships 1" at bounding box center [70, 97] width 27 height 4
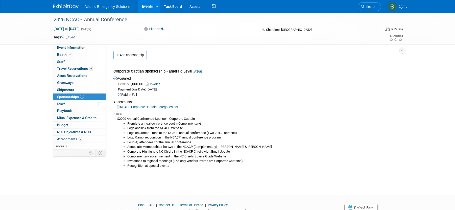
click at [196, 71] on icon at bounding box center [195, 71] width 3 height 3
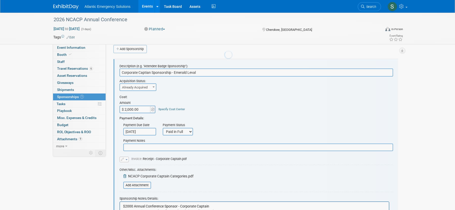
scroll to position [8, 0]
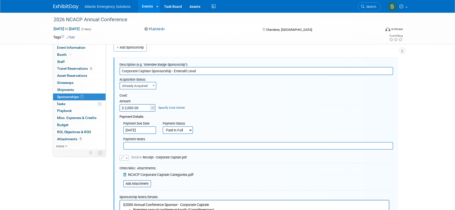
click at [200, 71] on input "Corporate Captian Sponsorship - Emerald Leval" at bounding box center [257, 71] width 274 height 8
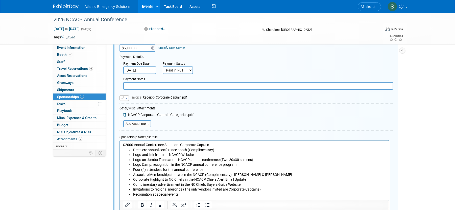
scroll to position [151, 0]
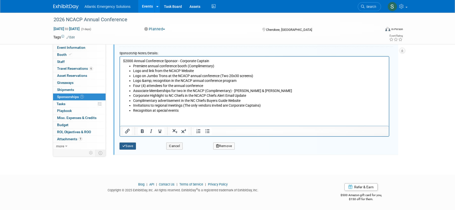
type input "Corporate Captian Sponsorship - Emerald Level"
click at [126, 146] on button "Save" at bounding box center [128, 146] width 17 height 7
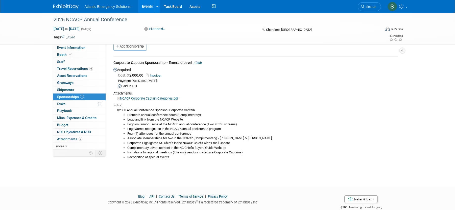
scroll to position [10, 0]
click at [193, 8] on link "Assets" at bounding box center [195, 6] width 18 height 13
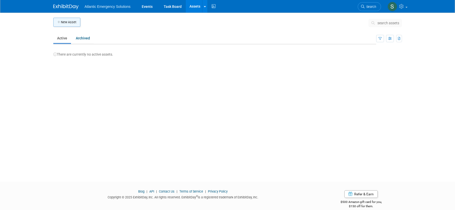
click at [61, 22] on button "New Asset" at bounding box center [66, 22] width 27 height 9
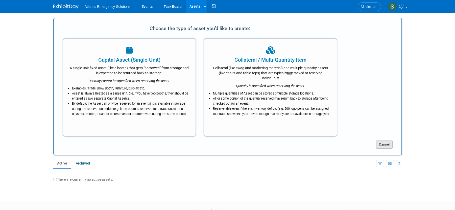
click at [384, 145] on button "Cancel" at bounding box center [385, 145] width 16 height 8
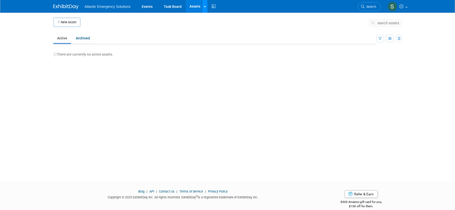
click at [204, 5] on icon at bounding box center [205, 6] width 2 height 3
click at [172, 6] on link "Task Board" at bounding box center [173, 6] width 26 height 13
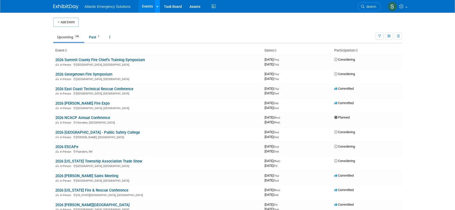
click at [157, 5] on icon at bounding box center [158, 6] width 2 height 3
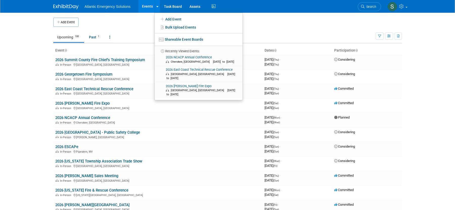
click at [93, 7] on span "Atlantic Emergency Solutions" at bounding box center [108, 7] width 46 height 4
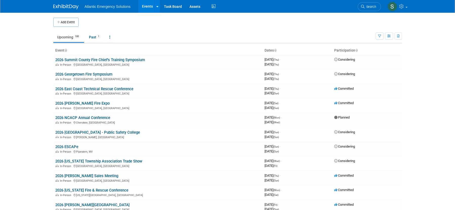
click at [55, 5] on img at bounding box center [65, 6] width 25 height 5
click at [426, 17] on body "Atlantic Emergency Solutions Events Add Event Bulk Upload Events Shareable Even…" at bounding box center [227, 105] width 455 height 210
click at [406, 7] on span at bounding box center [407, 7] width 2 height 1
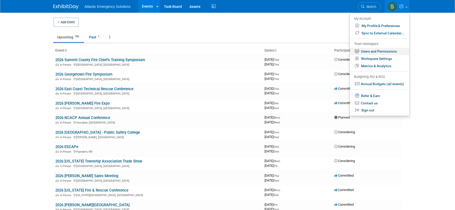
scroll to position [2, 0]
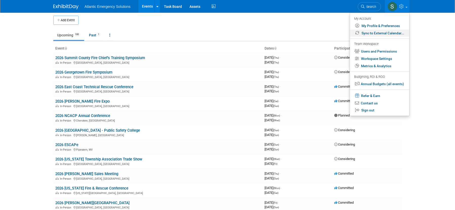
click at [394, 32] on link "Sync to External Calendar..." at bounding box center [379, 33] width 59 height 7
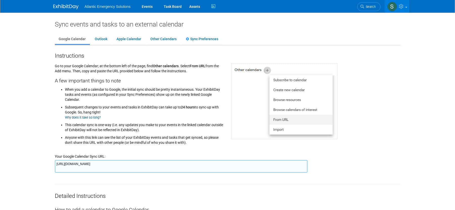
click at [407, 8] on link at bounding box center [397, 6] width 25 height 13
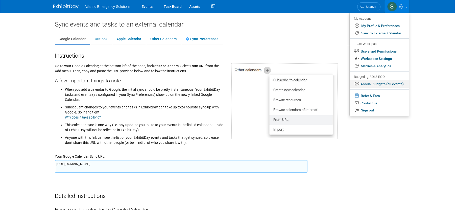
click at [382, 84] on link "Annual Budgets (all events)" at bounding box center [379, 83] width 59 height 7
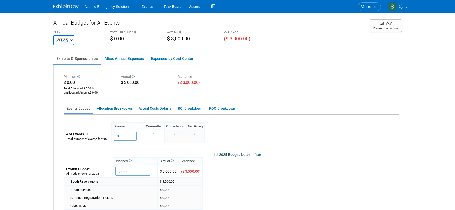
click at [382, 84] on div "Planned $ 0.00 Total Allocated: $ 0.00 Unallocated Amount : $ 0.00 Actual $ 3,0…" at bounding box center [232, 84] width 344 height 23
click at [70, 41] on select "2023 2024 2025 2026 2027 2028 2029 2030 2031" at bounding box center [63, 40] width 21 height 10
select select "2026"
click at [53, 35] on select "2023 2024 2025 2026 2027 2028 2029 2030 2031" at bounding box center [63, 40] width 21 height 10
click at [71, 40] on select "2023 2024 2025 2026 2027 2028 2029 2030 2031" at bounding box center [63, 40] width 21 height 10
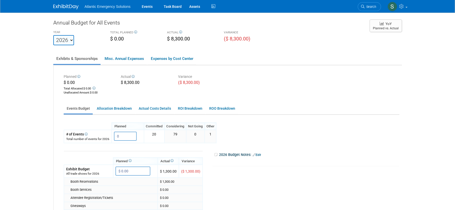
select select "2025"
click at [53, 35] on select "2023 2024 2025 2026 2027 2028 2029 2030 2031" at bounding box center [63, 40] width 21 height 10
click at [143, 8] on link "Events" at bounding box center [147, 6] width 18 height 13
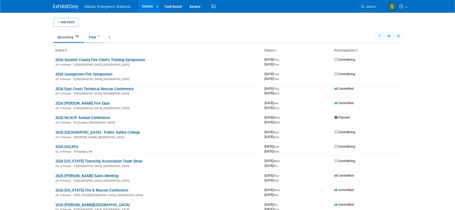
click at [91, 37] on link "Past 1" at bounding box center [94, 37] width 19 height 10
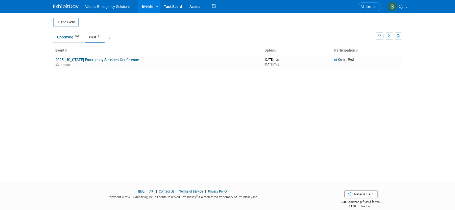
click at [64, 36] on link "Upcoming 100" at bounding box center [68, 37] width 31 height 10
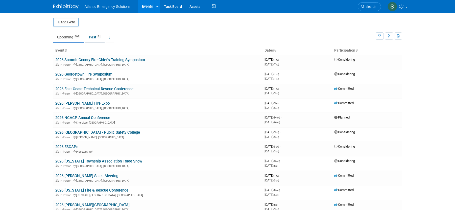
click at [92, 37] on link "Past 1" at bounding box center [94, 37] width 19 height 10
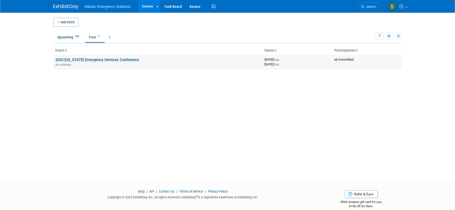
click at [64, 59] on link "2025 [US_STATE] Emergency Services Conference" at bounding box center [97, 60] width 84 height 5
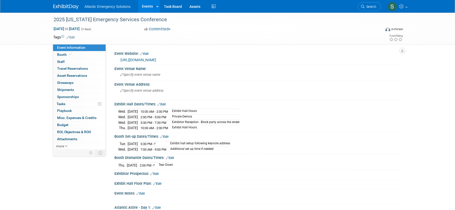
click at [71, 36] on link "Edit" at bounding box center [71, 38] width 8 height 4
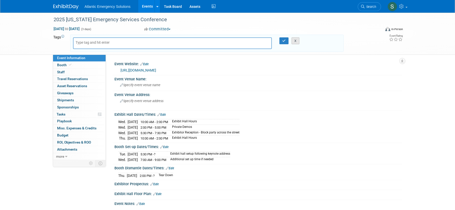
click at [295, 41] on button "X" at bounding box center [296, 40] width 8 height 7
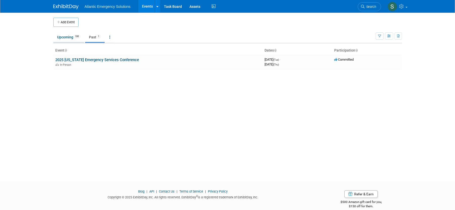
click at [66, 38] on link "Upcoming 100" at bounding box center [68, 37] width 31 height 10
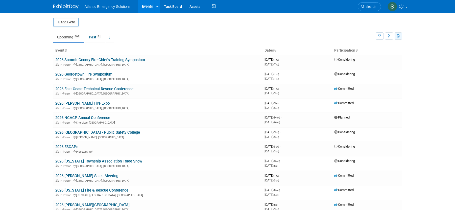
click at [399, 37] on icon "button" at bounding box center [399, 36] width 3 height 3
click at [388, 36] on icon "button" at bounding box center [390, 36] width 4 height 3
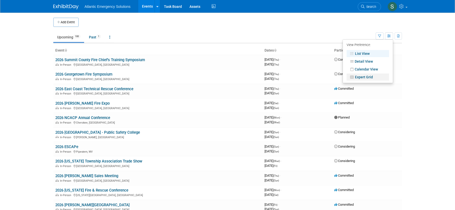
click at [369, 79] on link "Expert Grid" at bounding box center [368, 77] width 42 height 7
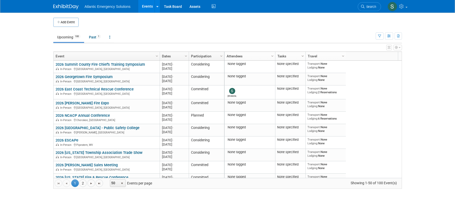
click at [302, 55] on span "Column Settings" at bounding box center [303, 56] width 4 height 4
click at [300, 56] on link "Column Settings" at bounding box center [303, 56] width 6 height 8
checkbox input "true"
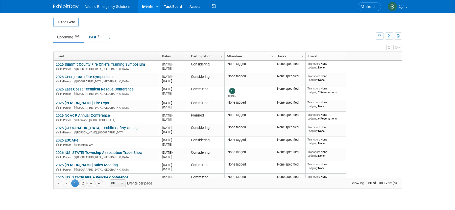
checkbox input "true"
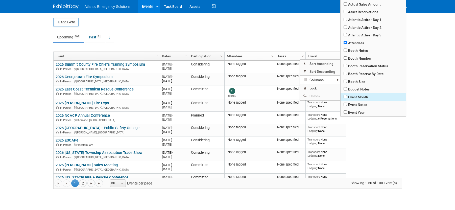
click at [357, 98] on span "Event Month" at bounding box center [373, 97] width 65 height 8
checkbox input "true"
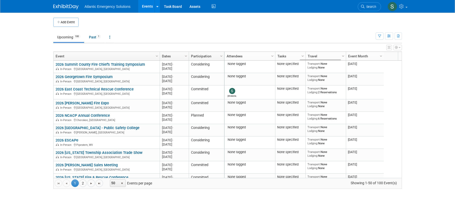
click at [435, 104] on body "Atlantic Emergency Solutions Events Add Event Bulk Upload Events Shareable Even…" at bounding box center [227, 105] width 455 height 210
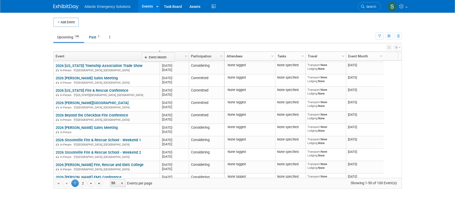
drag, startPoint x: 370, startPoint y: 56, endPoint x: 165, endPoint y: 57, distance: 205.4
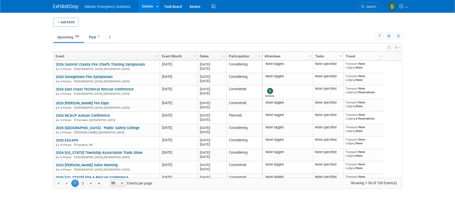
click at [339, 57] on span "Column Settings" at bounding box center [341, 56] width 4 height 4
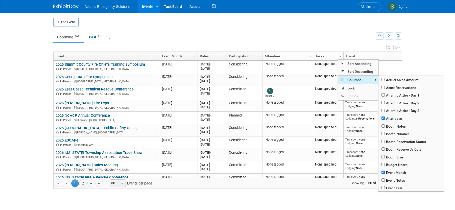
click at [352, 80] on span "Columns" at bounding box center [358, 80] width 40 height 8
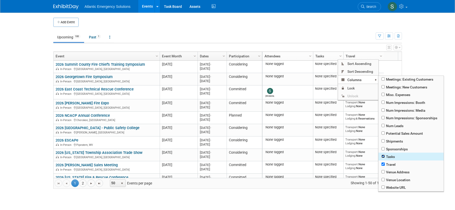
click at [384, 156] on input "checkbox" at bounding box center [383, 156] width 3 height 3
checkbox input "false"
checkbox input "true"
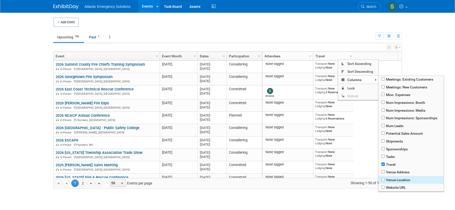
click at [401, 182] on span "Venue Location" at bounding box center [411, 180] width 65 height 8
checkbox input "true"
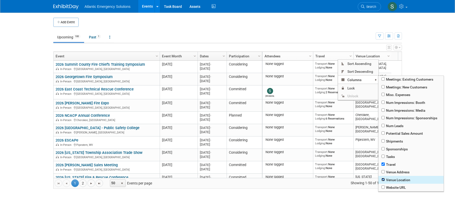
click at [384, 180] on input "checkbox" at bounding box center [383, 179] width 3 height 3
checkbox input "false"
checkbox input "true"
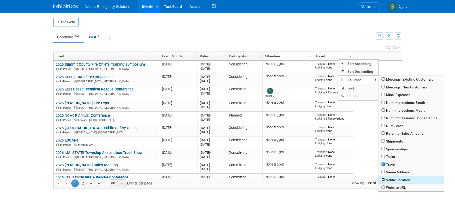
click at [384, 180] on input "checkbox" at bounding box center [383, 179] width 3 height 3
checkbox input "true"
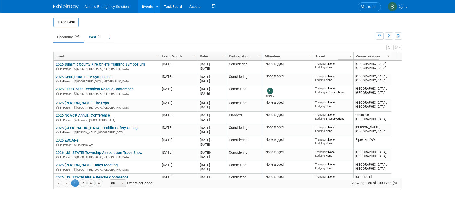
click at [444, 63] on body "Atlantic Emergency Solutions Events Add Event Bulk Upload Events Shareable Even…" at bounding box center [227, 105] width 455 height 210
drag, startPoint x: 375, startPoint y: 57, endPoint x: 161, endPoint y: 55, distance: 214.2
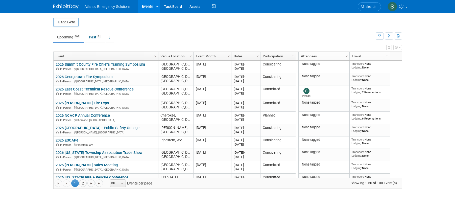
drag, startPoint x: 197, startPoint y: 57, endPoint x: 194, endPoint y: 57, distance: 3.0
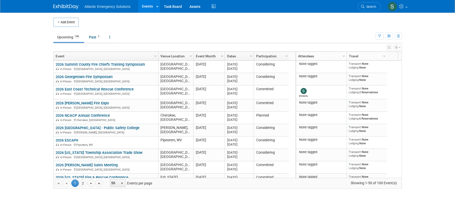
drag, startPoint x: 231, startPoint y: 58, endPoint x: 224, endPoint y: 58, distance: 7.3
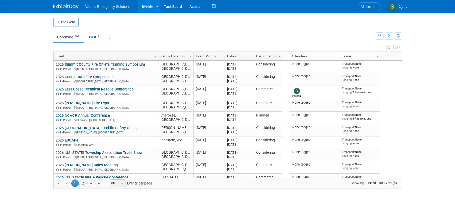
drag, startPoint x: 289, startPoint y: 57, endPoint x: 281, endPoint y: 57, distance: 7.3
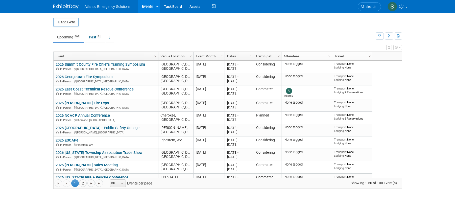
click at [369, 57] on span "Column Settings" at bounding box center [370, 56] width 4 height 4
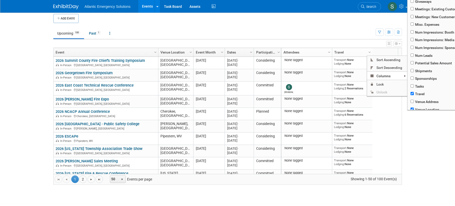
scroll to position [111, 0]
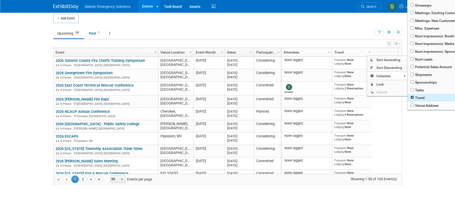
click at [413, 98] on input "checkbox" at bounding box center [412, 97] width 3 height 3
checkbox input "false"
checkbox input "true"
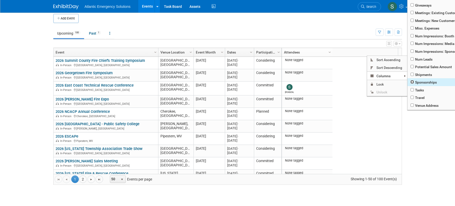
click at [412, 83] on input "checkbox" at bounding box center [412, 81] width 3 height 3
checkbox input "true"
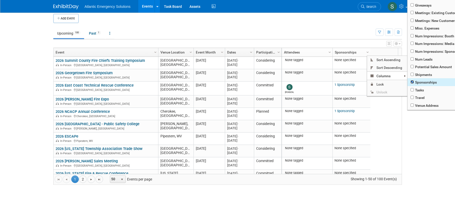
click at [412, 83] on input "checkbox" at bounding box center [412, 81] width 3 height 3
checkbox input "false"
checkbox input "true"
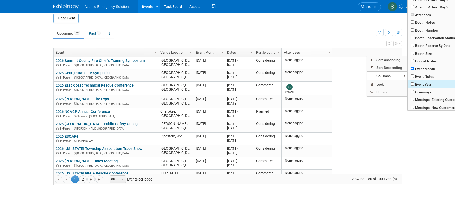
scroll to position [22, 0]
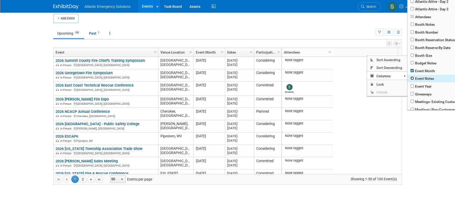
click at [412, 78] on input "checkbox" at bounding box center [412, 78] width 3 height 3
checkbox input "true"
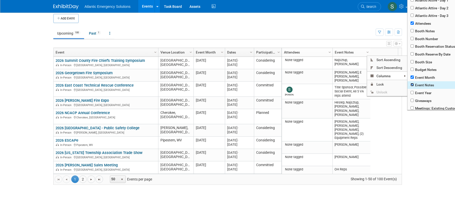
scroll to position [16, 0]
click at [422, 146] on div "Actual Sales Amount Asset Reservations Atlantic Attire - Day 1 Atlantic Attire …" at bounding box center [428, 101] width 42 height 210
click at [423, 147] on div "Actual Sales Amount Asset Reservations Atlantic Attire - Day 1 Atlantic Attire …" at bounding box center [428, 101] width 42 height 210
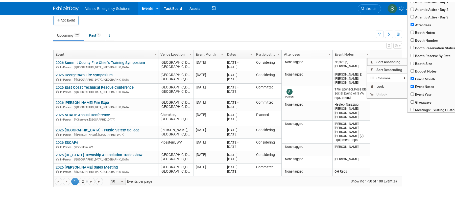
scroll to position [0, 0]
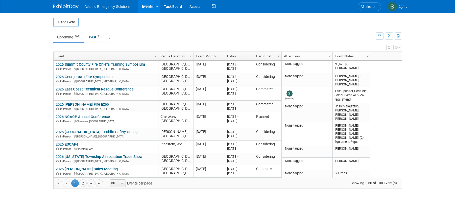
click at [387, 131] on div "None tagged None specified Transport: None Lodging: None 2026 Cuyahoga Falls, O…" at bounding box center [342, 119] width 120 height 117
click at [369, 58] on link "Column Settings" at bounding box center [368, 56] width 6 height 8
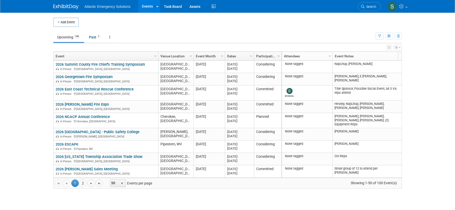
drag, startPoint x: 370, startPoint y: 57, endPoint x: 403, endPoint y: 58, distance: 32.9
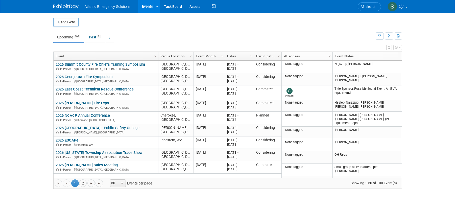
click at [429, 93] on body "Atlantic Emergency Solutions Events Add Event Bulk Upload Events Shareable Even…" at bounding box center [227, 105] width 455 height 210
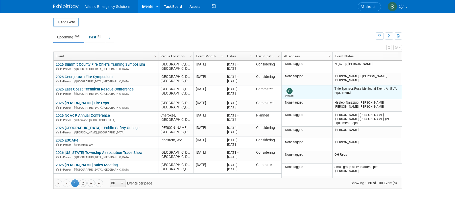
scroll to position [0, 0]
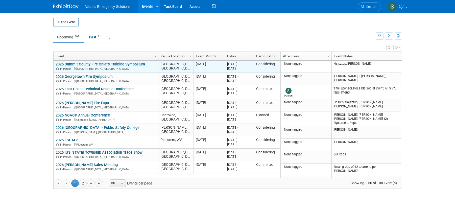
drag, startPoint x: 280, startPoint y: 60, endPoint x: 285, endPoint y: 61, distance: 4.7
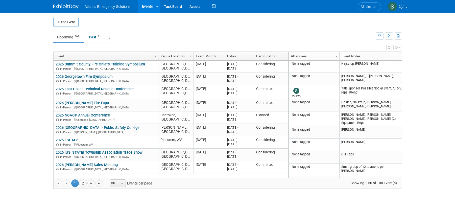
drag, startPoint x: 288, startPoint y: 60, endPoint x: 299, endPoint y: 60, distance: 10.6
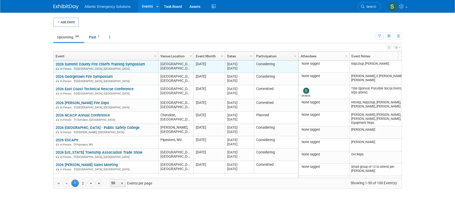
click at [296, 68] on td "Considering" at bounding box center [276, 66] width 44 height 12
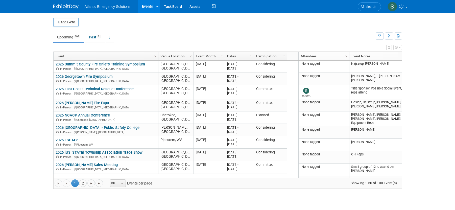
drag, startPoint x: 298, startPoint y: 59, endPoint x: 286, endPoint y: 60, distance: 11.7
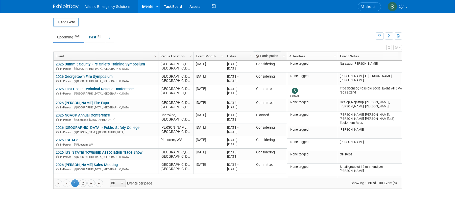
click at [284, 59] on th "Column Settings Participation" at bounding box center [270, 56] width 33 height 9
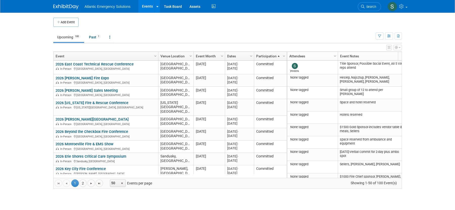
click at [279, 57] on span at bounding box center [279, 56] width 4 height 4
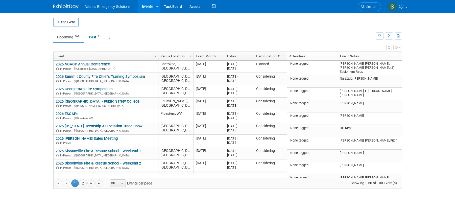
click at [208, 55] on link "Event Month" at bounding box center [209, 56] width 26 height 9
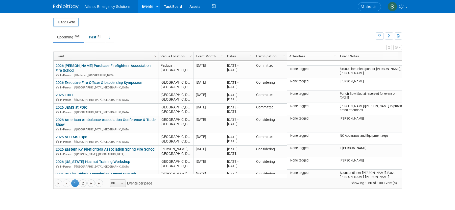
scroll to position [452, 0]
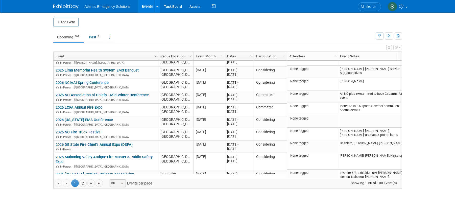
click at [122, 184] on span "select" at bounding box center [122, 184] width 4 height 4
click at [115, 175] on li "100" at bounding box center [118, 175] width 14 height 7
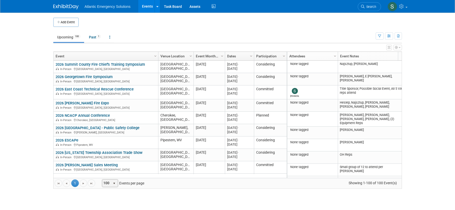
click at [270, 55] on link "Participation" at bounding box center [269, 56] width 27 height 9
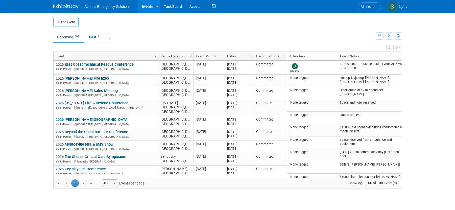
click at [270, 55] on link "Participation" at bounding box center [269, 56] width 27 height 9
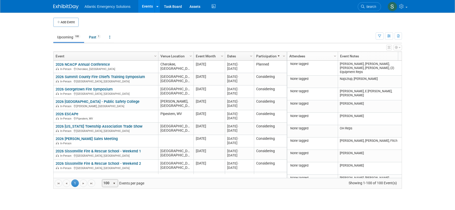
click at [235, 55] on link "Dates" at bounding box center [239, 56] width 24 height 9
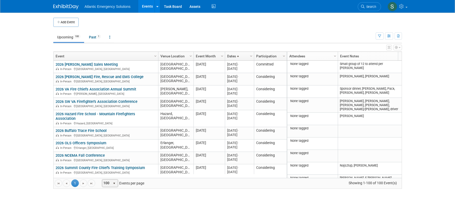
click at [228, 54] on link "Dates" at bounding box center [239, 56] width 24 height 9
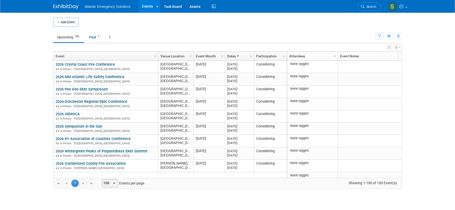
click at [228, 54] on link "Dates" at bounding box center [239, 56] width 24 height 9
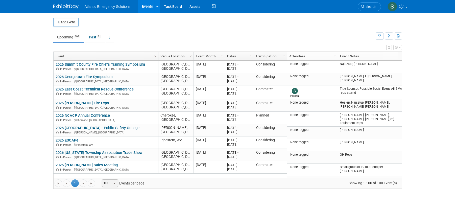
click at [208, 57] on link "Event Month" at bounding box center [209, 56] width 26 height 9
click at [209, 54] on link "Event Month" at bounding box center [209, 56] width 26 height 9
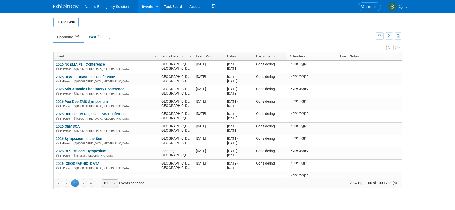
click at [209, 54] on link "Event Month" at bounding box center [209, 56] width 26 height 9
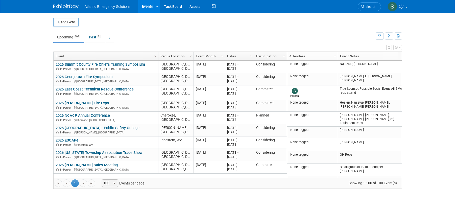
click at [247, 30] on td "Upcoming 100 Past 1 All Events 101 Past and Upcoming Grouped Annually Events gr…" at bounding box center [214, 35] width 323 height 16
click at [388, 48] on icon "button" at bounding box center [389, 47] width 3 height 3
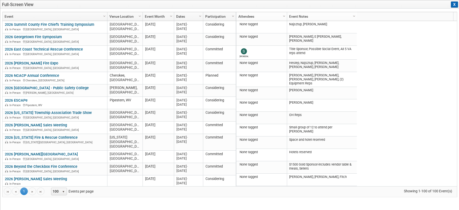
click at [455, 3] on button "X" at bounding box center [454, 5] width 7 height 6
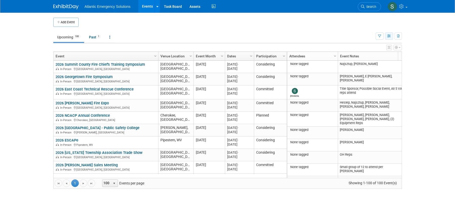
click at [390, 38] on button "button" at bounding box center [389, 35] width 8 height 7
click at [390, 36] on icon "button" at bounding box center [390, 36] width 4 height 3
click at [386, 58] on link "Event Notes" at bounding box center [372, 56] width 64 height 9
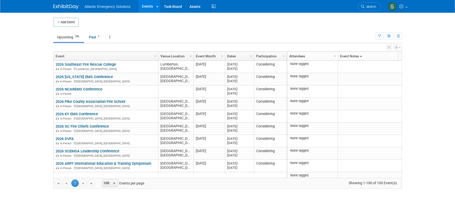
click at [386, 58] on link "Event Notes" at bounding box center [372, 56] width 64 height 9
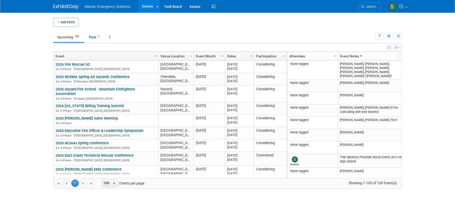
click at [209, 56] on link "Event Month" at bounding box center [209, 56] width 26 height 9
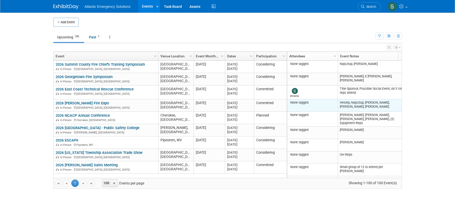
scroll to position [0, 0]
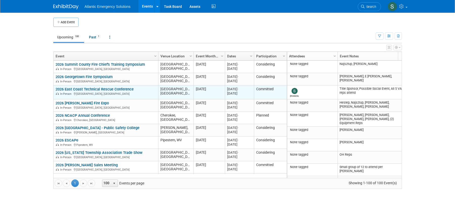
click at [112, 89] on link "2026 East Coast Technical Rescue Conference" at bounding box center [95, 89] width 78 height 5
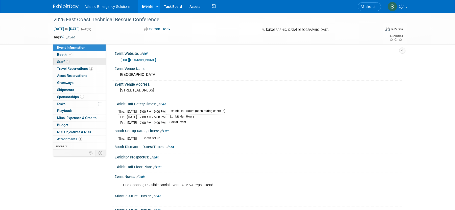
click at [65, 62] on span "Staff 1" at bounding box center [63, 62] width 13 height 4
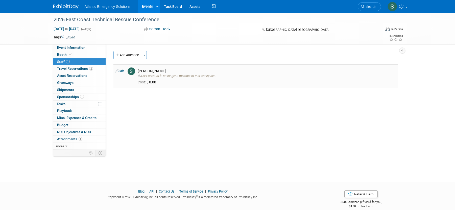
click at [120, 71] on link "Edit" at bounding box center [120, 71] width 8 height 4
select select "052ab878-8086-4601-b263-cd4545548c04"
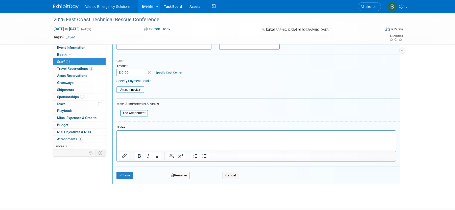
scroll to position [112, 0]
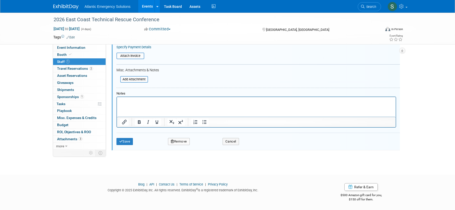
click at [180, 142] on button "Remove" at bounding box center [179, 141] width 22 height 7
click at [210, 146] on link "Yes" at bounding box center [206, 146] width 15 height 8
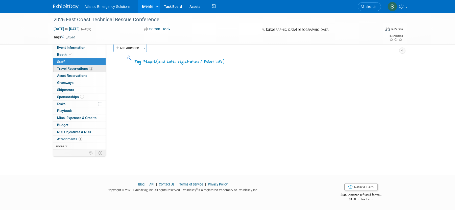
scroll to position [0, 0]
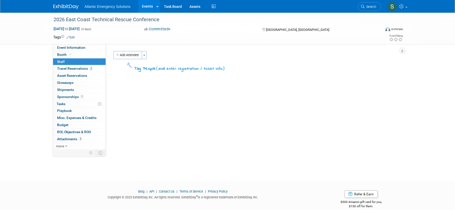
click at [150, 5] on link "Events" at bounding box center [147, 6] width 18 height 13
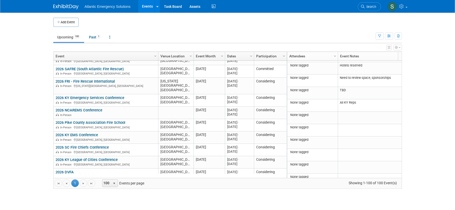
scroll to position [724, 0]
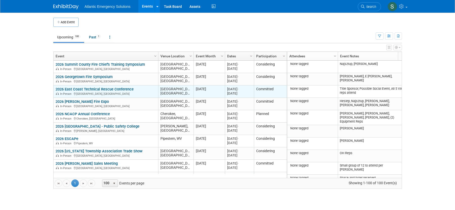
click at [89, 90] on link "2026 East Coast Technical Rescue Conference" at bounding box center [95, 89] width 78 height 5
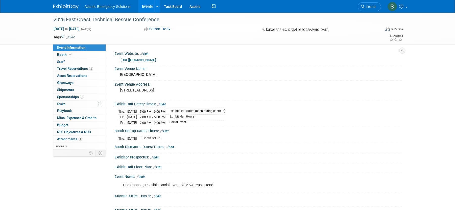
click at [146, 6] on link "Events" at bounding box center [147, 6] width 18 height 13
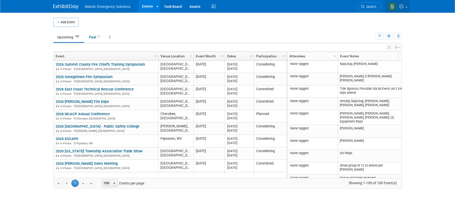
click at [406, 6] on link at bounding box center [397, 6] width 25 height 13
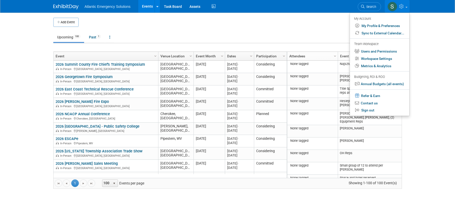
click at [228, 9] on div "Atlantic Emergency Solutions Events Add Event Bulk Upload Events Shareable Even…" at bounding box center [227, 6] width 349 height 13
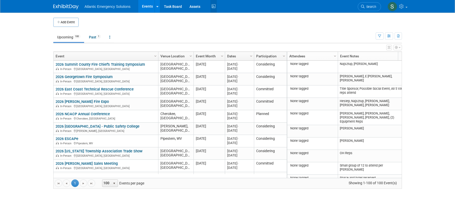
click at [212, 6] on icon at bounding box center [214, 7] width 6 height 8
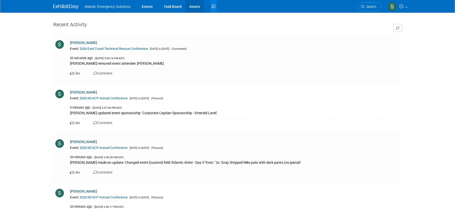
click at [200, 6] on link "Assets" at bounding box center [195, 6] width 18 height 13
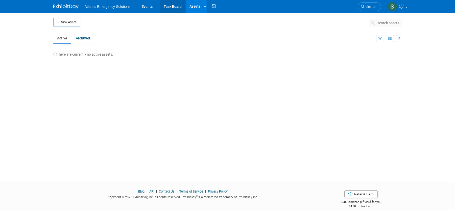
click at [173, 6] on link "Task Board" at bounding box center [173, 6] width 26 height 13
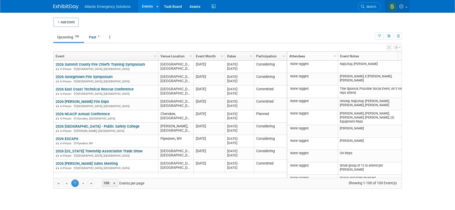
click at [408, 6] on link at bounding box center [397, 6] width 25 height 13
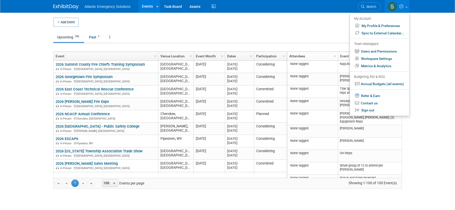
click at [435, 73] on body "Atlantic Emergency Solutions Events Add Event Bulk Upload Events Shareable Even…" at bounding box center [227, 105] width 455 height 210
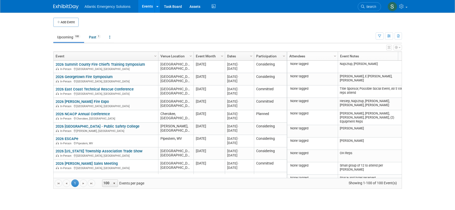
click at [400, 48] on icon "button" at bounding box center [400, 47] width 2 height 3
click at [345, 64] on link "Advanced Options" at bounding box center [365, 64] width 65 height 8
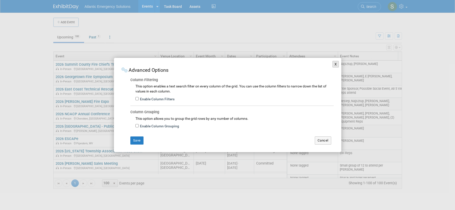
click at [334, 64] on button "X" at bounding box center [336, 64] width 7 height 7
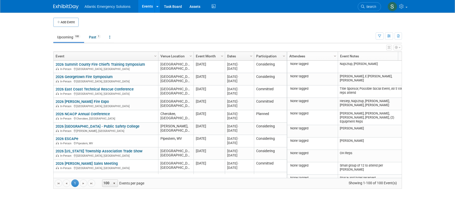
click at [336, 54] on span "Column Settings" at bounding box center [335, 56] width 4 height 4
click at [438, 55] on body "Atlantic Emergency Solutions Events Add Event Bulk Upload Events Shareable Even…" at bounding box center [227, 105] width 455 height 210
